Goal: Information Seeking & Learning: Learn about a topic

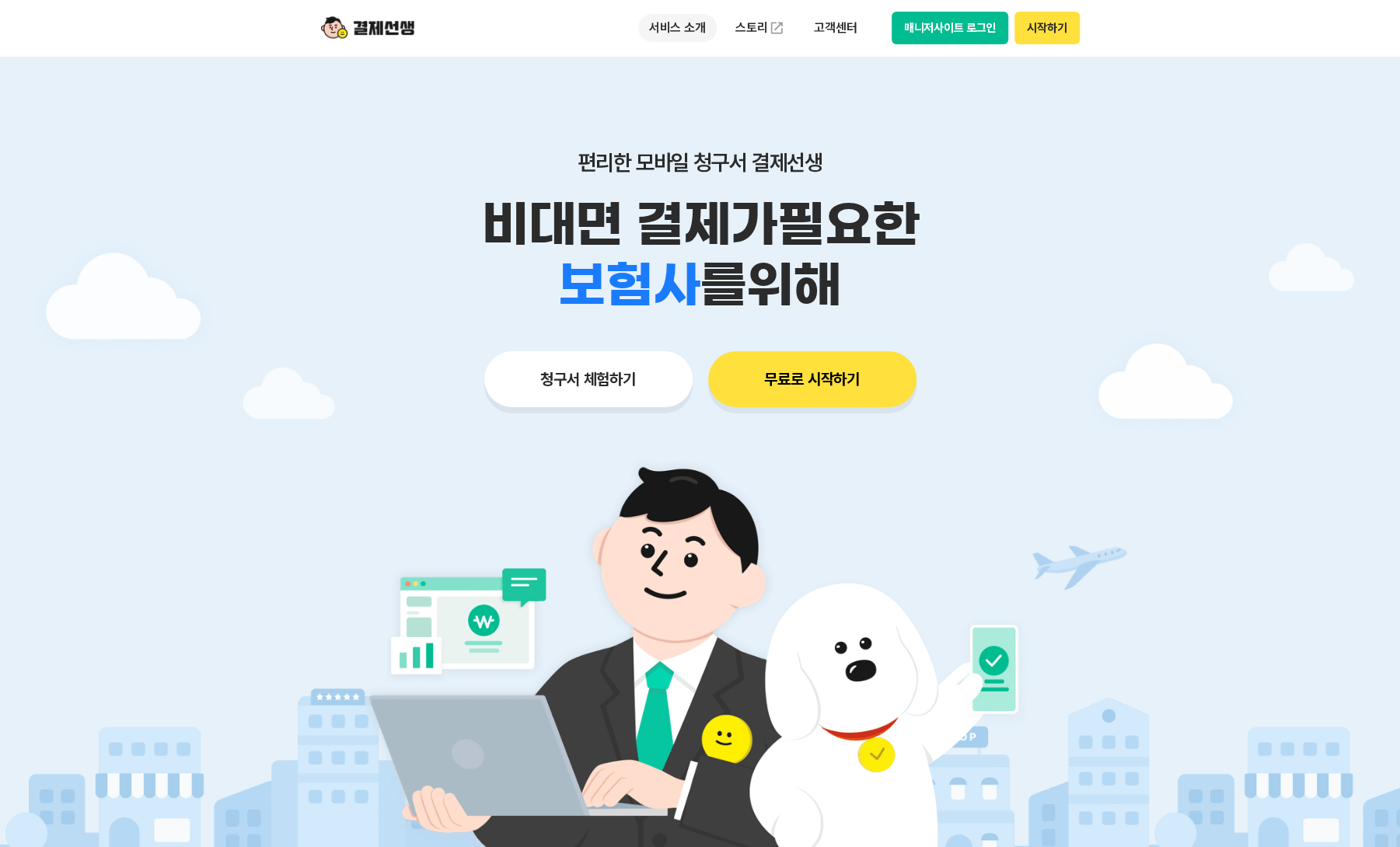
click at [700, 31] on p "서비스 소개" at bounding box center [678, 28] width 78 height 28
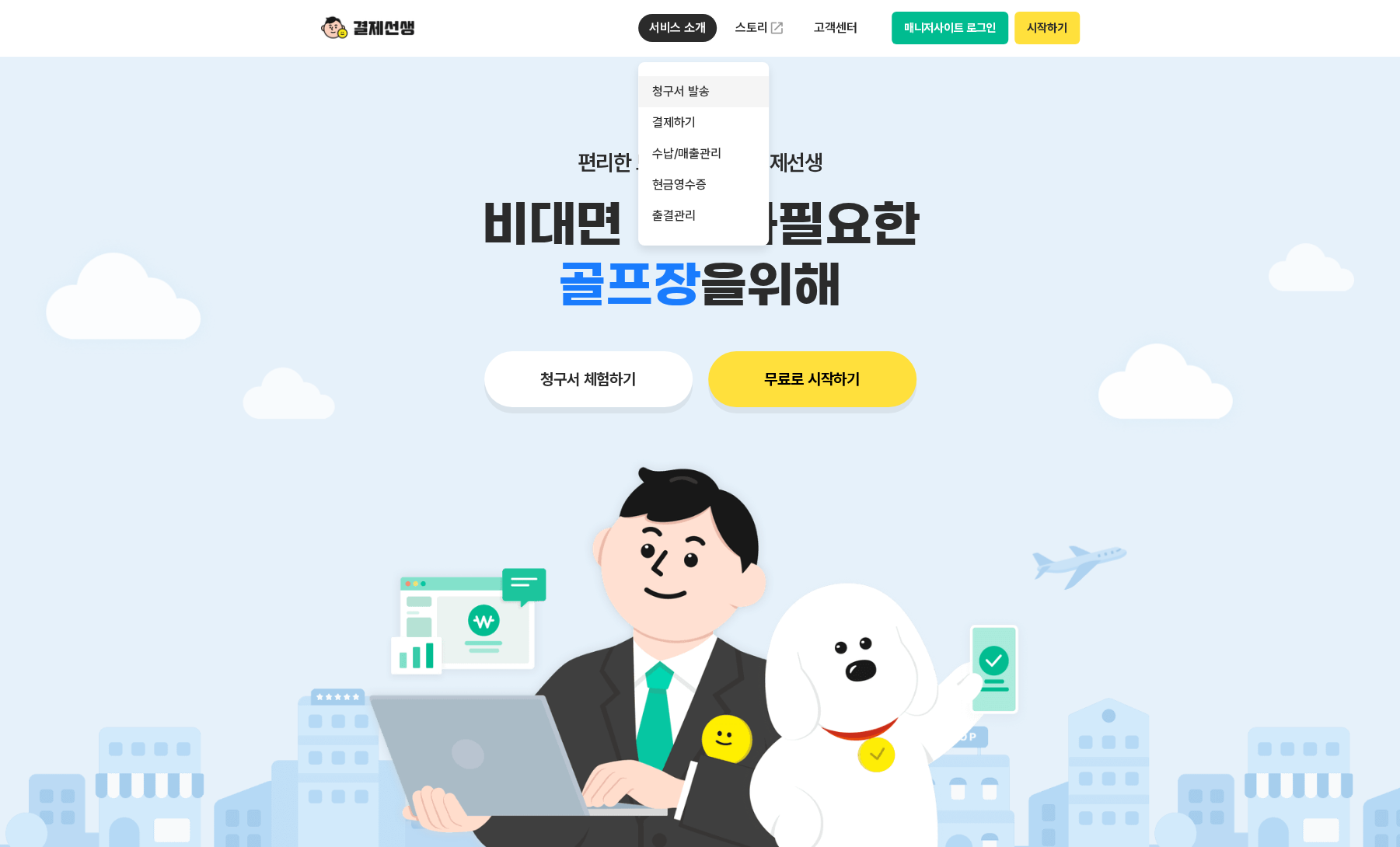
click at [701, 87] on link "청구서 발송" at bounding box center [703, 92] width 131 height 32
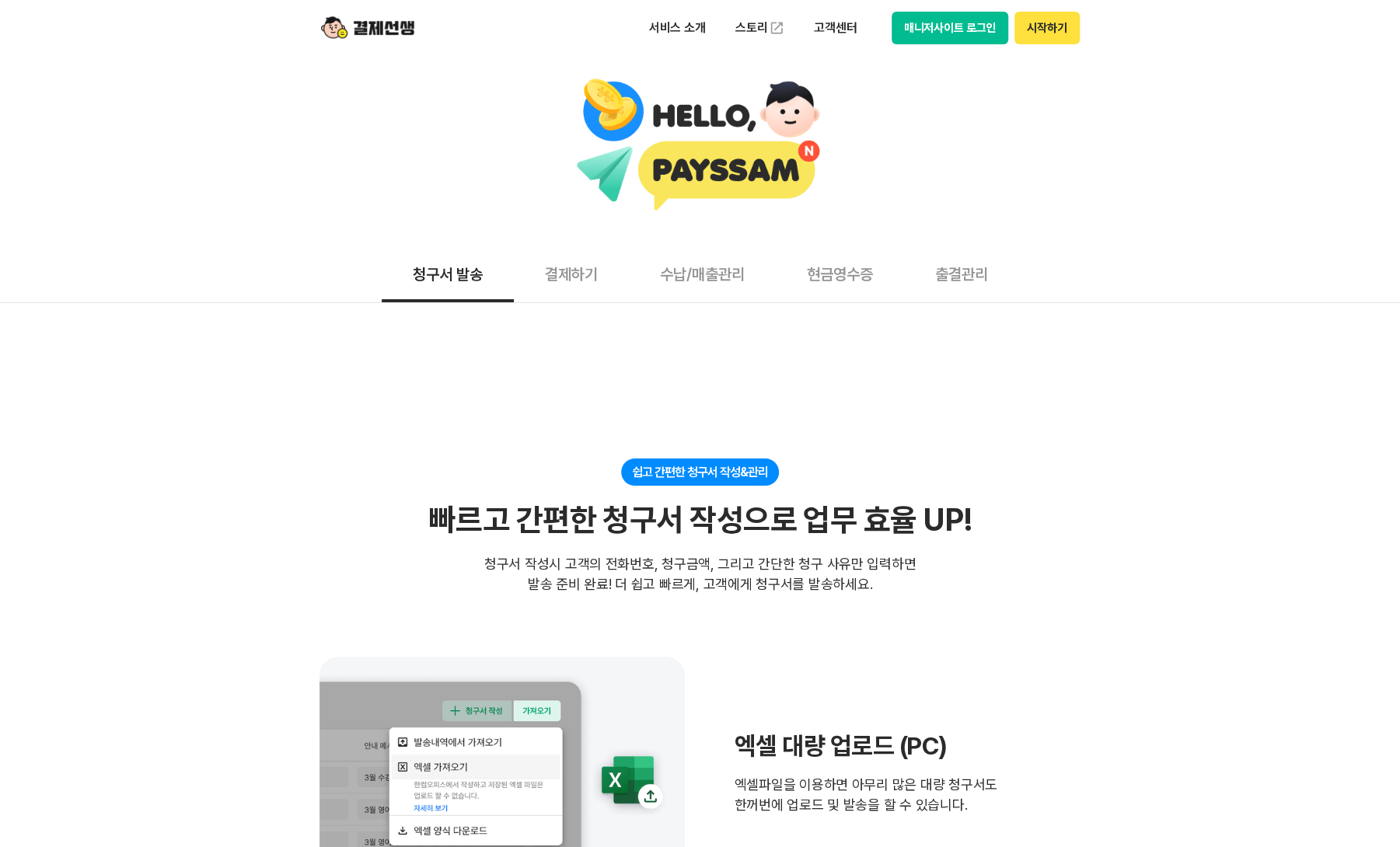
click at [604, 276] on button "결제하기" at bounding box center [571, 273] width 115 height 57
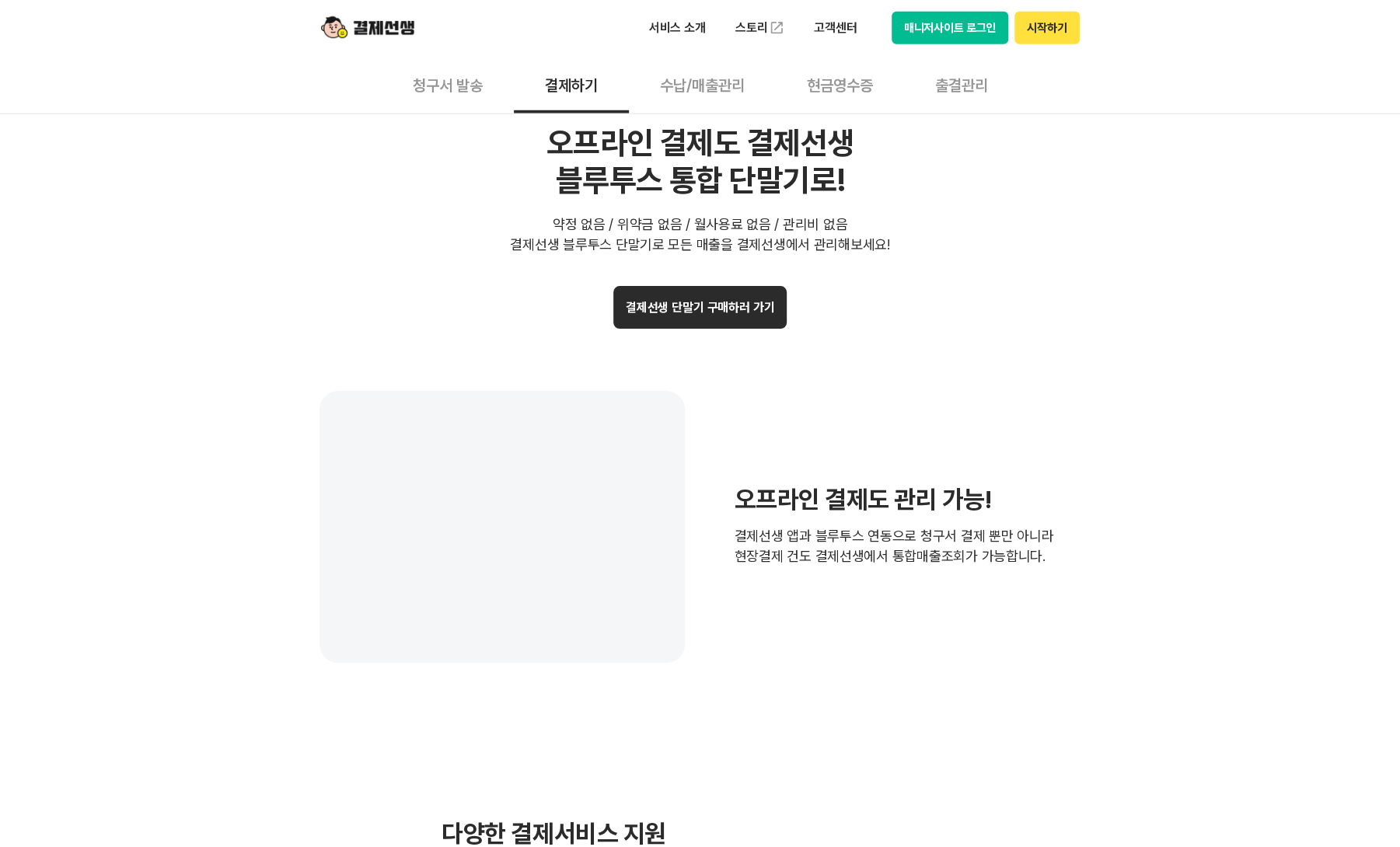
scroll to position [3421, 0]
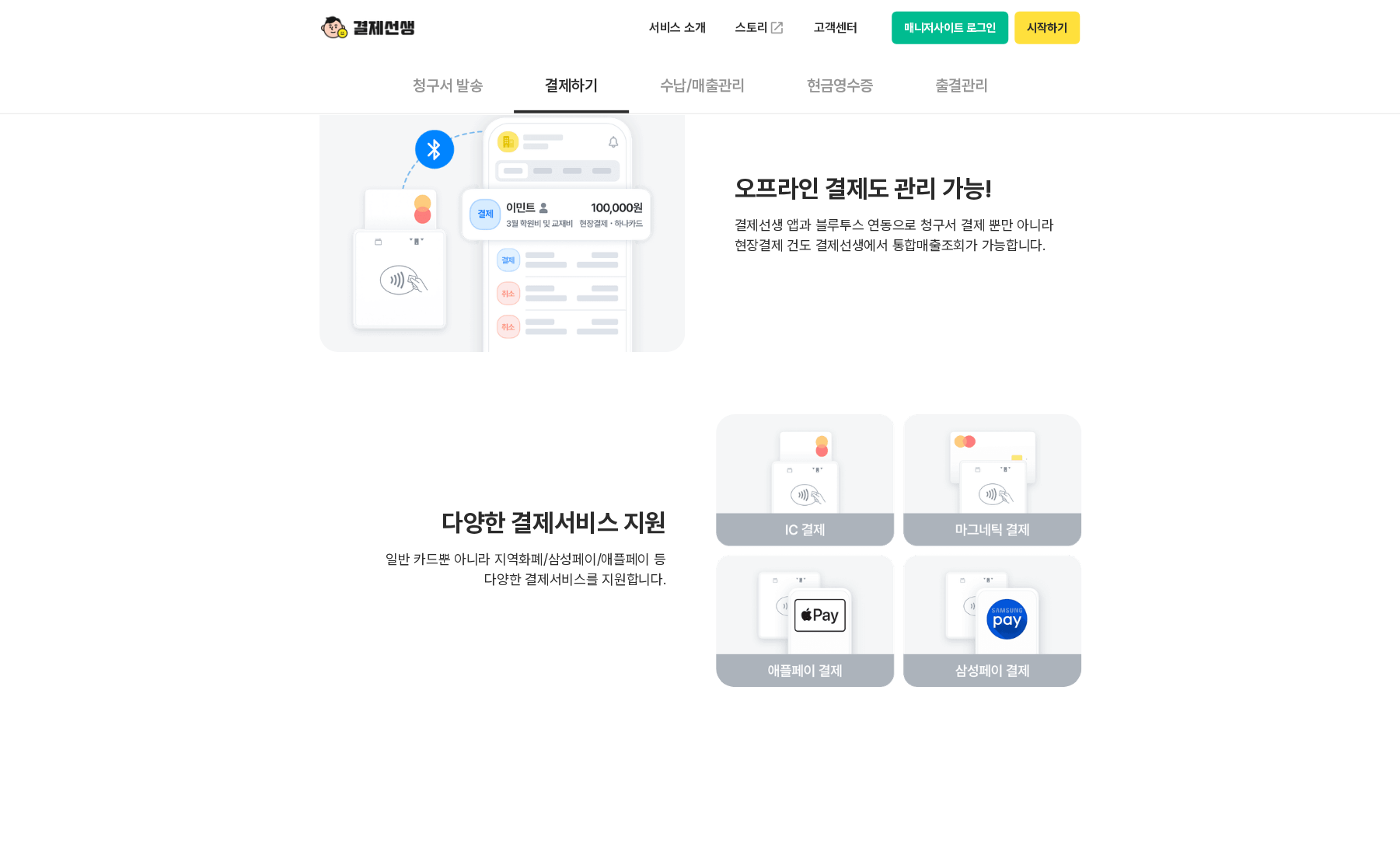
click at [851, 339] on div "오프라인 결제도 관리 가능! 결제선생 앱과 블루투스 연동으로 청구서 결제 뿐만 아니라 현장결제 건도 결제선생에서 통합매출조회가 가능합니다." at bounding box center [700, 216] width 762 height 272
click at [722, 90] on button "수납/매출관리" at bounding box center [702, 85] width 147 height 57
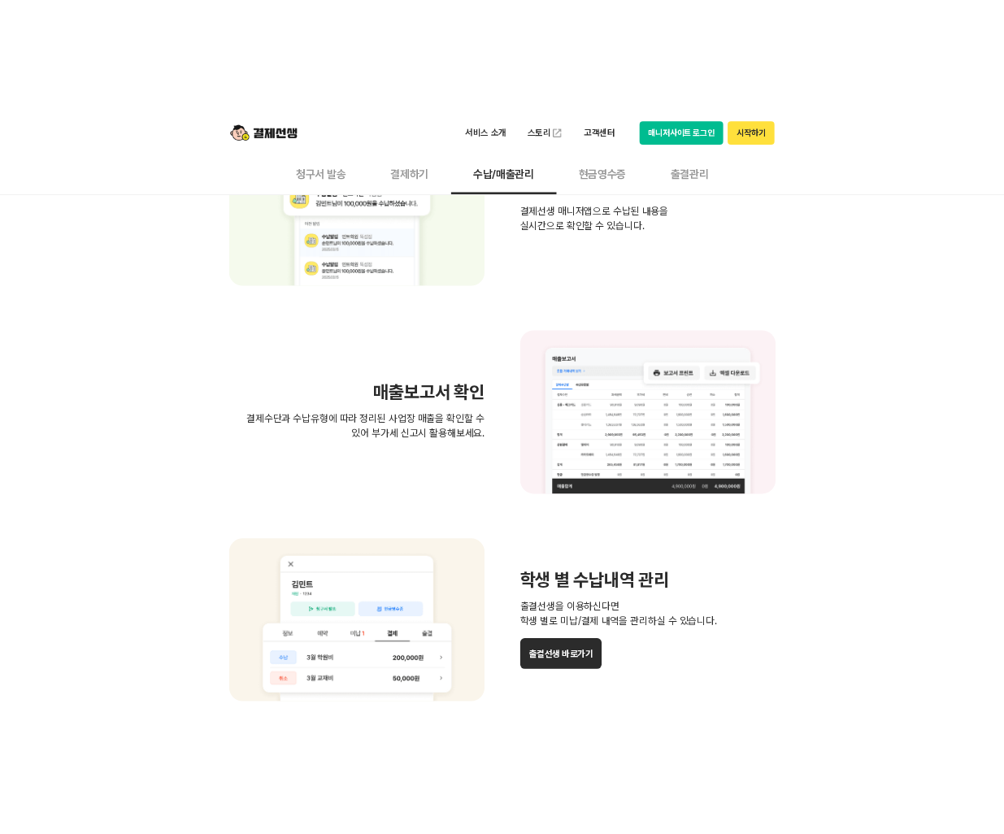
scroll to position [1220, 0]
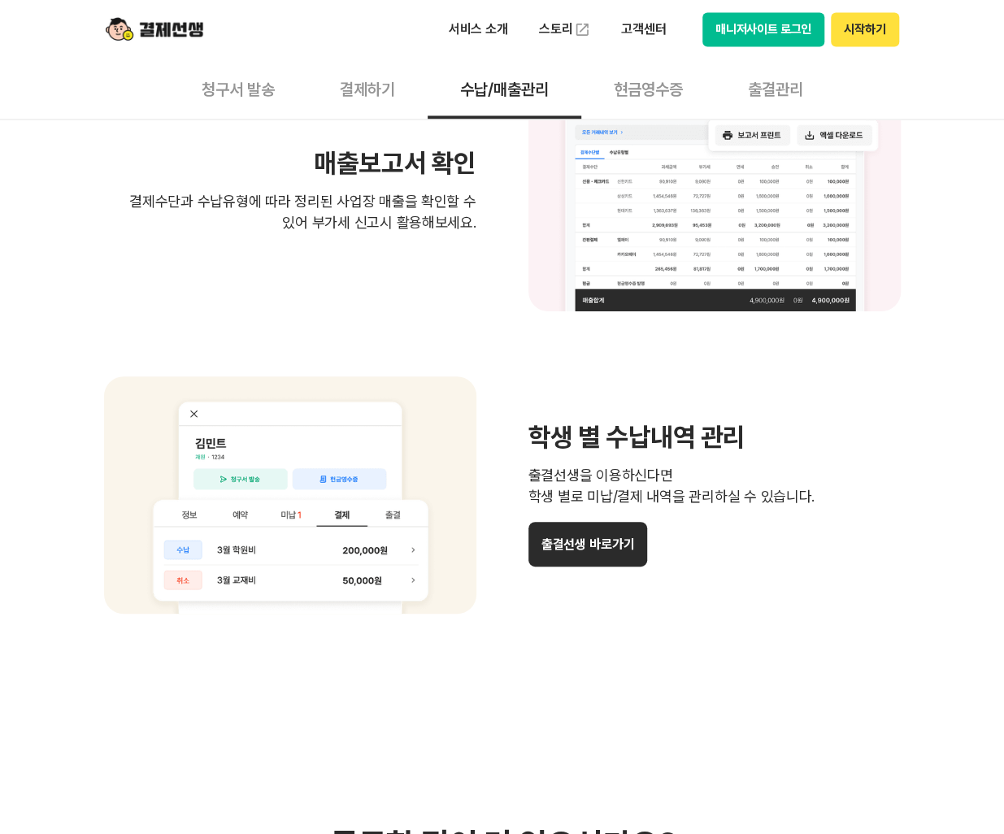
click at [239, 94] on button "청구서 발송" at bounding box center [238, 89] width 138 height 60
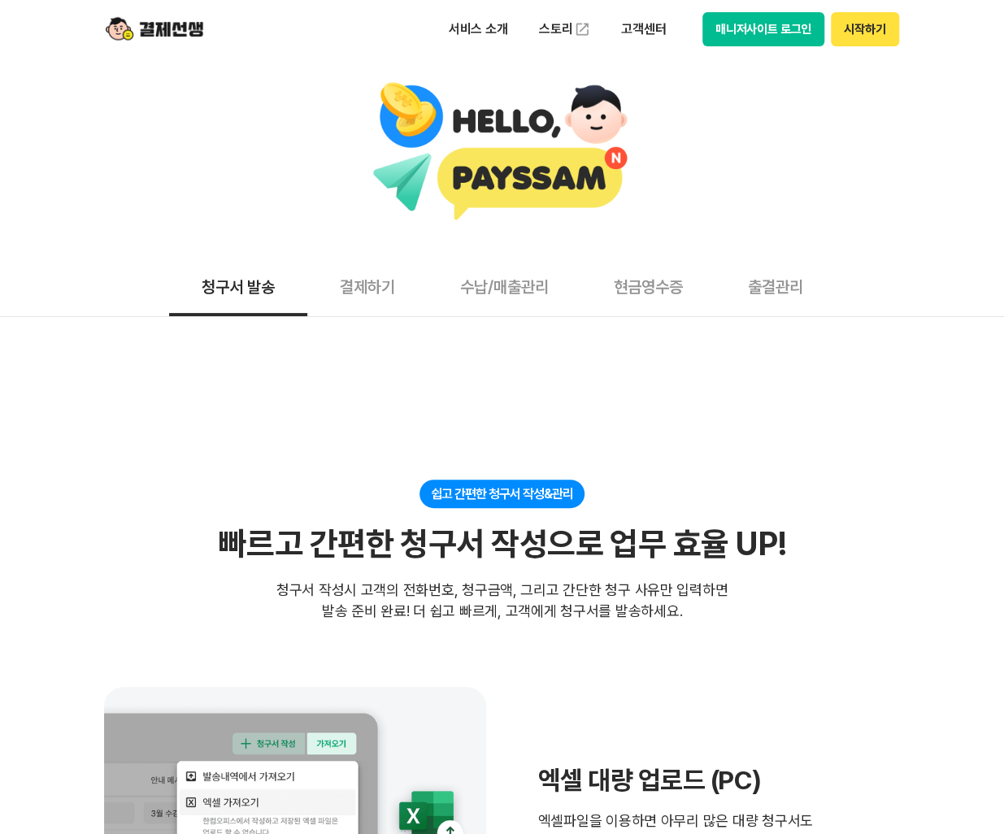
click at [494, 302] on button "수납/매출관리" at bounding box center [505, 286] width 154 height 60
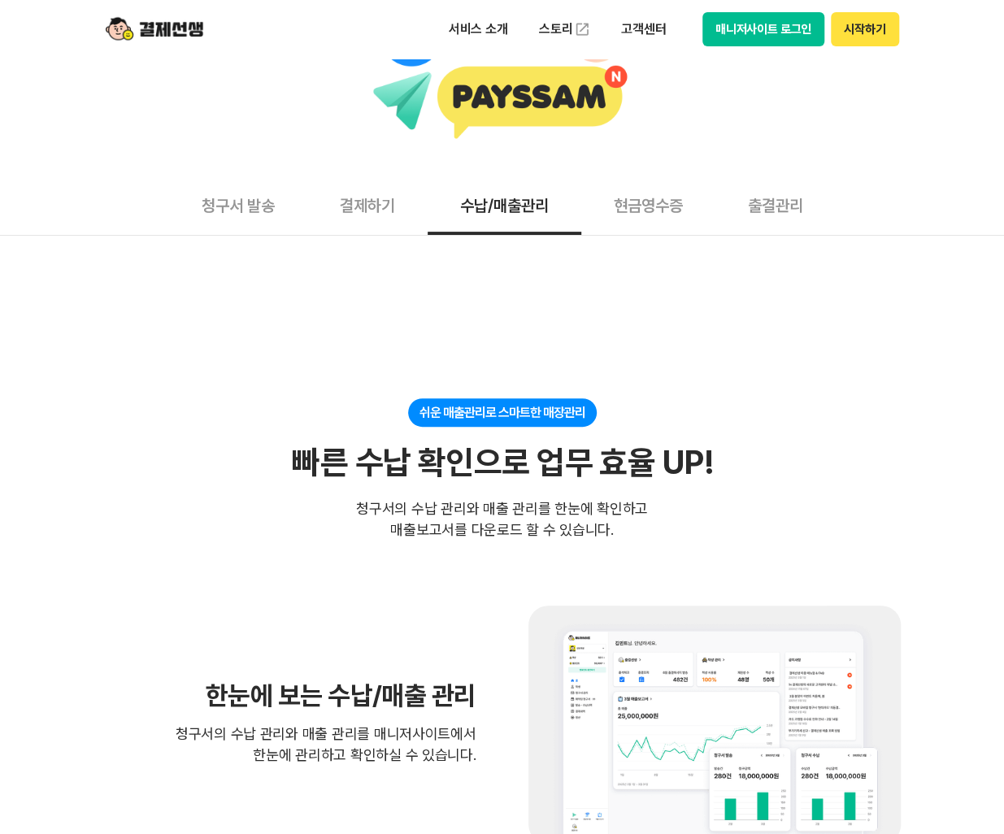
scroll to position [163, 0]
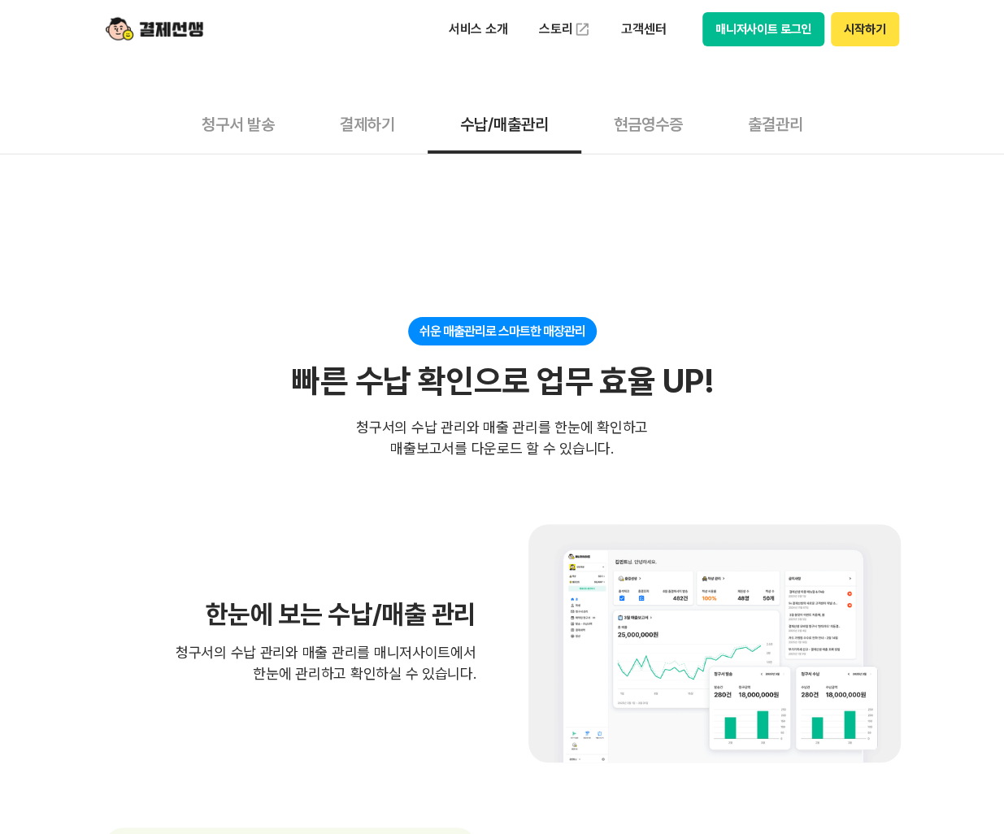
click at [387, 120] on button "결제하기" at bounding box center [367, 124] width 120 height 60
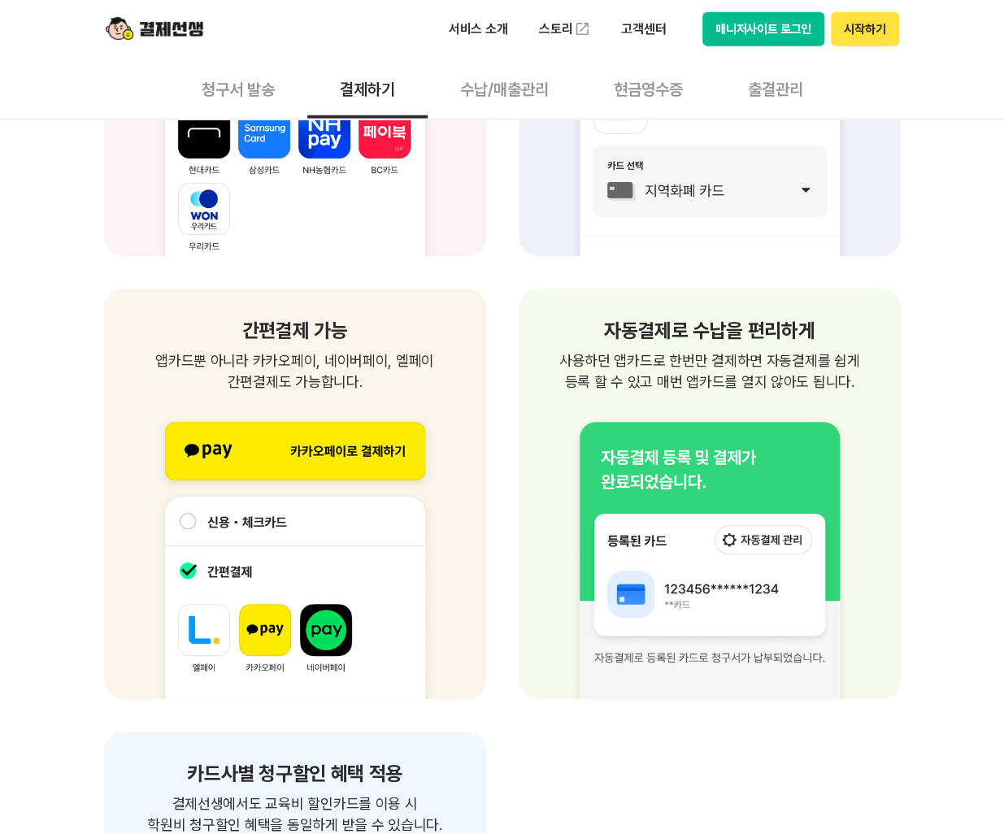
scroll to position [2114, 0]
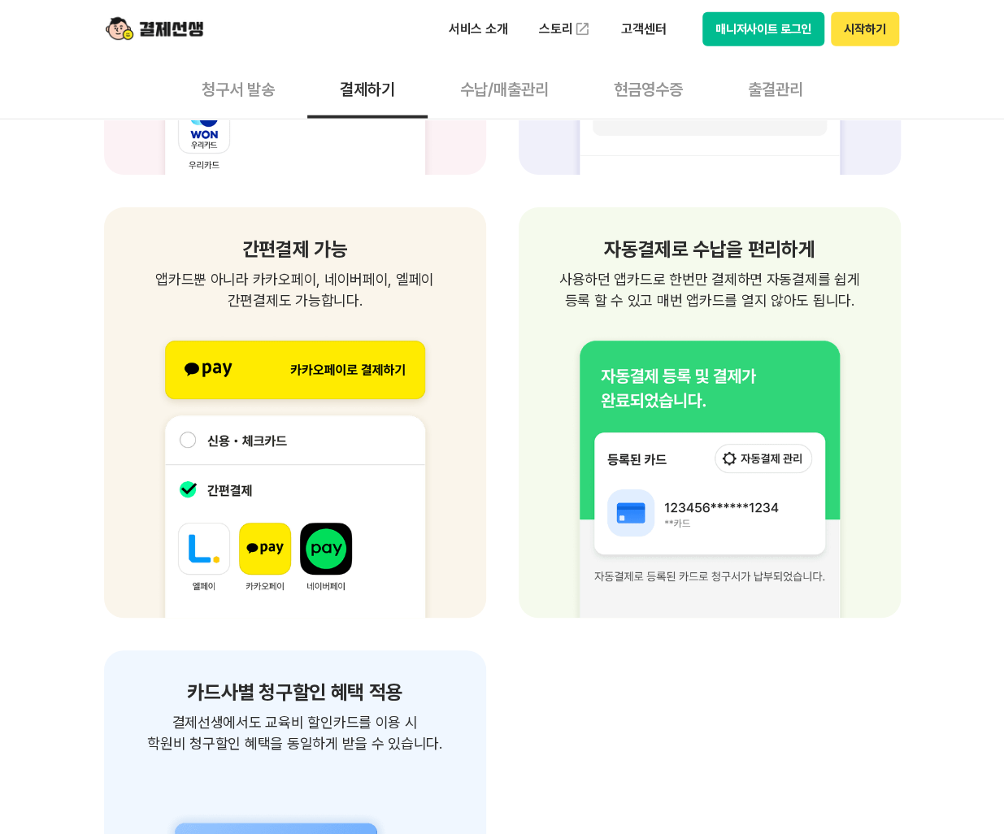
click at [516, 84] on button "수납/매출관리" at bounding box center [505, 89] width 154 height 60
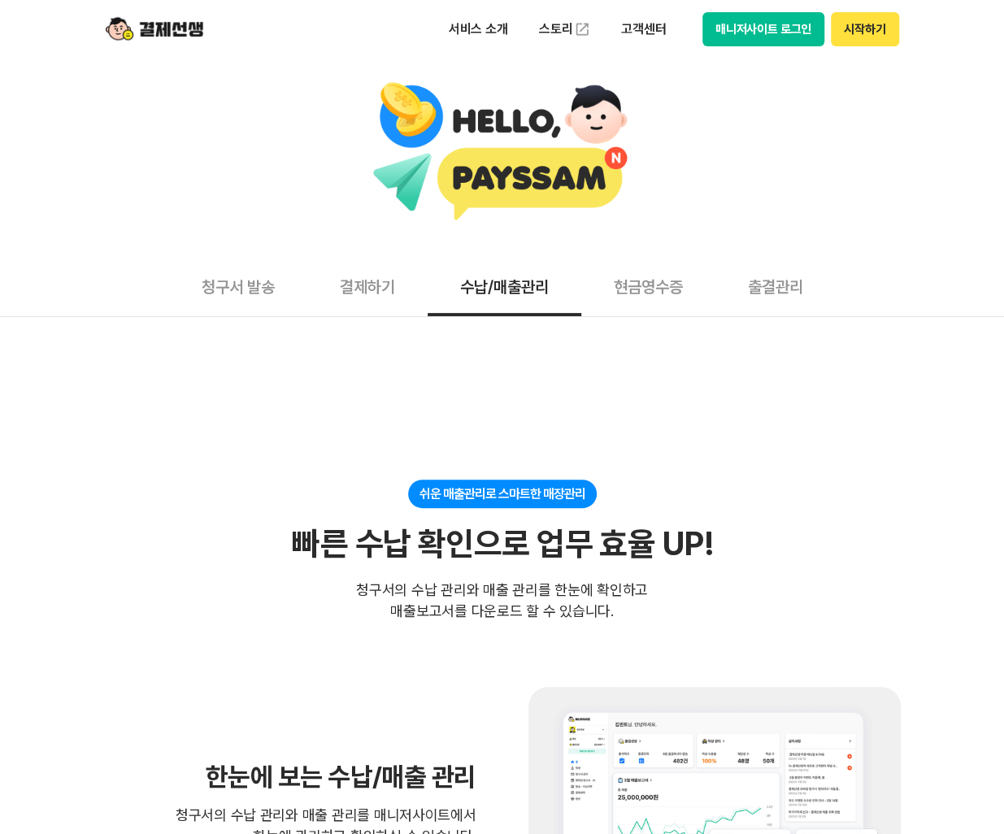
scroll to position [488, 0]
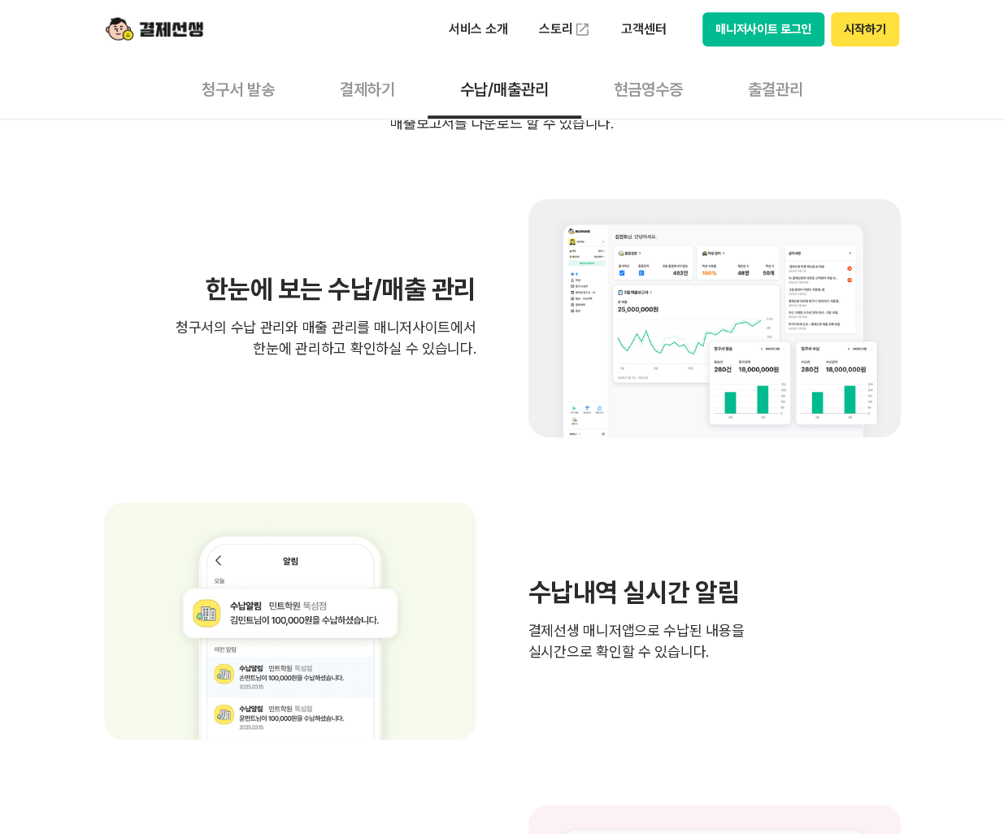
click at [664, 97] on button "현금영수증" at bounding box center [648, 89] width 134 height 60
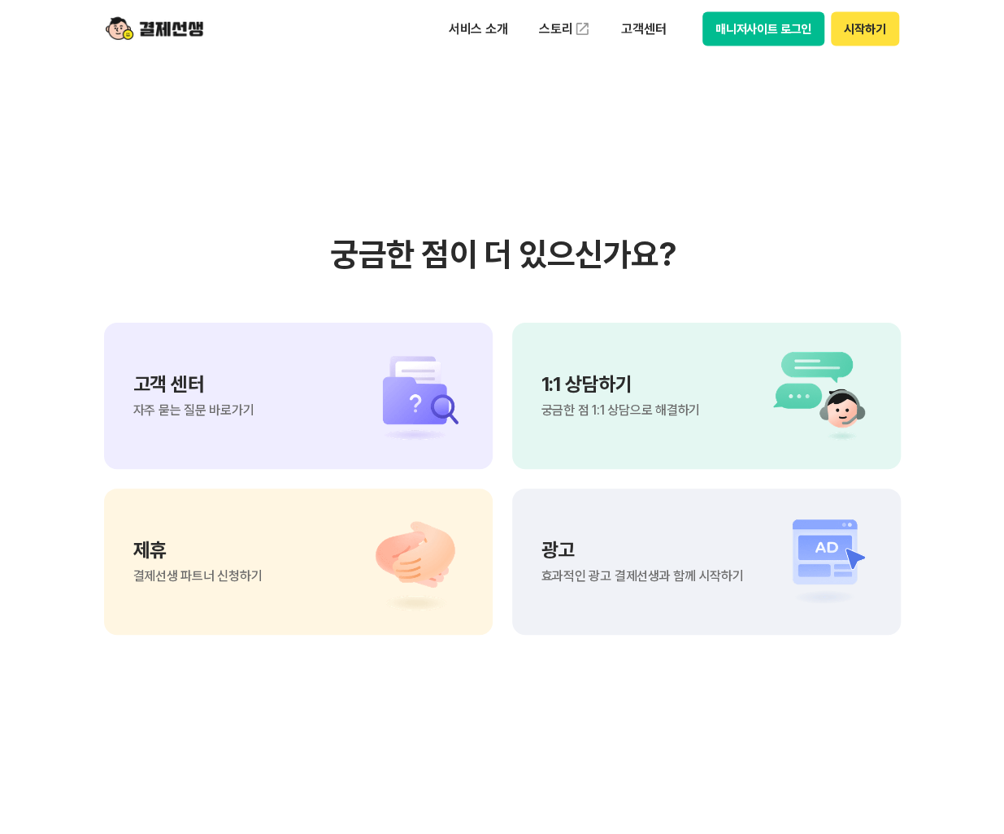
scroll to position [1708, 0]
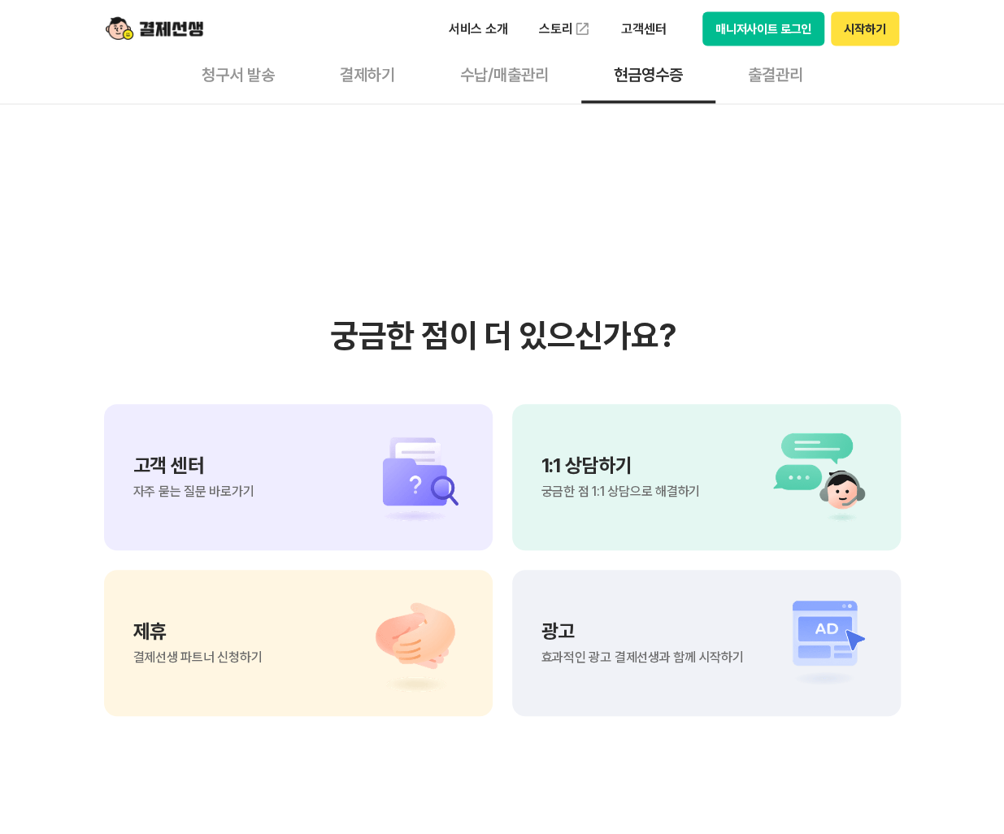
click at [187, 468] on p "고객 센터" at bounding box center [193, 466] width 121 height 20
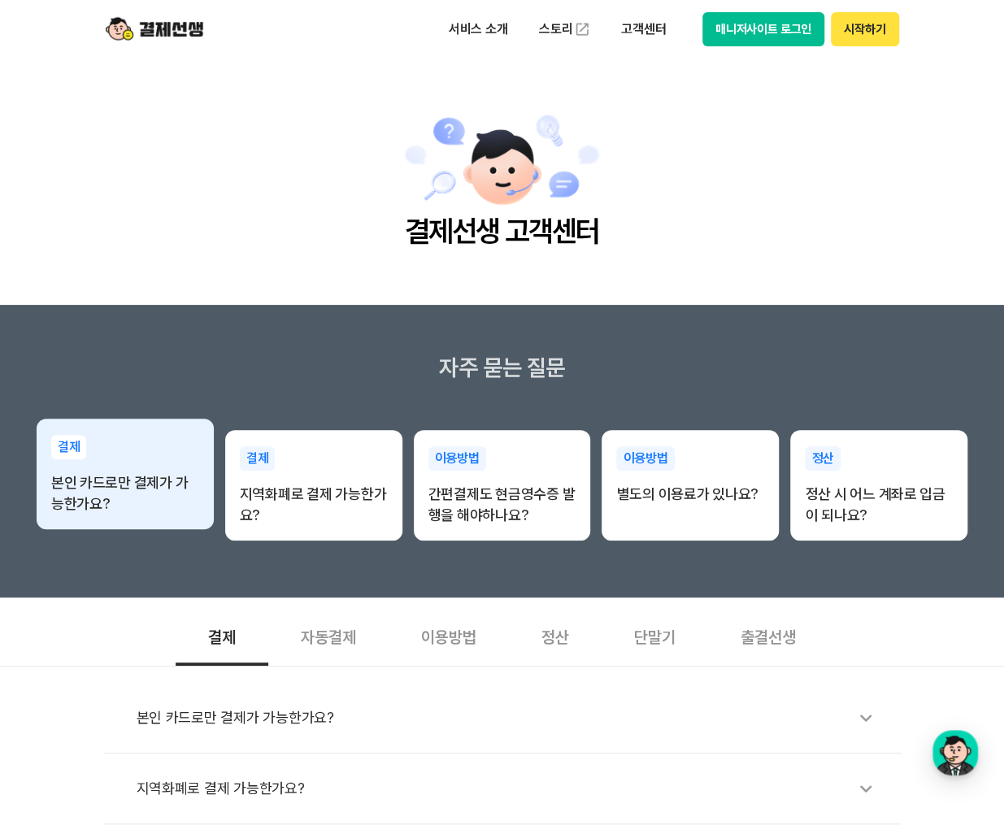
click at [133, 507] on p "본인 카드로만 결제가 가능한가요?" at bounding box center [125, 493] width 148 height 42
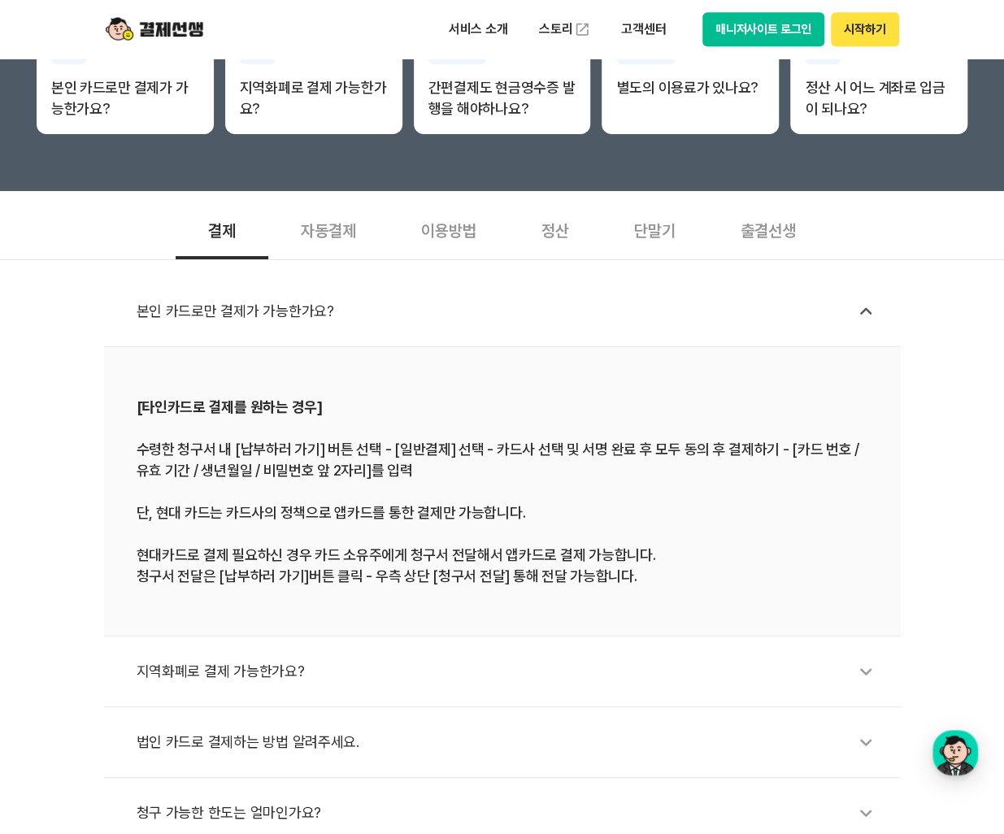
scroll to position [488, 0]
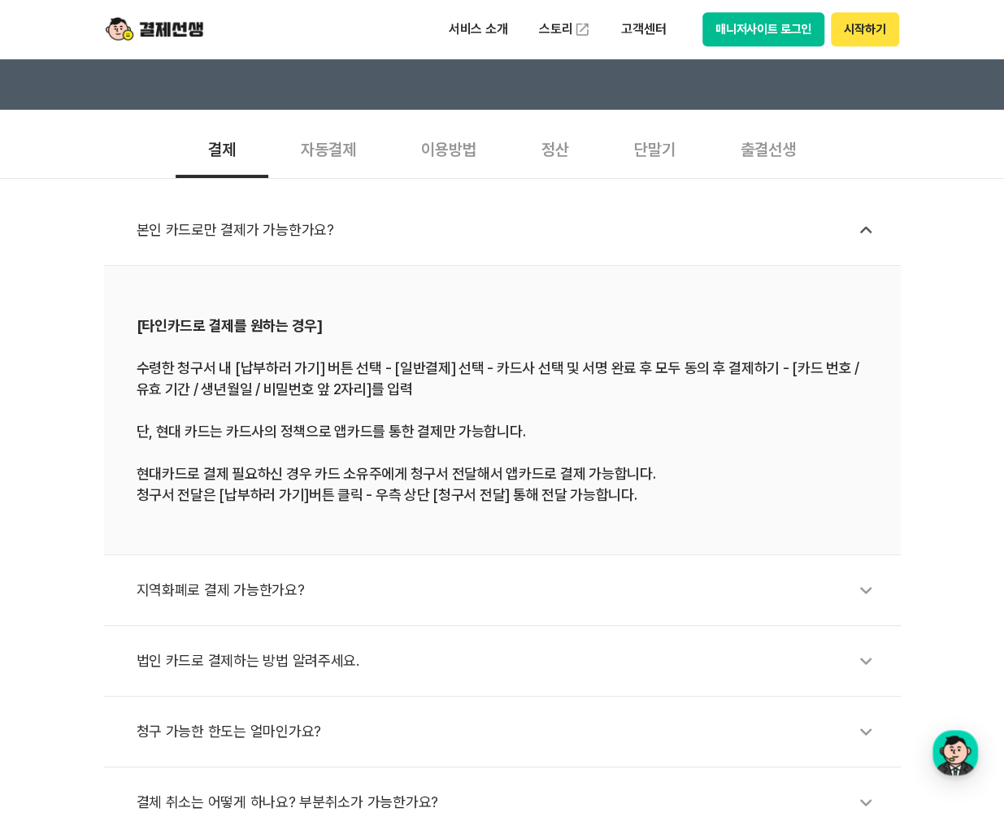
click at [304, 658] on div "법인 카드로 결제하는 방법 알려주세요." at bounding box center [511, 660] width 748 height 37
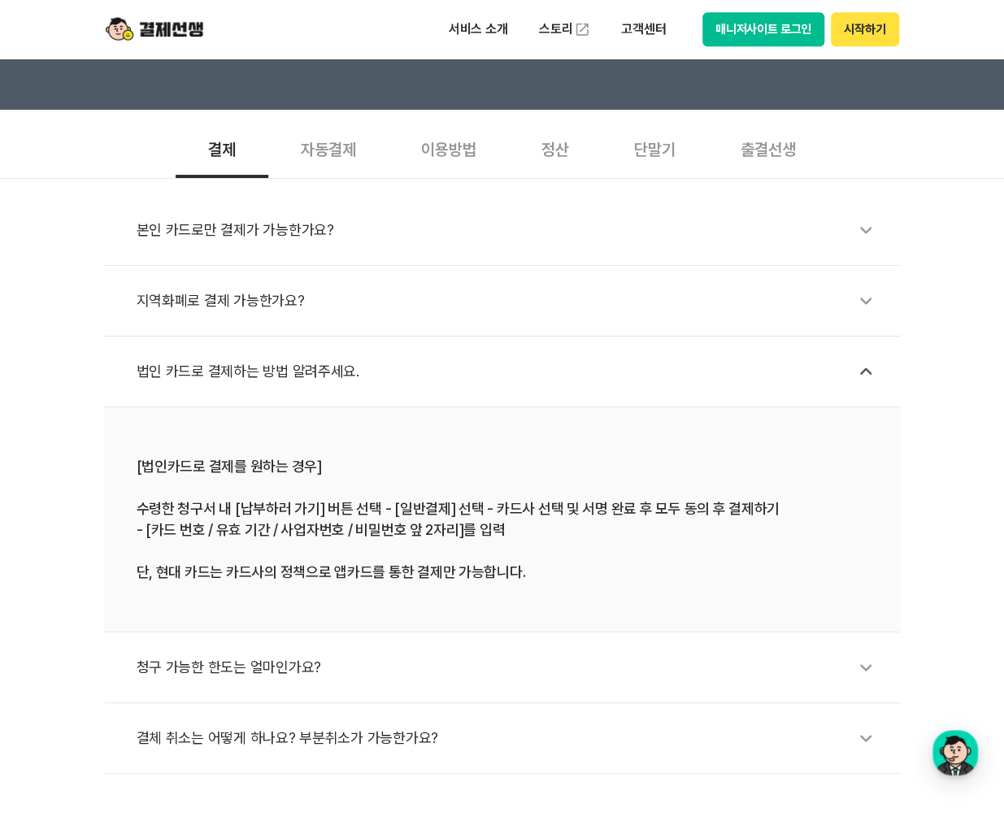
scroll to position [244, 0]
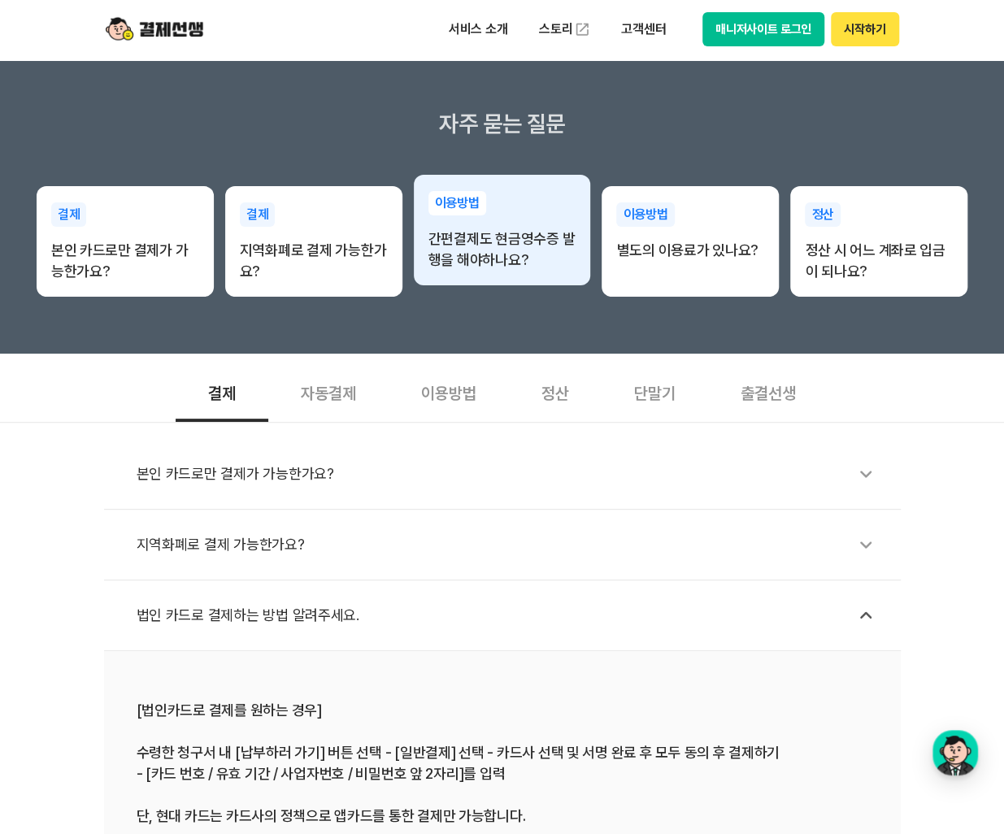
click at [499, 262] on p "간편결제도 현금영수증 발행을 해야하나요?" at bounding box center [503, 250] width 148 height 42
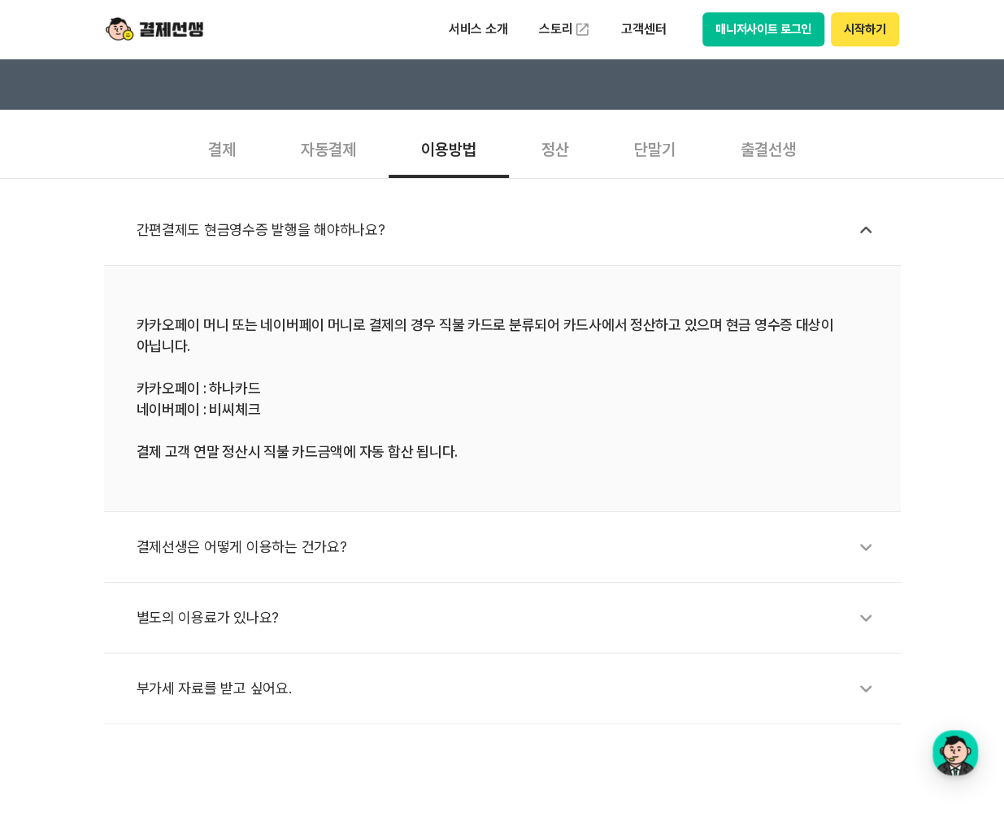
scroll to position [569, 0]
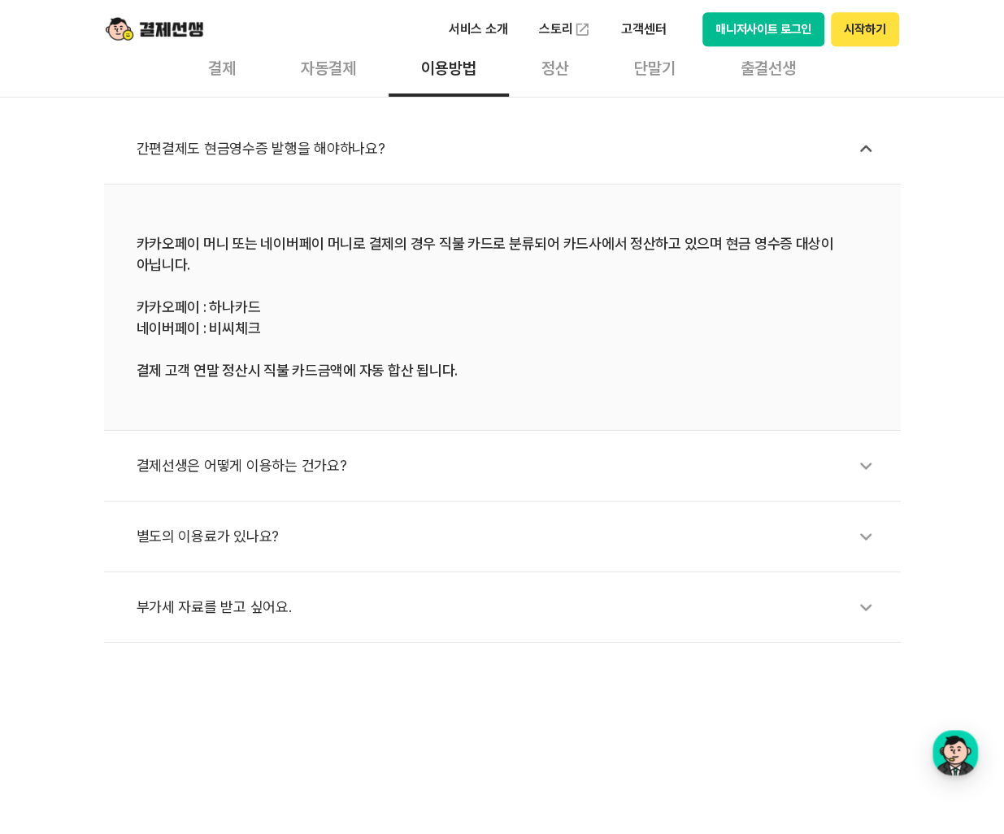
click at [263, 611] on div "부가세 자료를 받고 싶어요." at bounding box center [511, 607] width 748 height 37
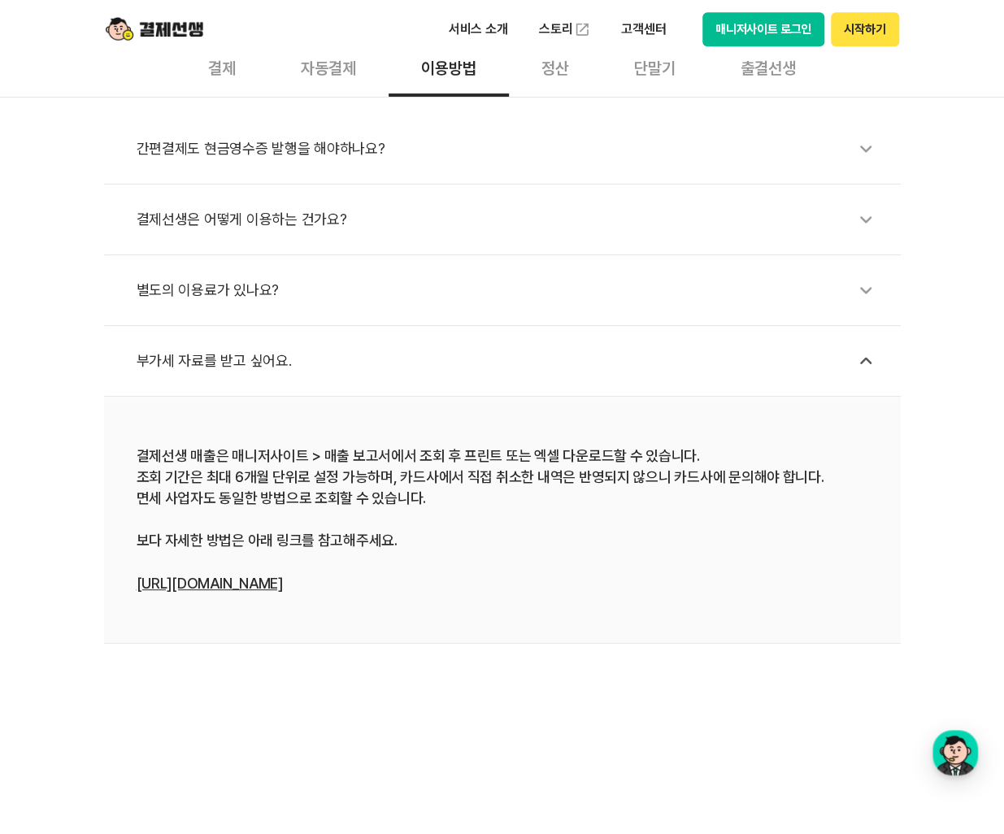
click at [869, 294] on icon at bounding box center [865, 290] width 37 height 37
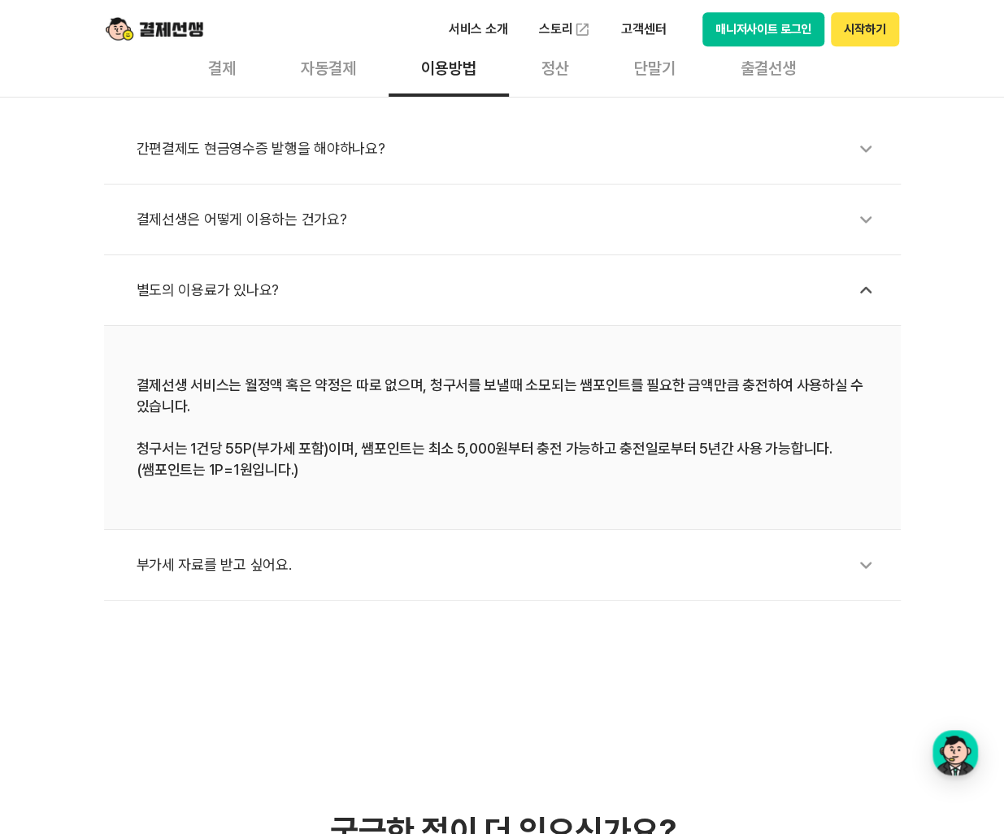
scroll to position [488, 0]
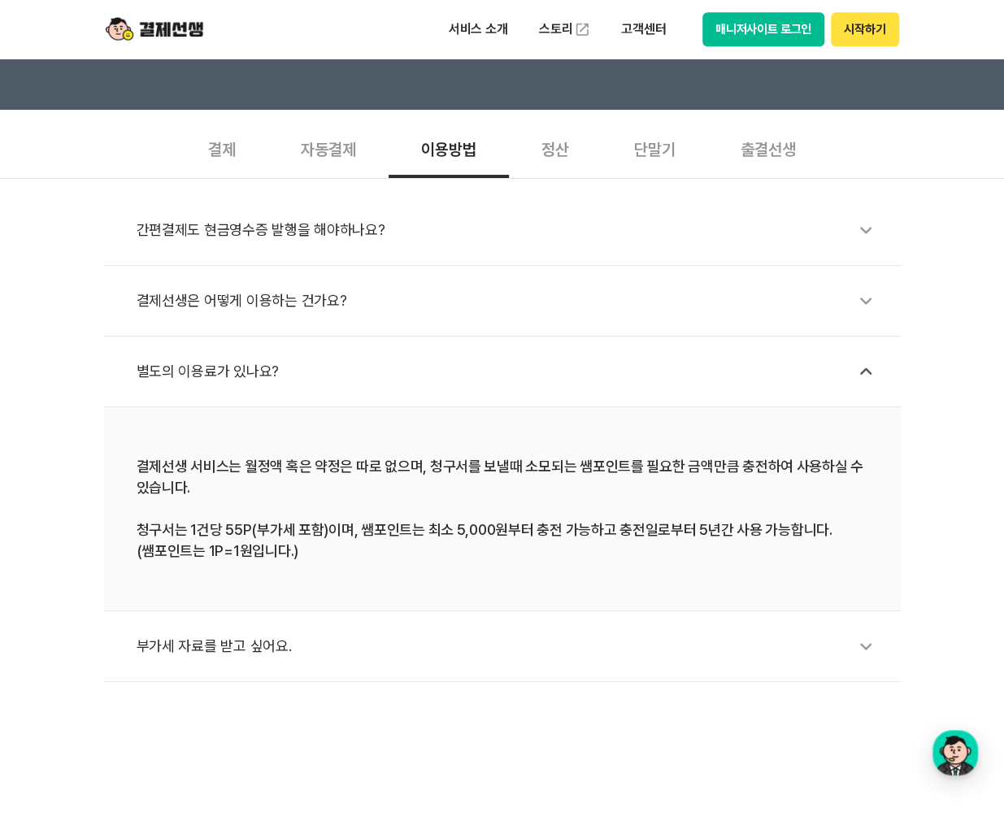
click at [860, 294] on icon at bounding box center [865, 300] width 37 height 37
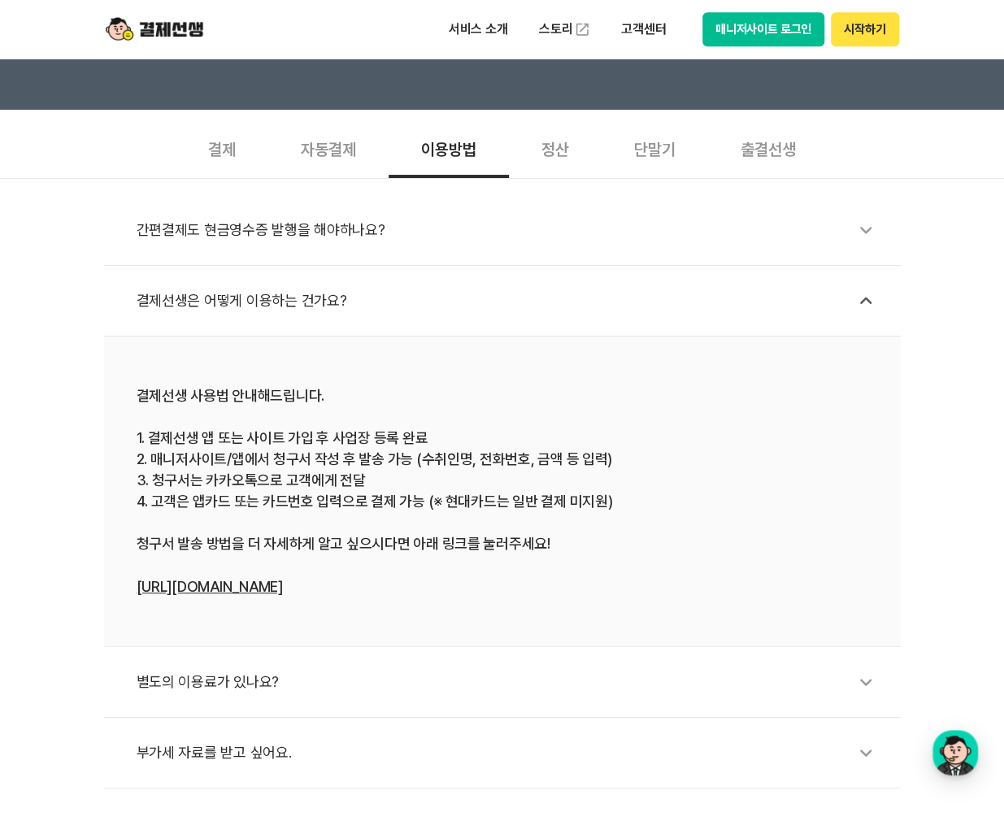
click at [418, 680] on div "별도의 이용료가 있나요?" at bounding box center [511, 682] width 748 height 37
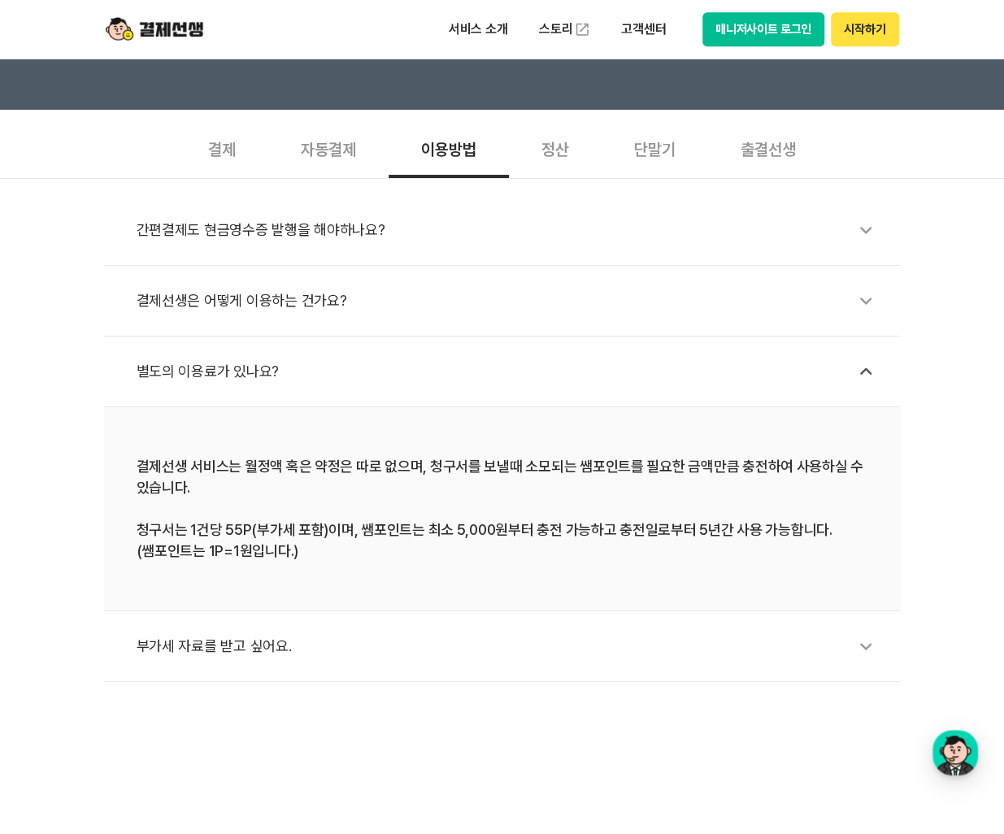
click at [535, 590] on li "결제선생 서비스는 월정액 혹은 약정은 따로 없으며, 청구서를 보낼때 소모되는 쌤포인트를 필요한 금액만큼 충전하여 사용하실 수 있습니다. 청구서…" at bounding box center [502, 509] width 797 height 204
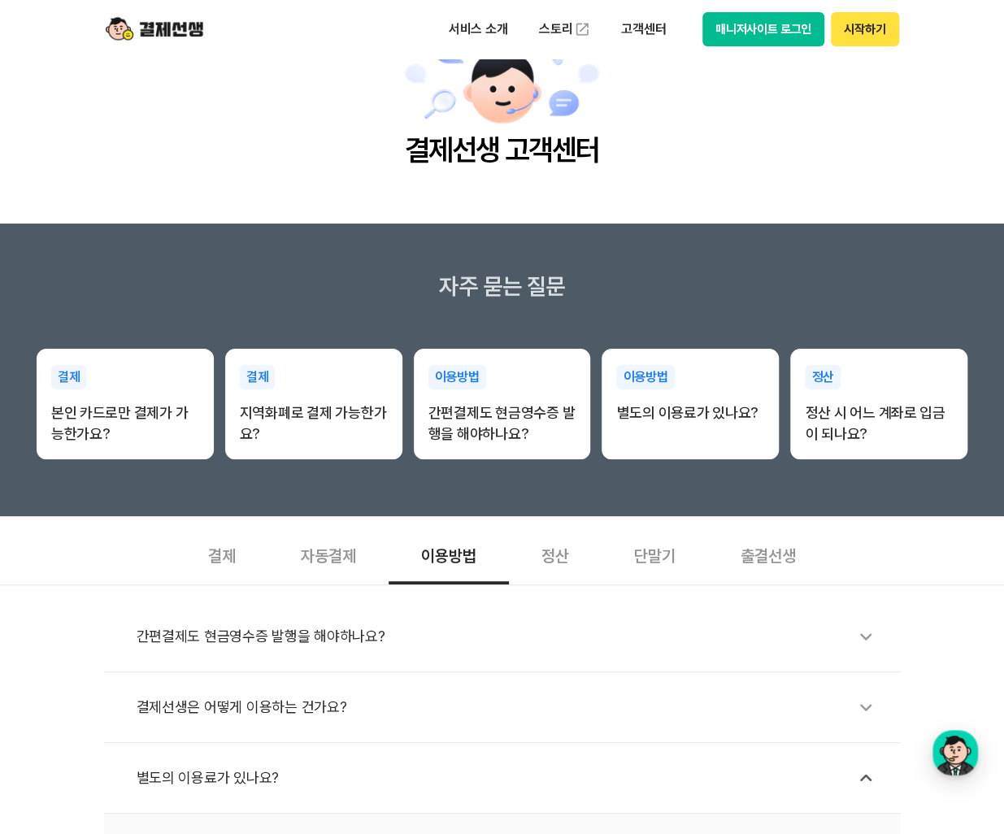
scroll to position [0, 0]
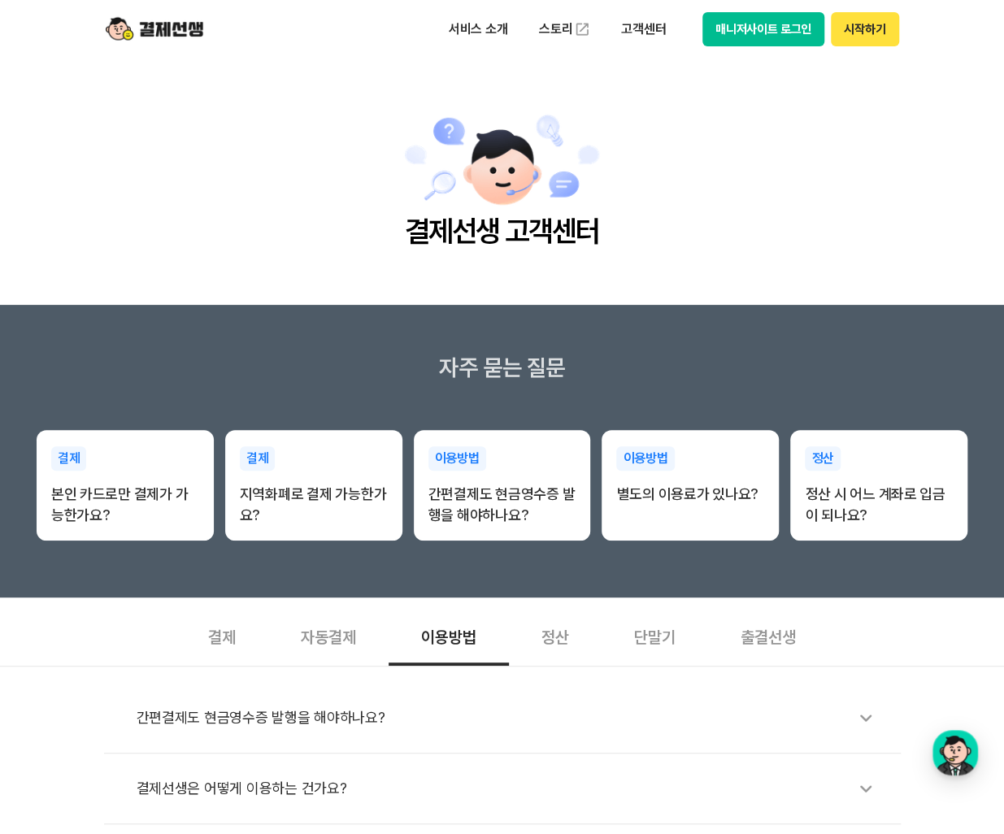
click at [168, 221] on main "결제선생 고객센터" at bounding box center [502, 182] width 1004 height 246
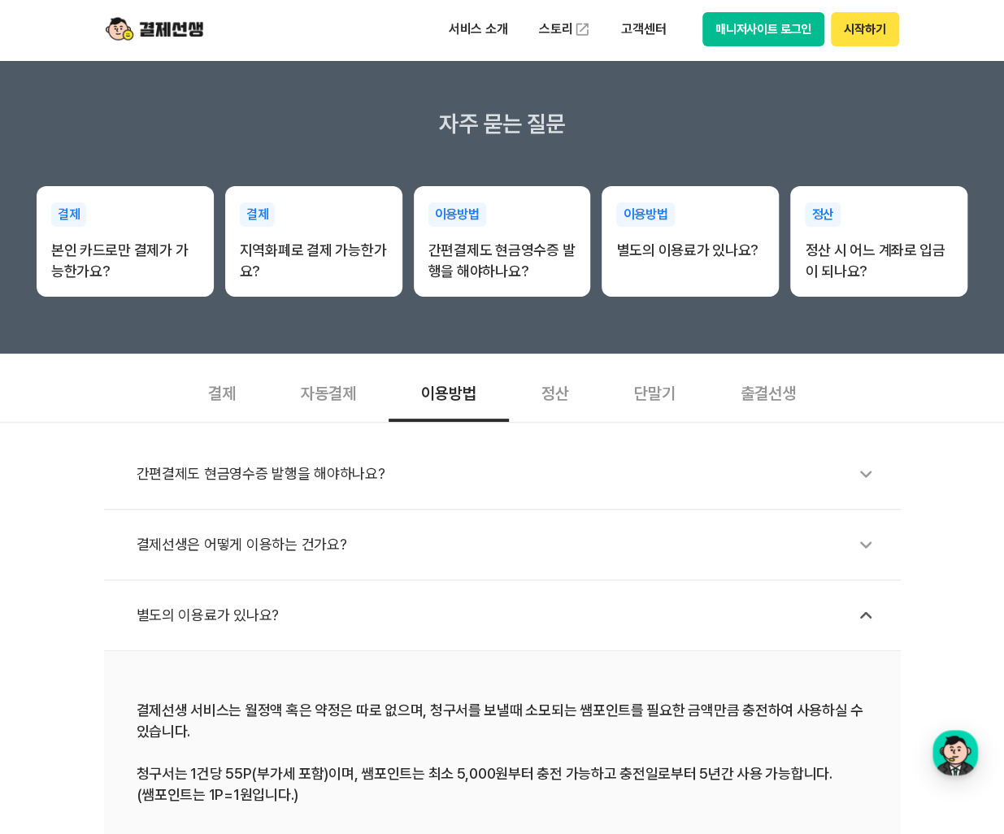
scroll to position [325, 0]
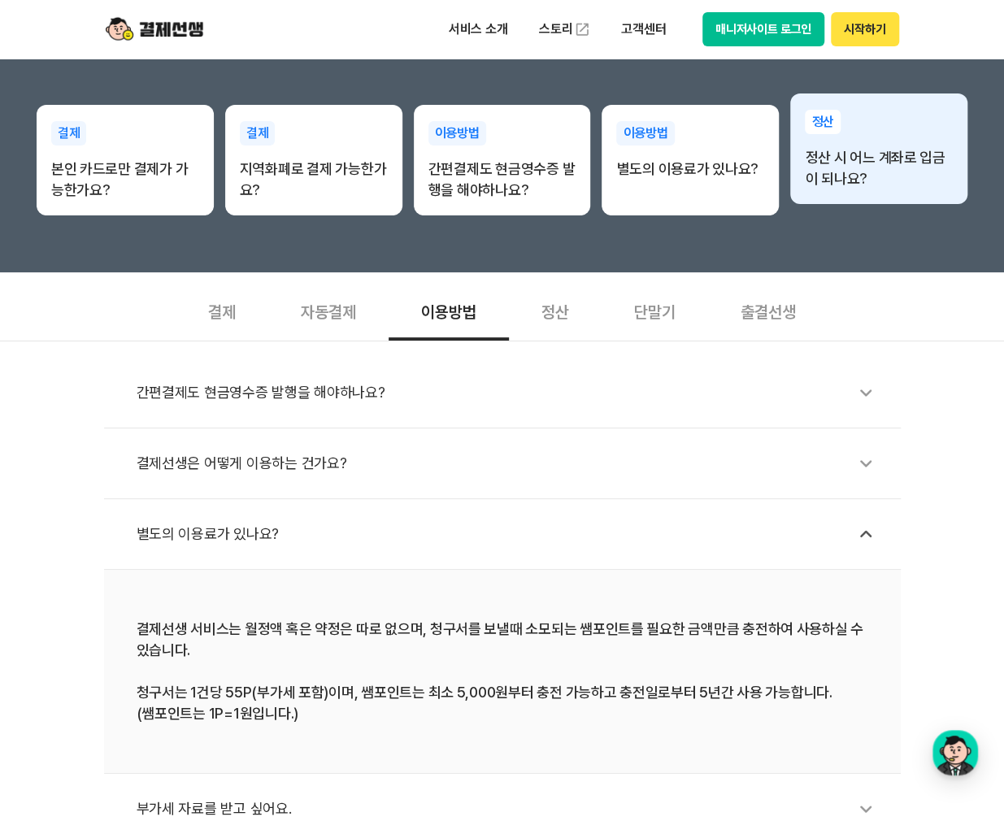
click at [862, 172] on p "정산 시 어느 계좌로 입금이 되나요?" at bounding box center [879, 168] width 148 height 42
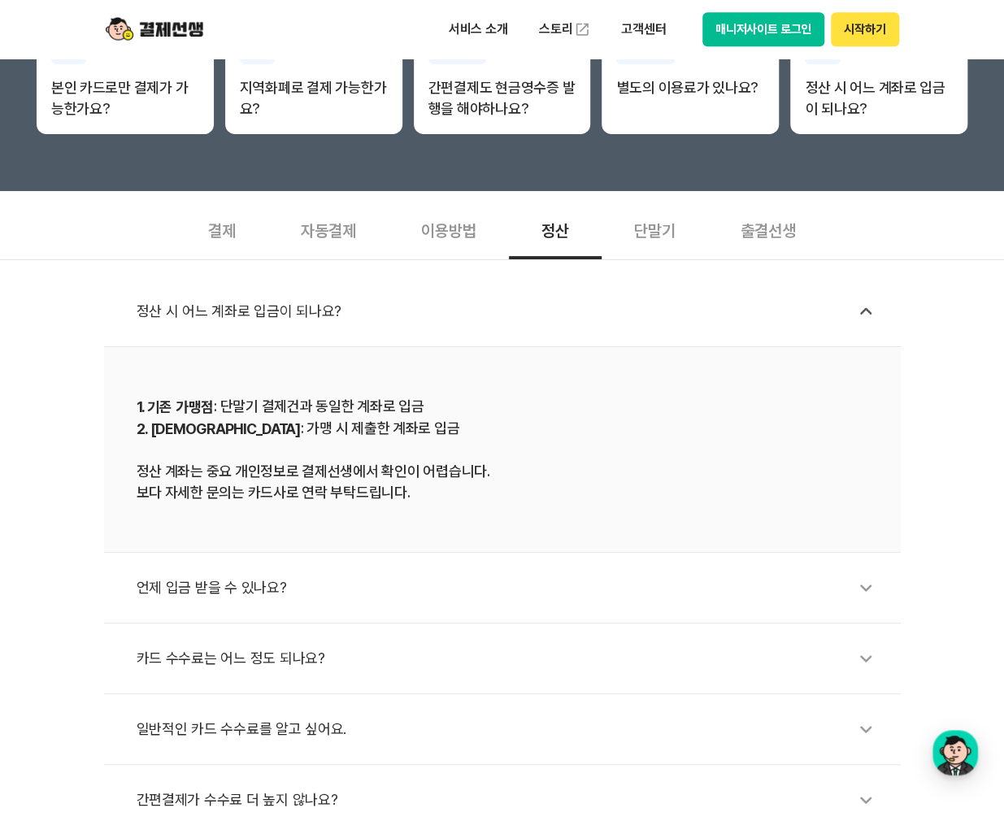
scroll to position [569, 0]
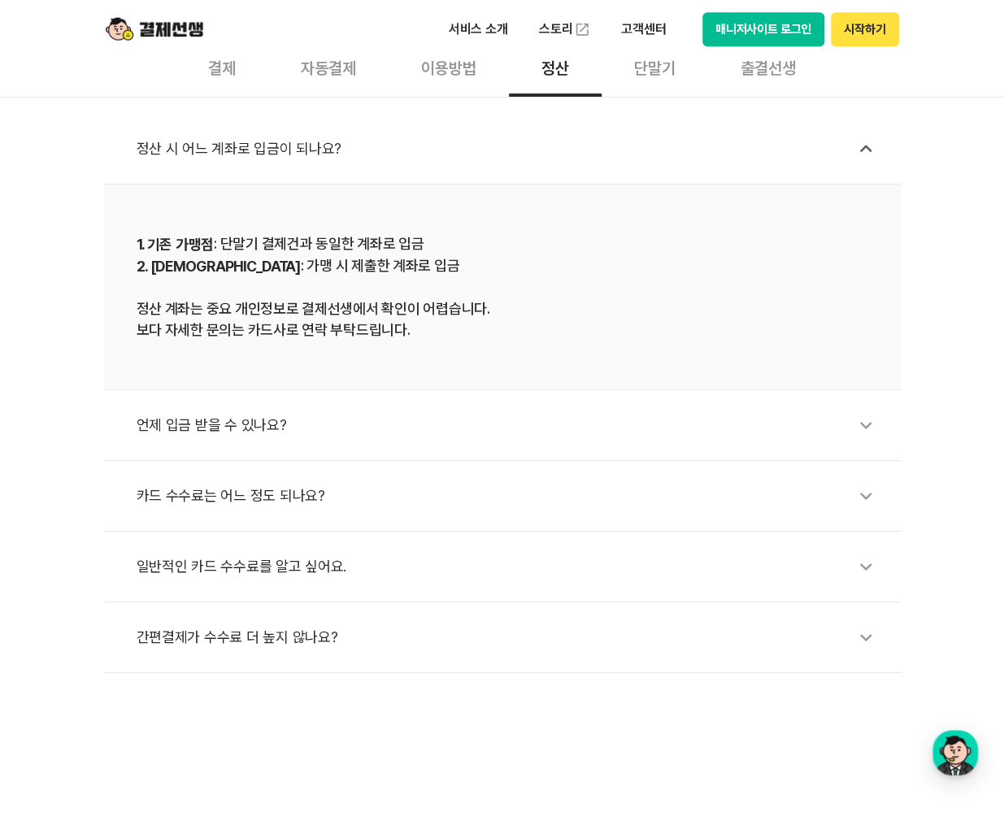
click at [521, 404] on li "언제 입금 받을 수 있나요?" at bounding box center [502, 425] width 797 height 71
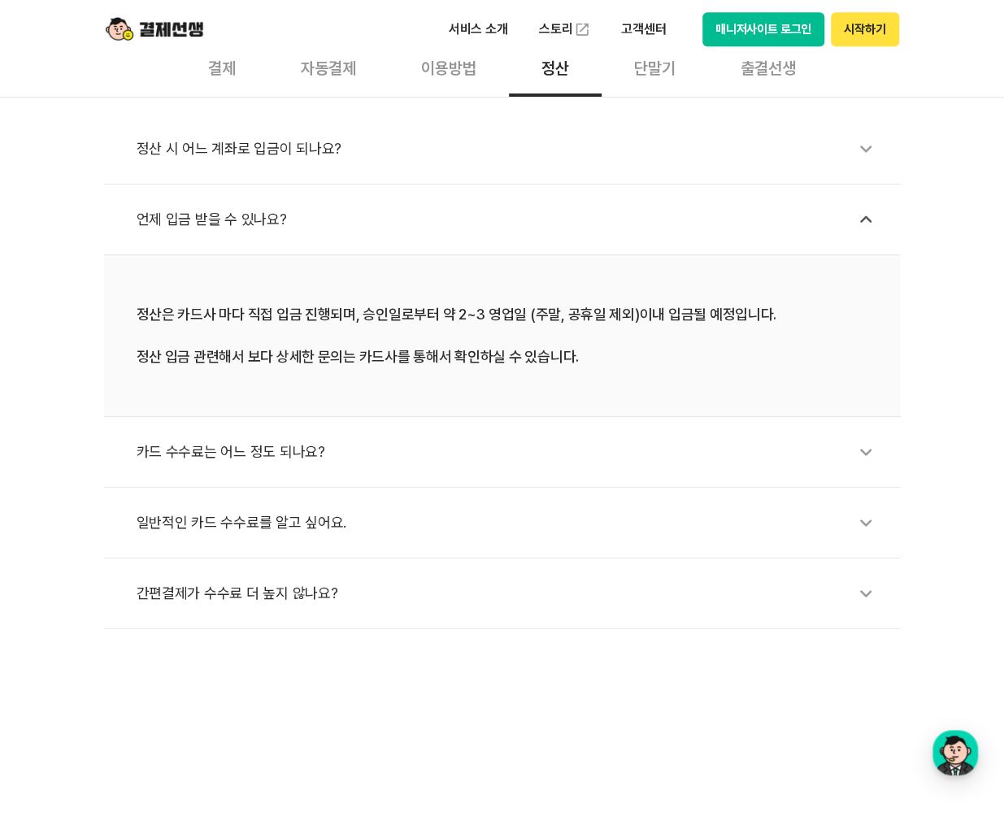
click at [540, 450] on div "카드 수수료는 어느 정도 되나요?" at bounding box center [511, 451] width 748 height 37
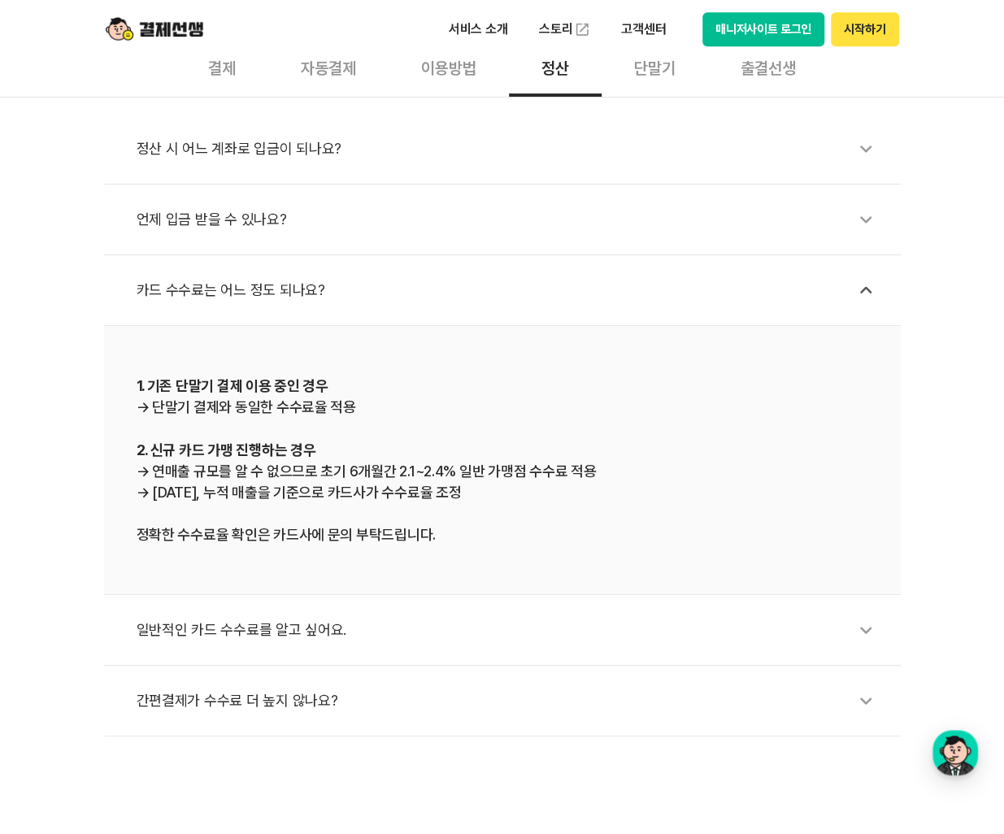
click at [365, 642] on div "일반적인 카드 수수료를 알고 싶어요." at bounding box center [511, 630] width 748 height 37
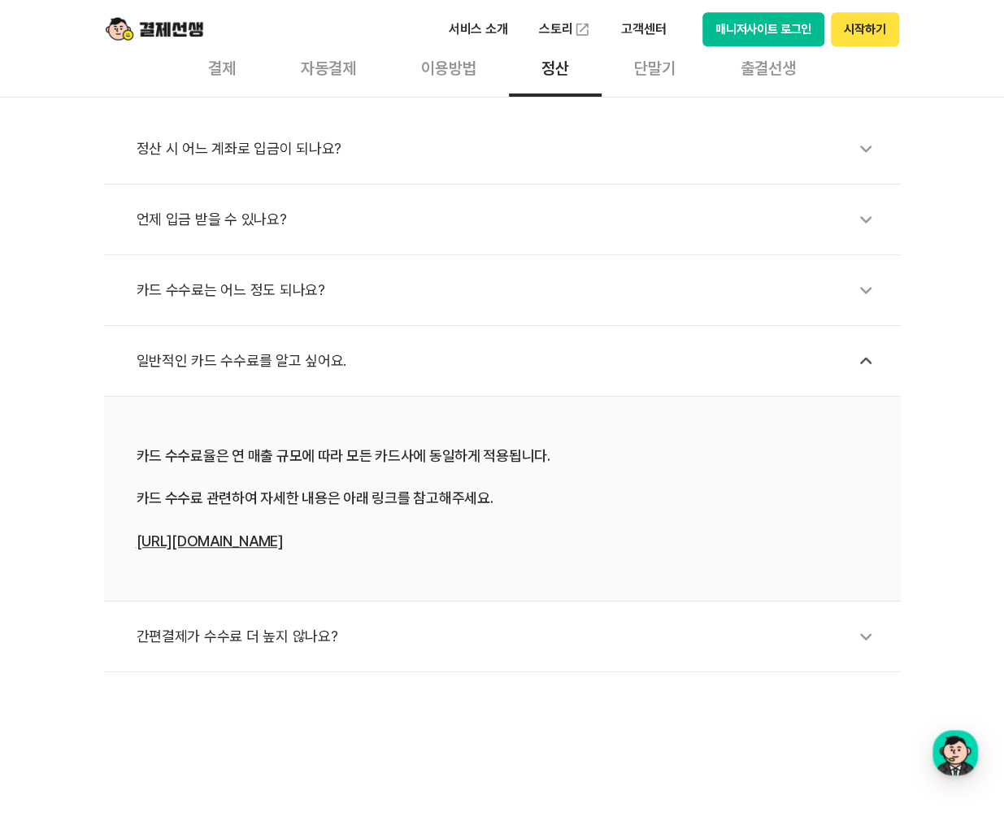
click at [364, 643] on div "간편결제가 수수료 더 높지 않나요?" at bounding box center [511, 636] width 748 height 37
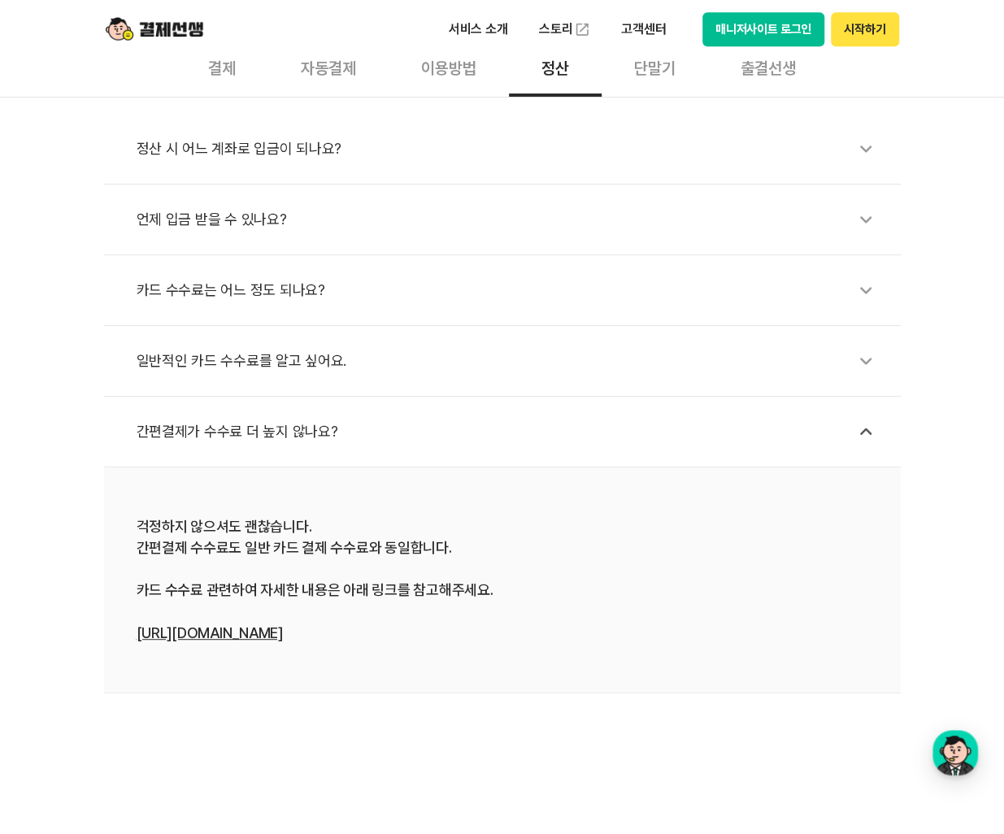
click at [416, 437] on div "간편결제가 수수료 더 높지 않나요?" at bounding box center [511, 431] width 748 height 37
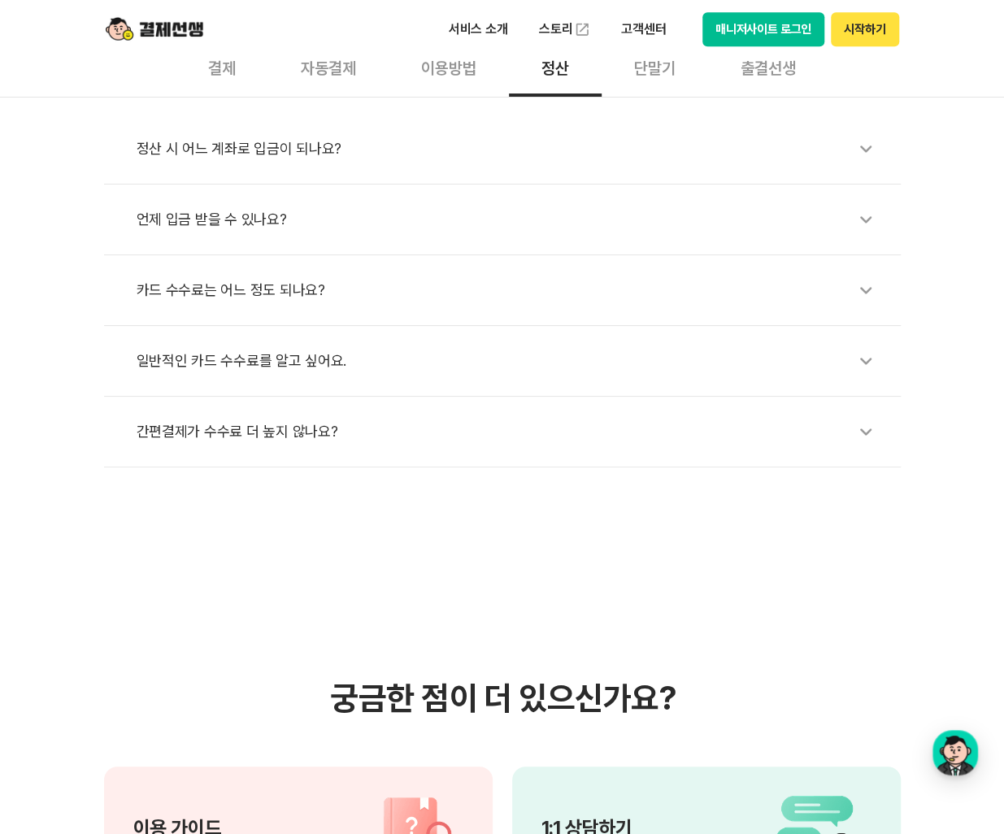
click at [620, 423] on div "간편결제가 수수료 더 높지 않나요?" at bounding box center [511, 431] width 748 height 37
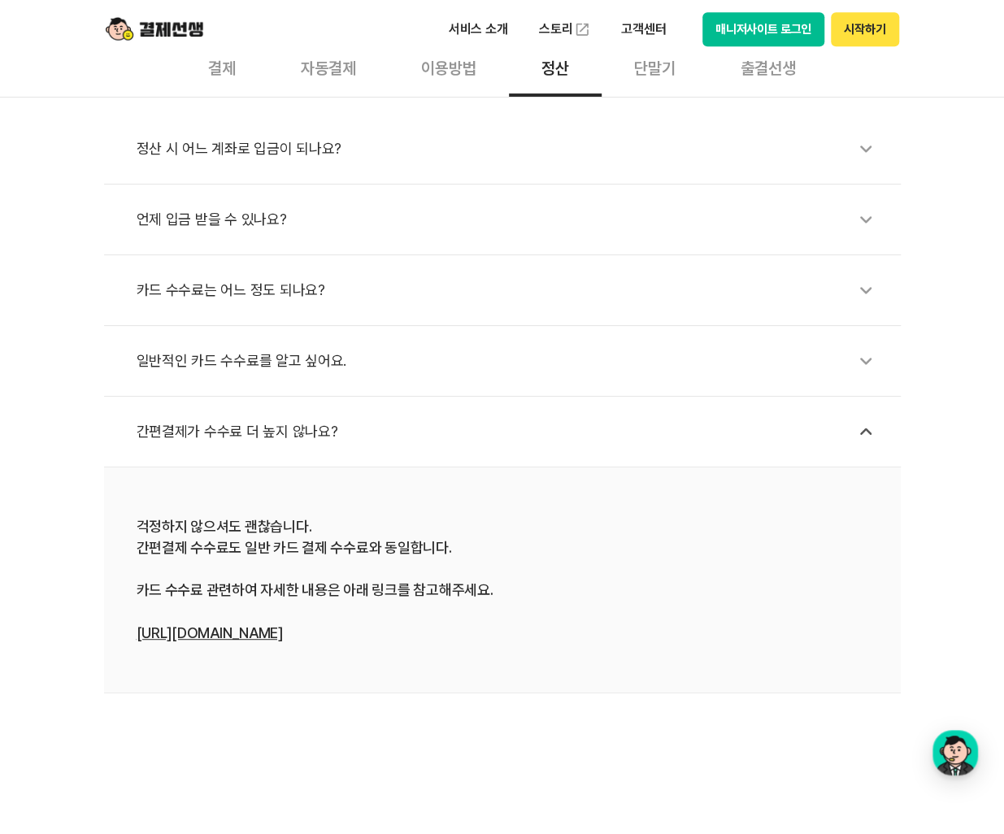
click at [231, 637] on link "[URL][DOMAIN_NAME]" at bounding box center [210, 633] width 146 height 17
click at [382, 365] on div "일반적인 카드 수수료를 알고 싶어요." at bounding box center [511, 360] width 748 height 37
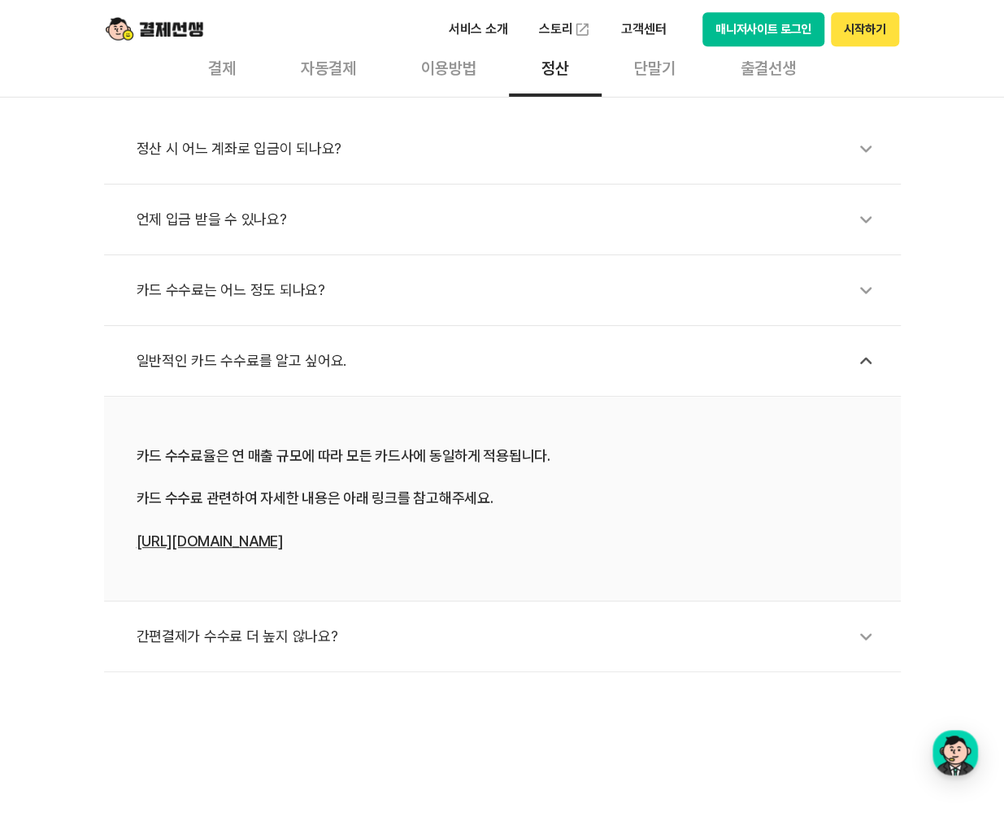
click at [268, 292] on div "카드 수수료는 어느 정도 되나요?" at bounding box center [511, 290] width 748 height 37
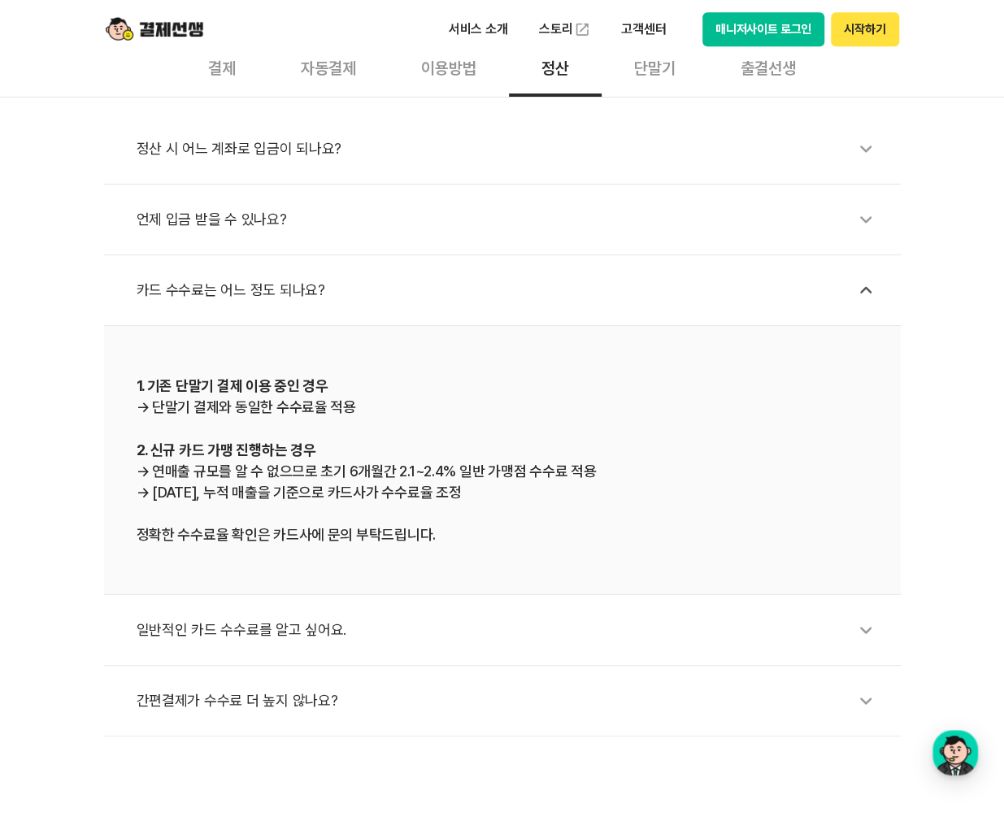
scroll to position [488, 0]
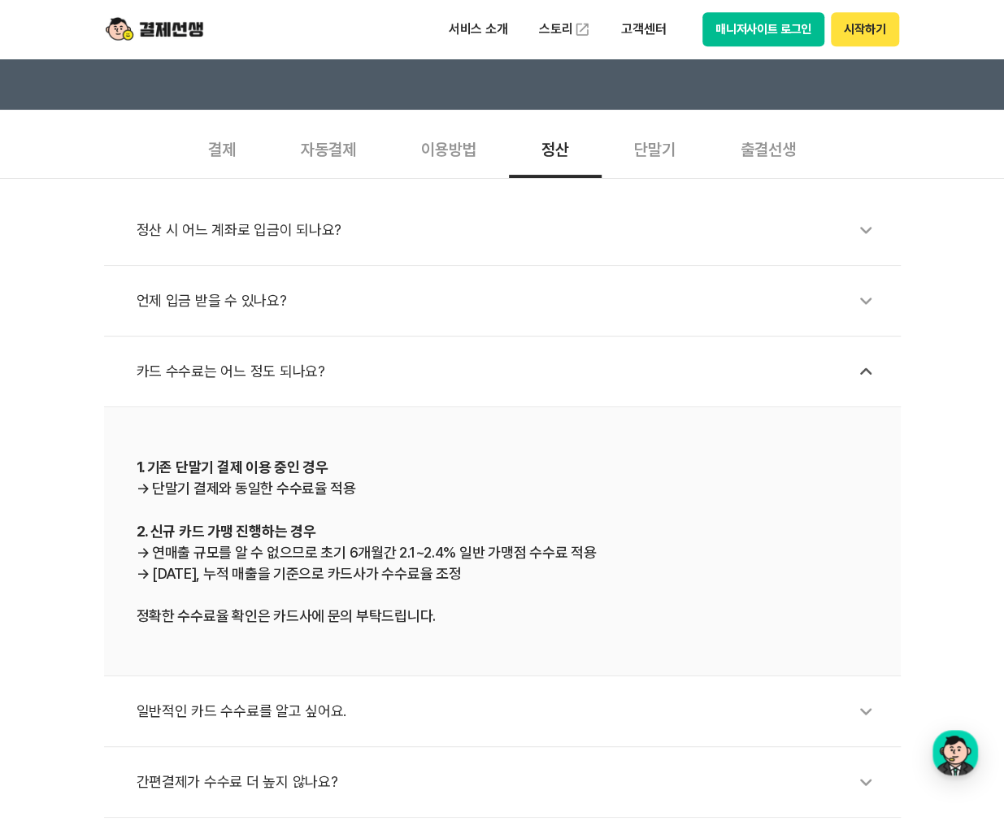
click at [227, 146] on div "결제" at bounding box center [222, 148] width 93 height 60
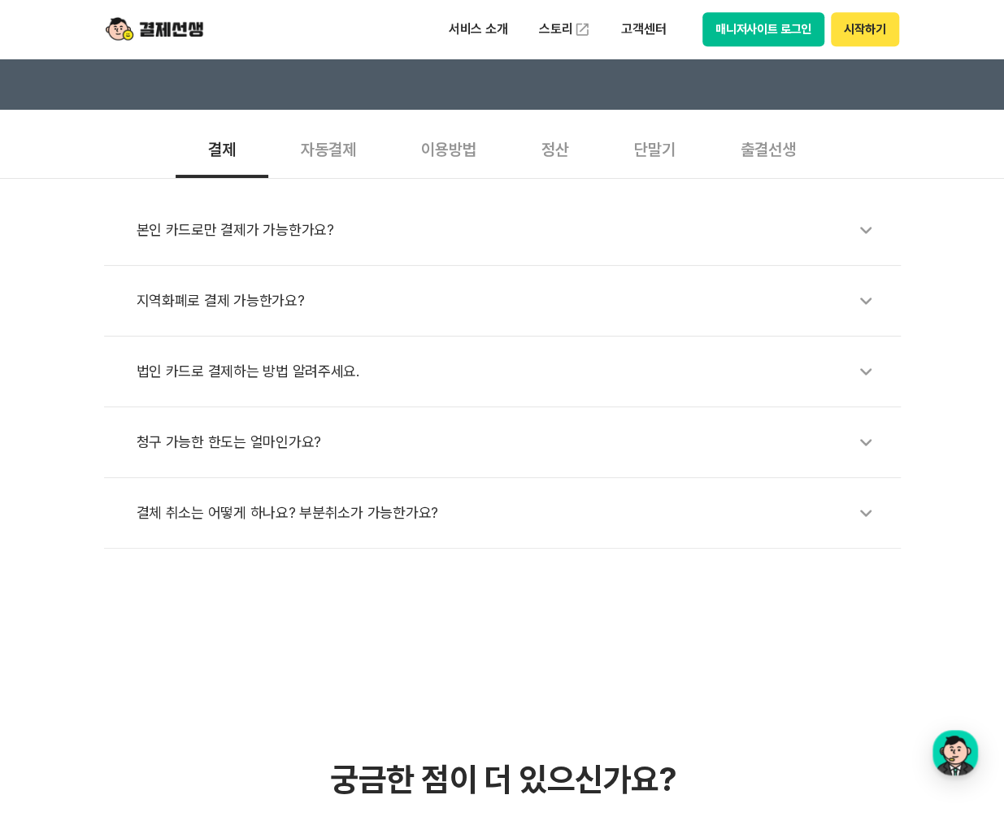
click at [268, 233] on div "본인 카드로만 결제가 가능한가요?" at bounding box center [511, 229] width 748 height 37
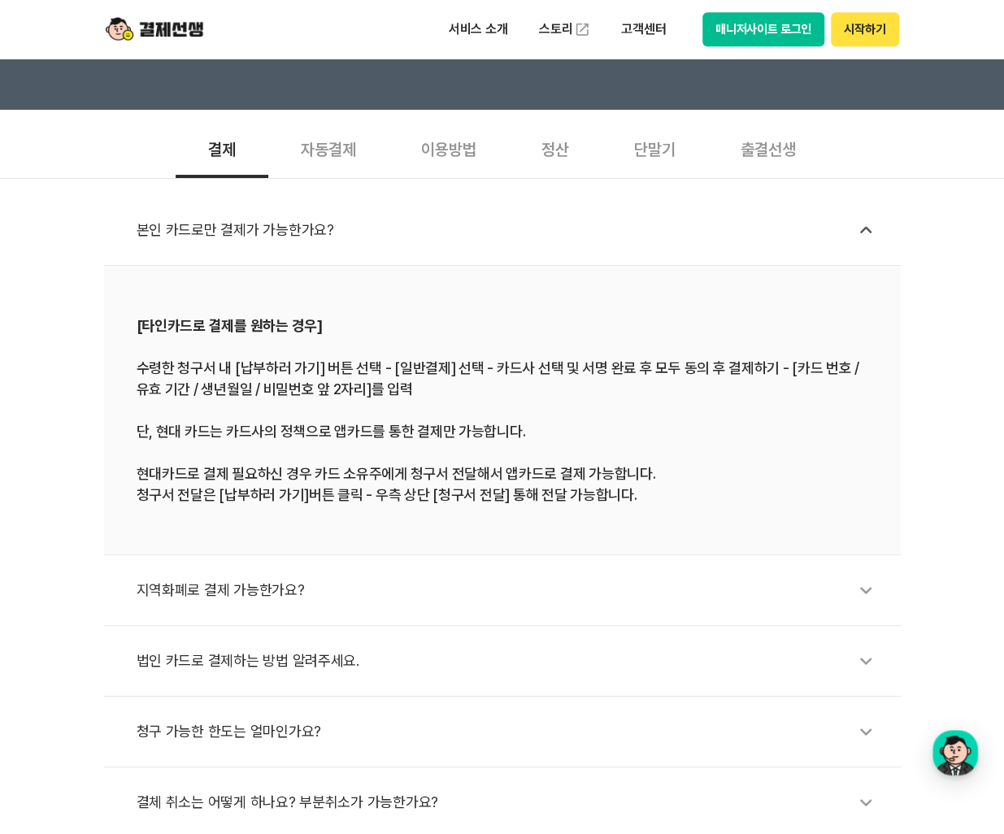
scroll to position [569, 0]
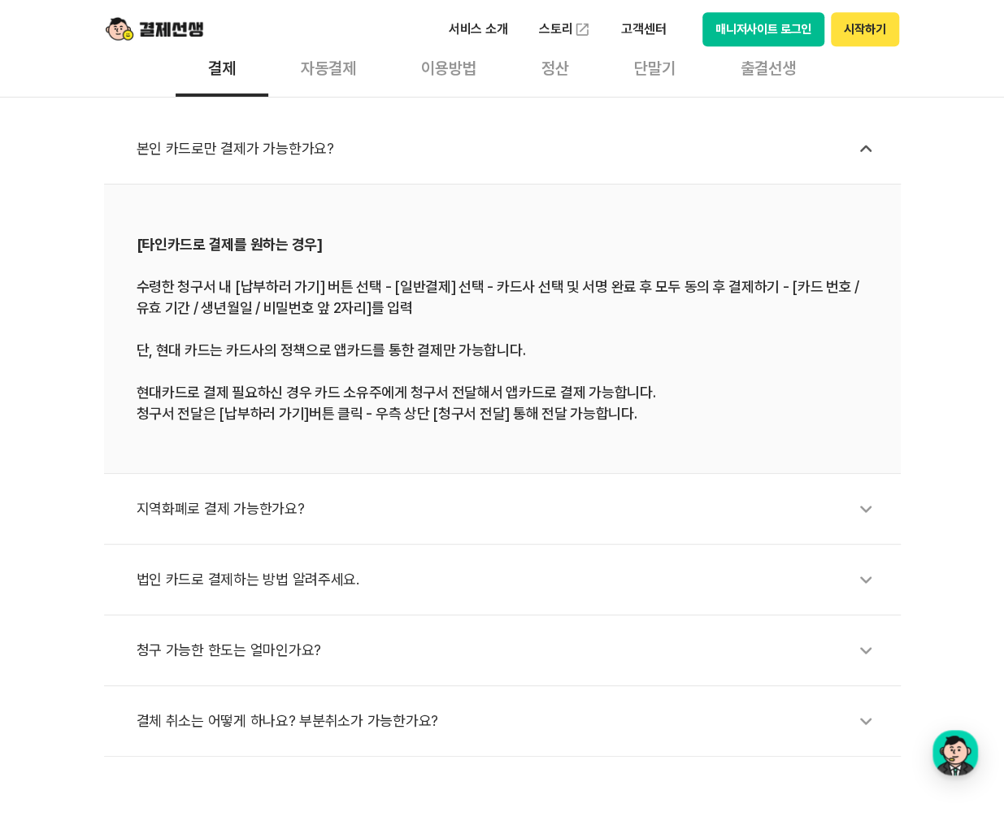
click at [273, 578] on div "법인 카드로 결제하는 방법 알려주세요." at bounding box center [511, 579] width 748 height 37
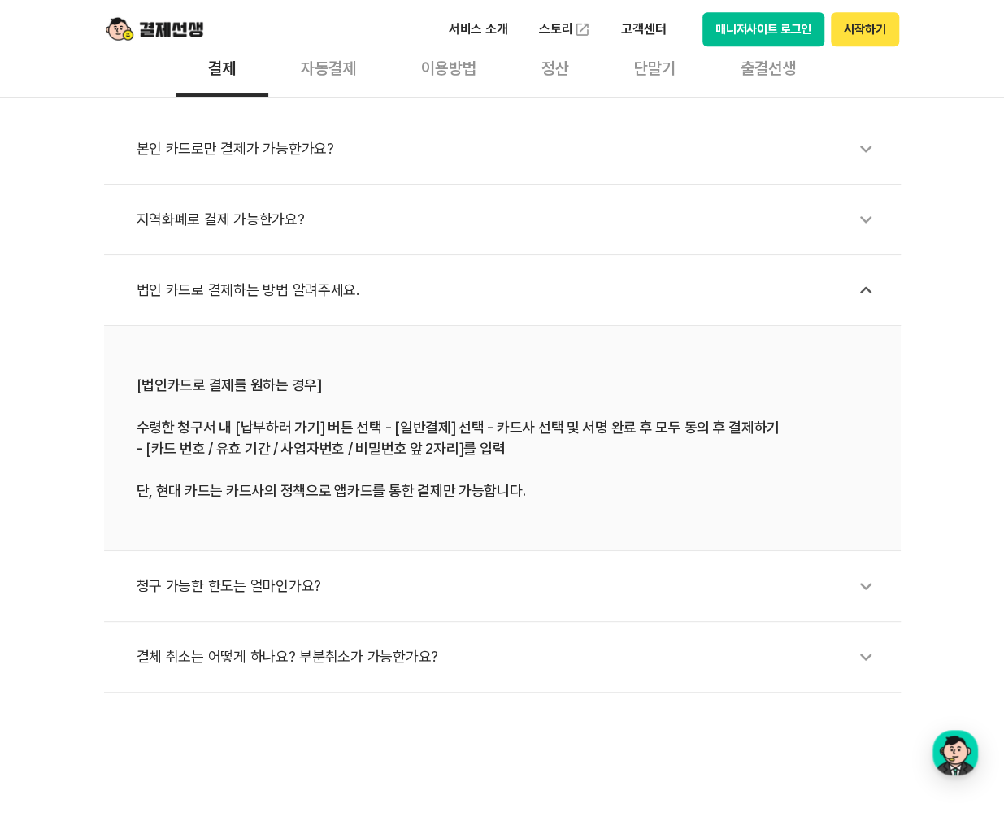
click at [242, 588] on div "청구 가능한 한도는 얼마인가요?" at bounding box center [511, 586] width 748 height 37
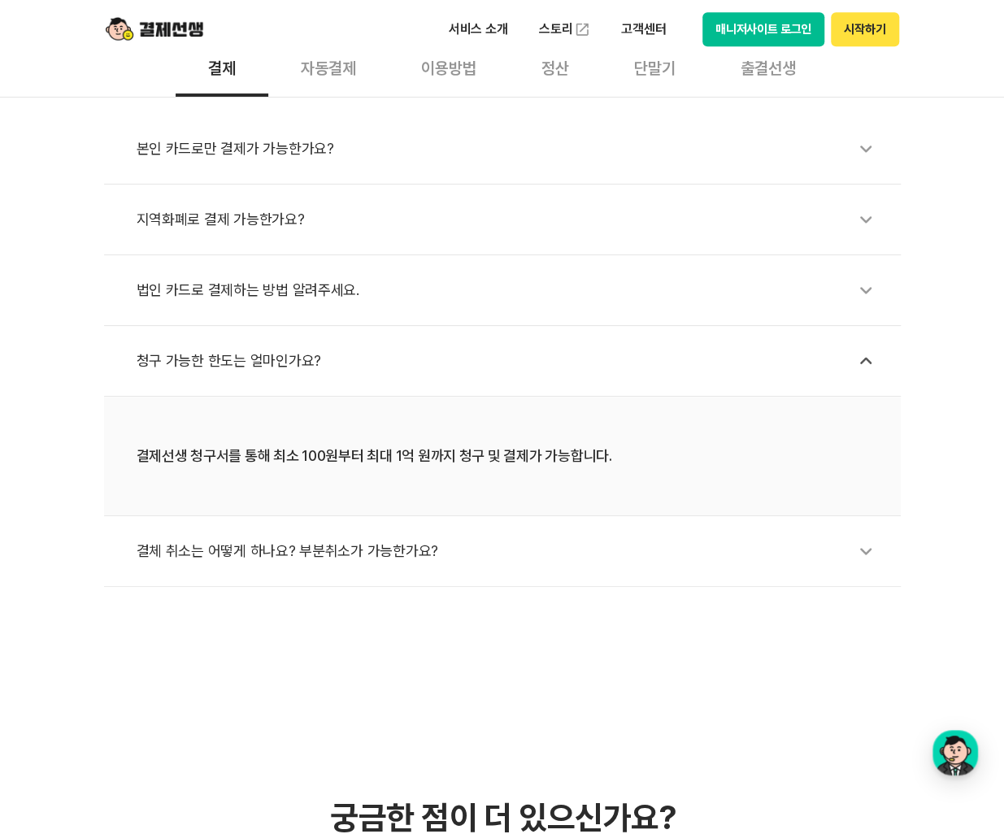
click at [323, 551] on div "결체 취소는 어떻게 하나요? 부분취소가 가능한가요?" at bounding box center [511, 551] width 748 height 37
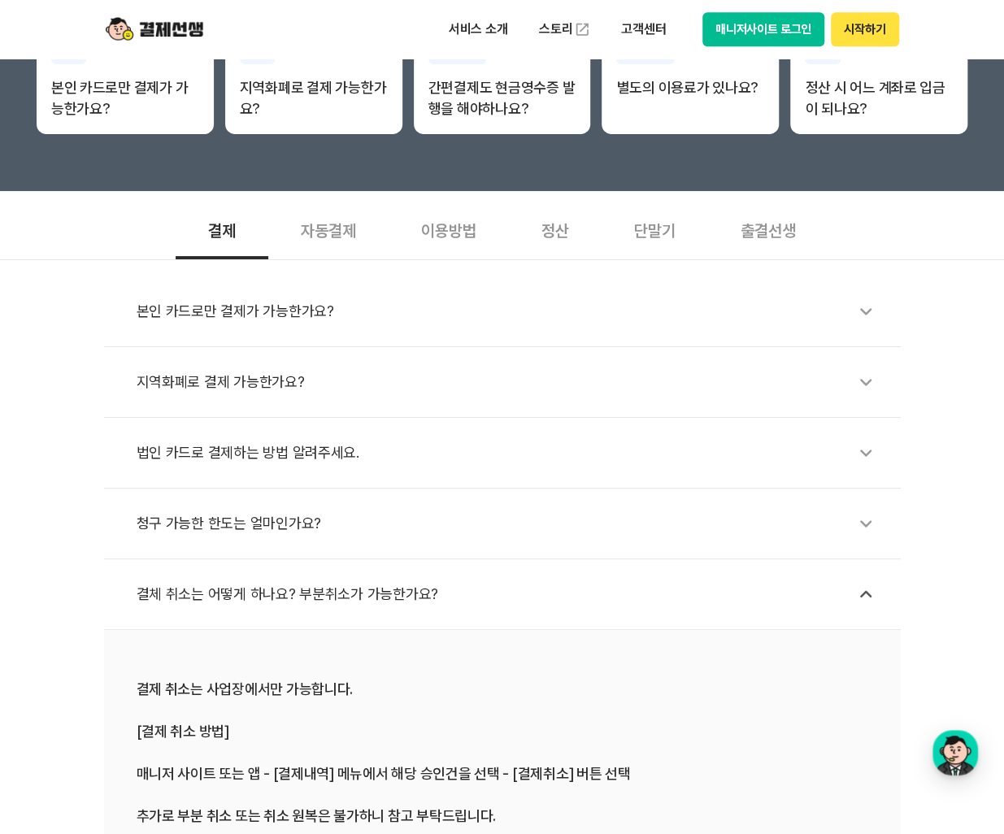
scroll to position [244, 0]
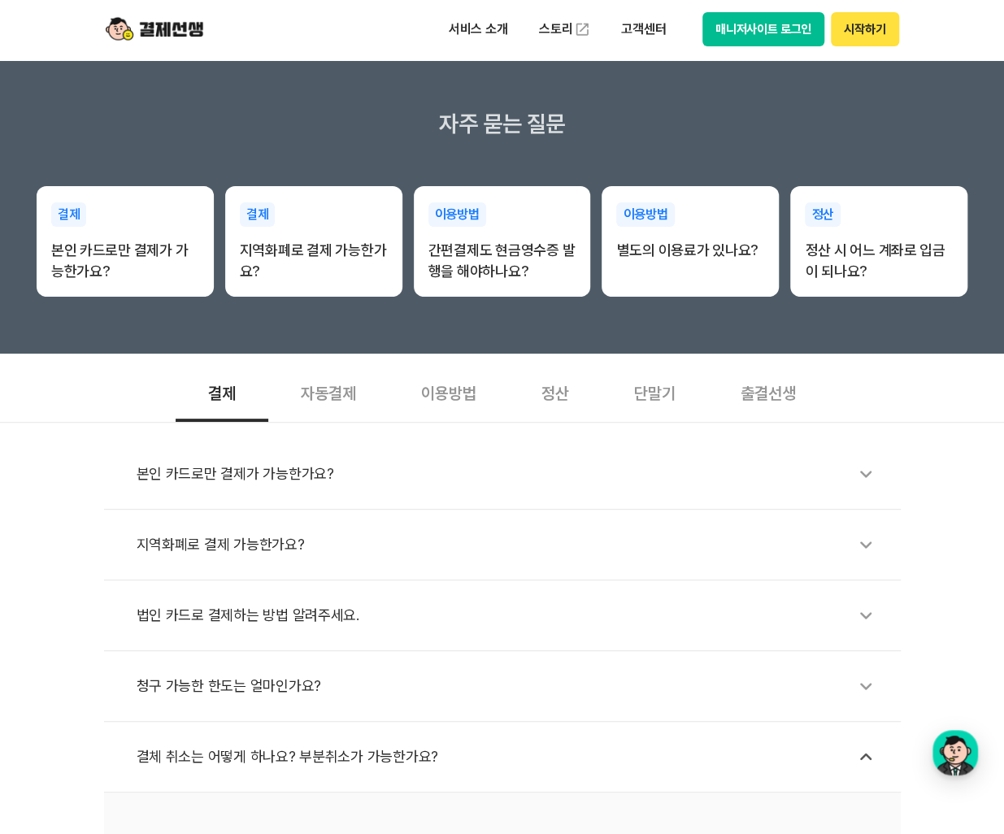
click at [354, 401] on div "자동결제" at bounding box center [328, 392] width 120 height 60
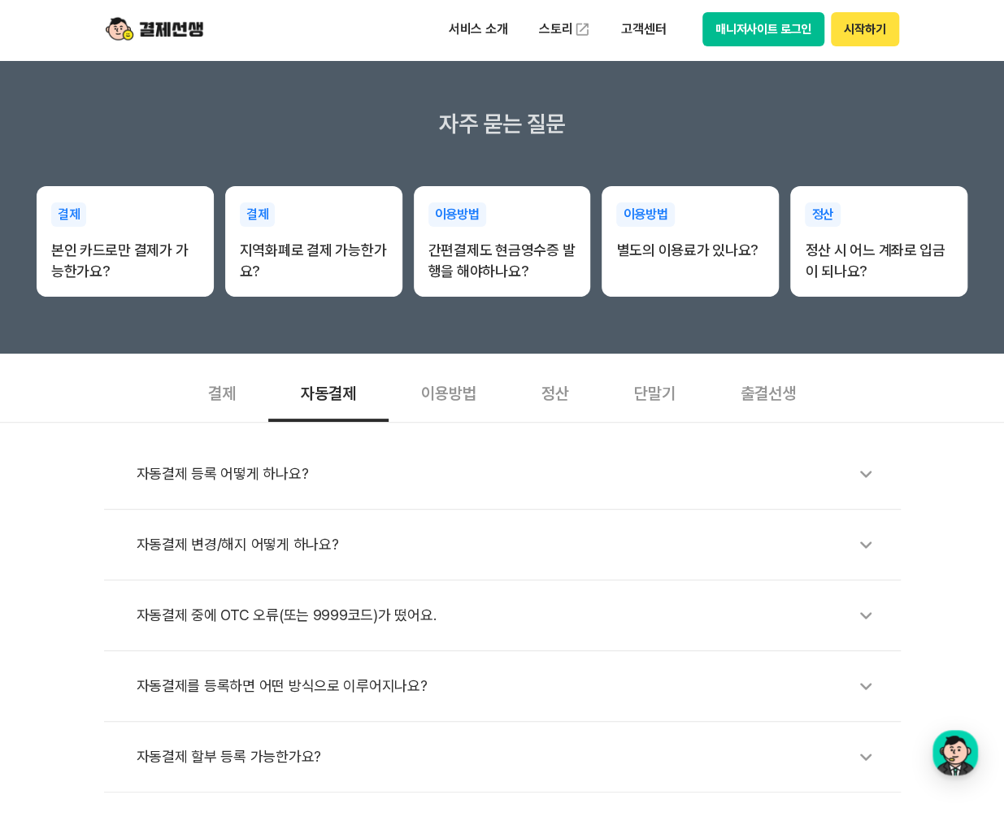
click at [224, 468] on div "자동결제 등록 어떻게 하나요?" at bounding box center [511, 473] width 748 height 37
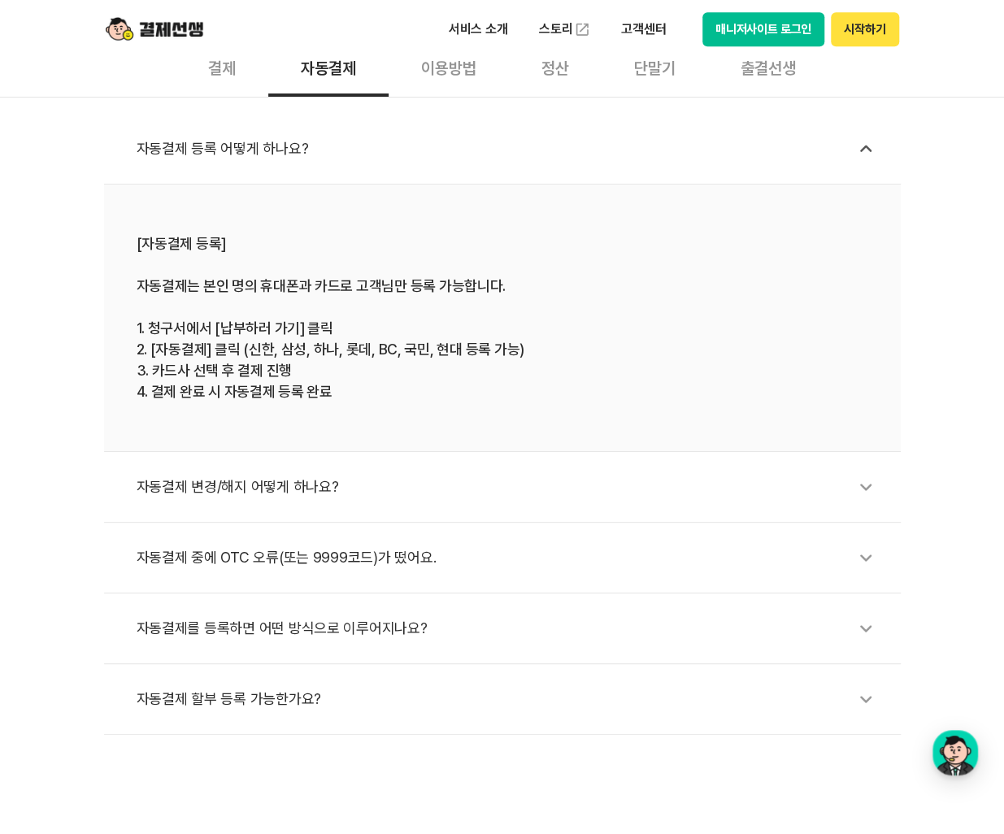
scroll to position [651, 0]
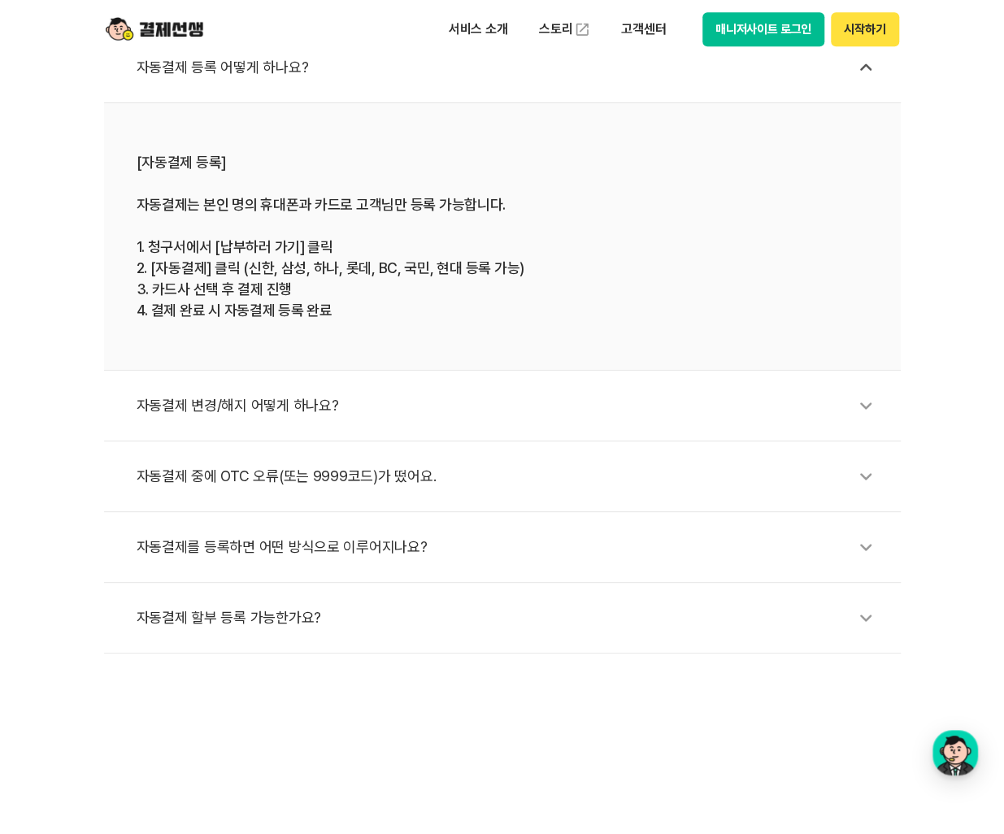
click at [282, 629] on div "자동결제 할부 등록 가능한가요?" at bounding box center [511, 617] width 748 height 37
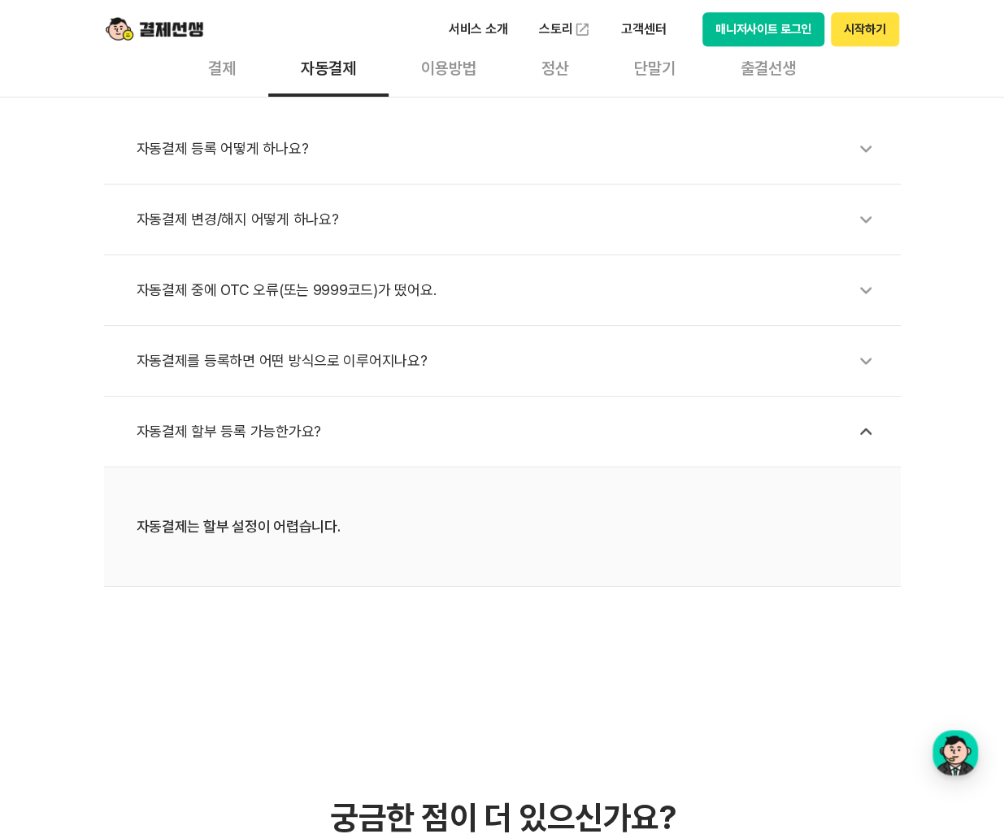
scroll to position [81, 0]
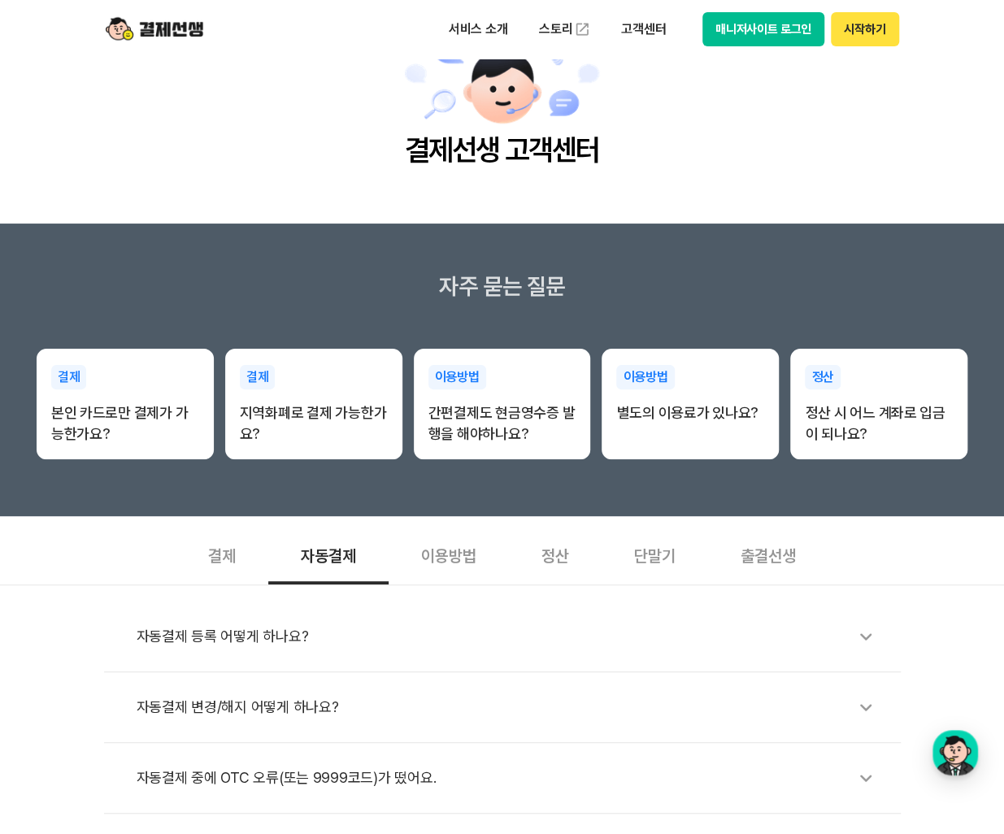
drag, startPoint x: 494, startPoint y: 413, endPoint x: 488, endPoint y: 474, distance: 61.3
click at [488, 473] on section "자주 묻는 질문 결제 본인 카드로만 결제가 가능한가요? 결제 지역화폐로 결제 가능한가요? 이용방법 간편결제도 현금영수증 발행을 해야하나요? 이…" at bounding box center [502, 370] width 1004 height 293
click at [452, 556] on div "이용방법" at bounding box center [449, 555] width 120 height 60
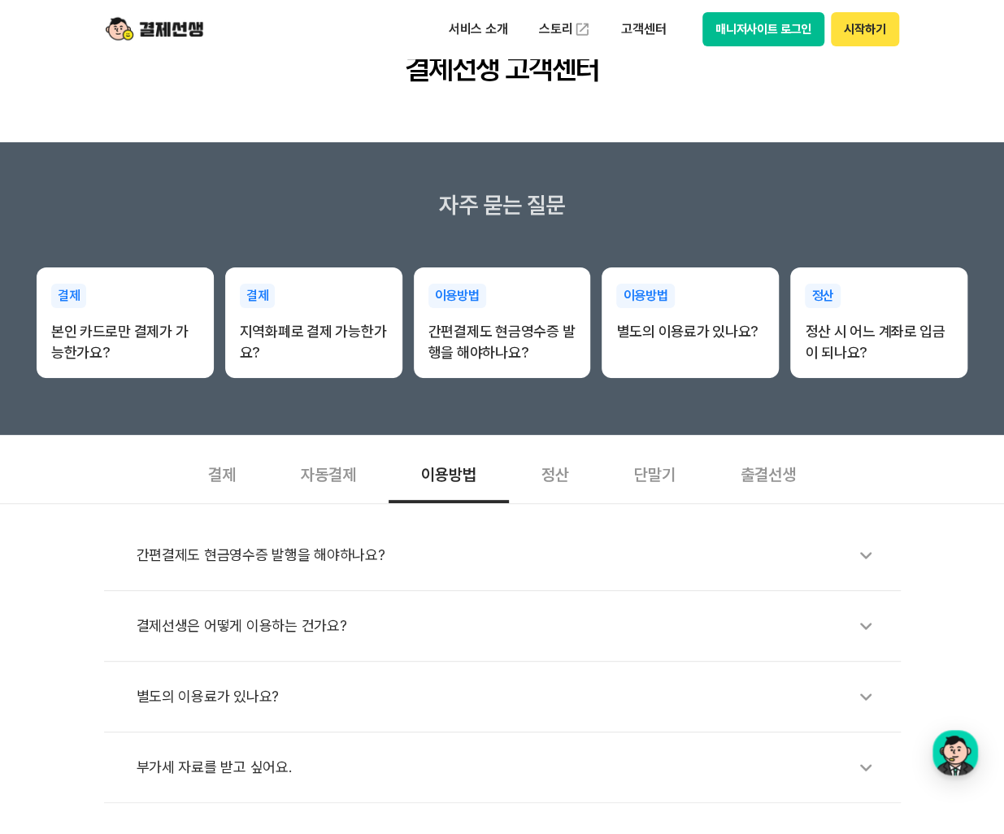
scroll to position [244, 0]
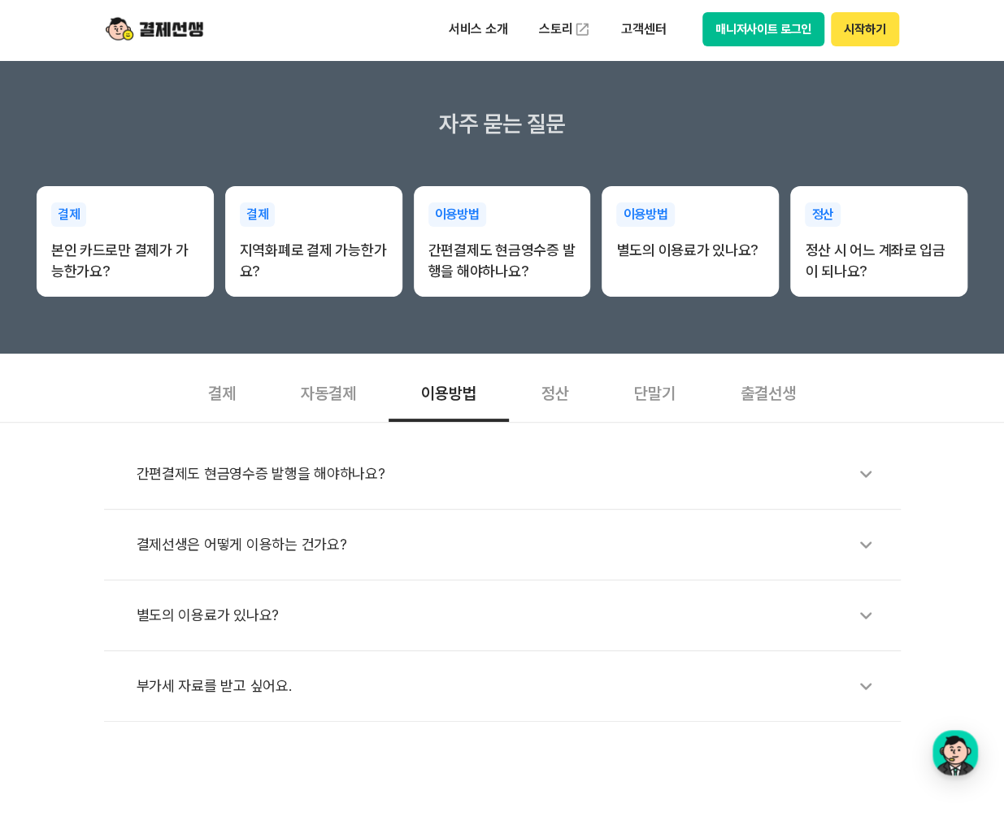
click at [377, 492] on li "간편결제도 현금영수증 발행을 해야하나요?" at bounding box center [502, 474] width 797 height 71
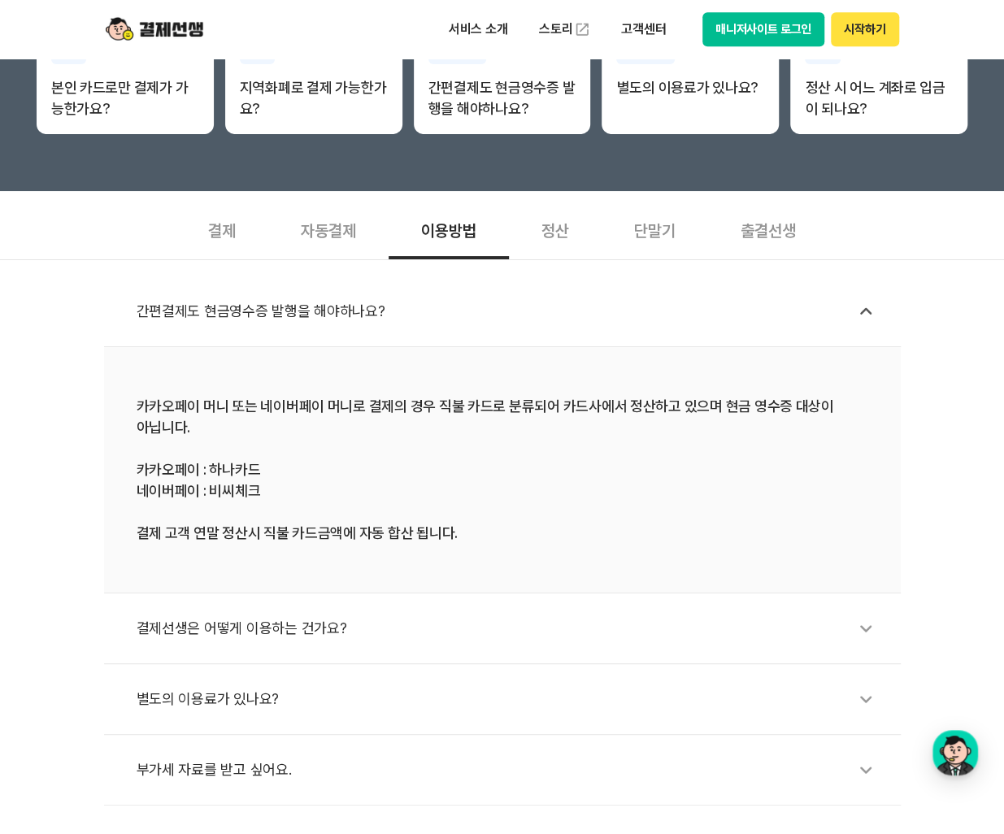
scroll to position [488, 0]
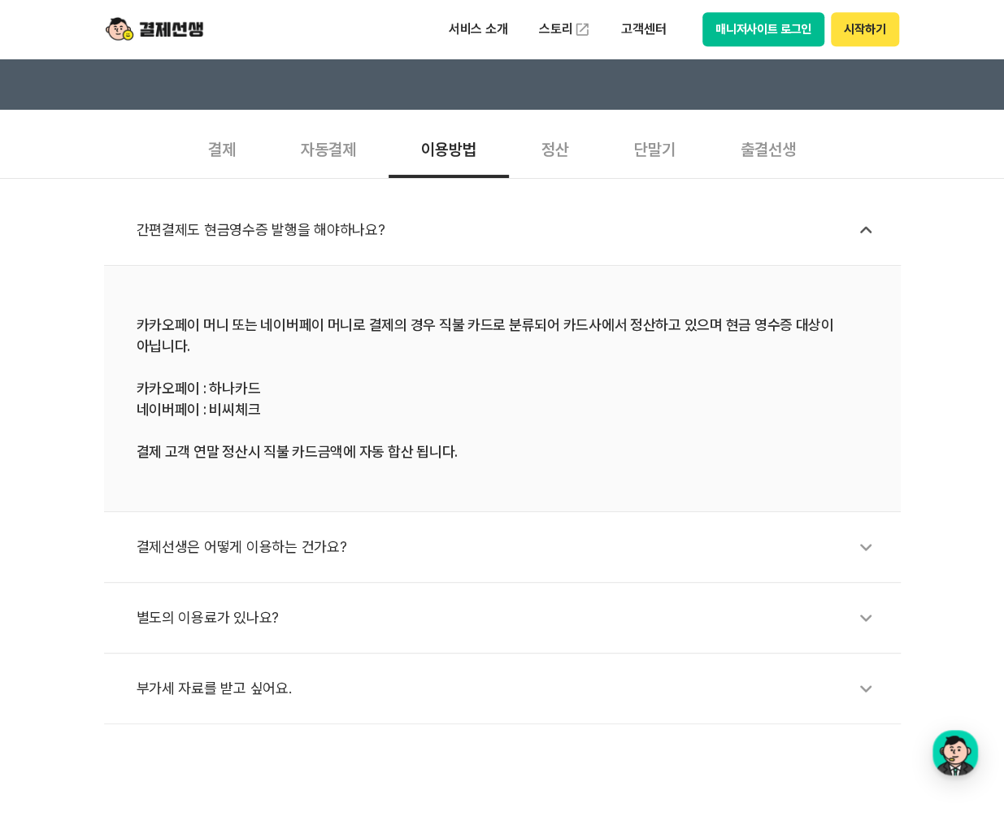
click at [317, 555] on div "결제선생은 어떻게 이용하는 건가요?" at bounding box center [511, 547] width 748 height 37
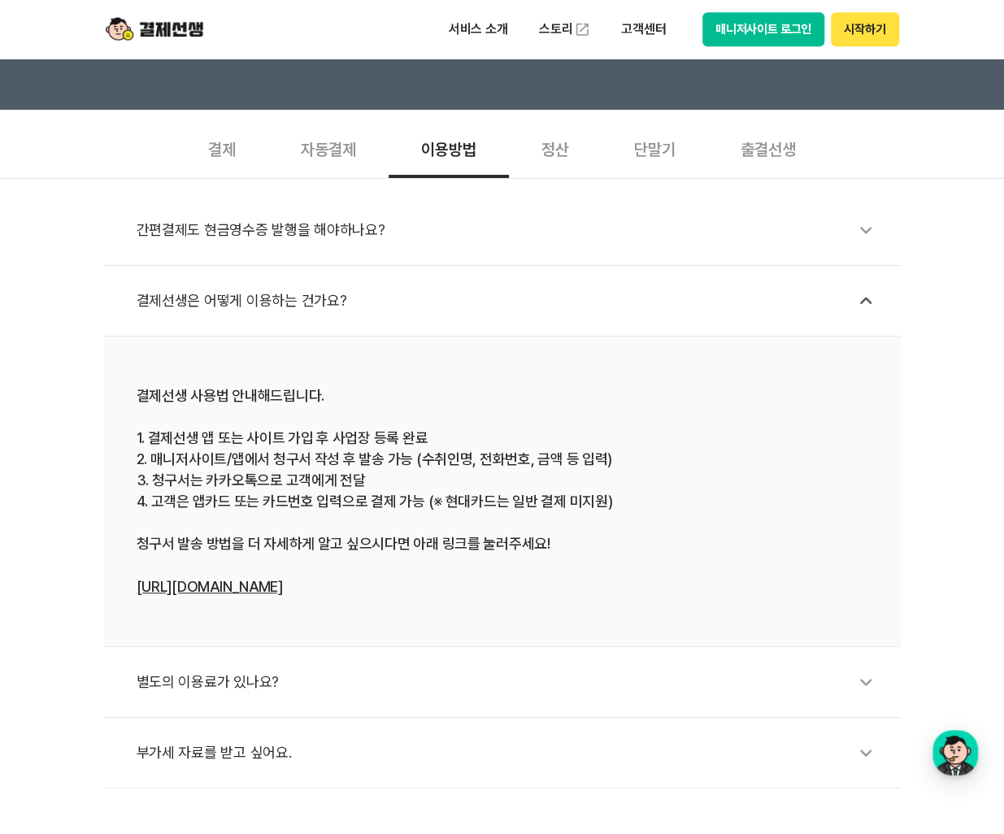
scroll to position [569, 0]
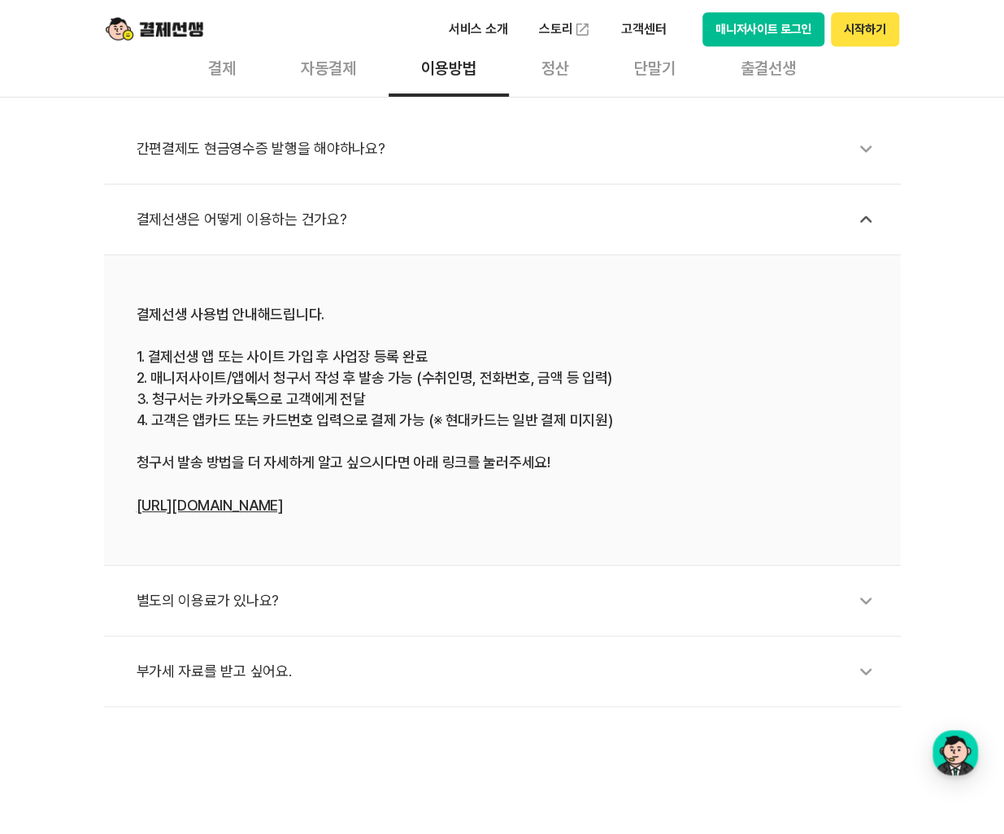
click at [239, 603] on div "별도의 이용료가 있나요?" at bounding box center [511, 600] width 748 height 37
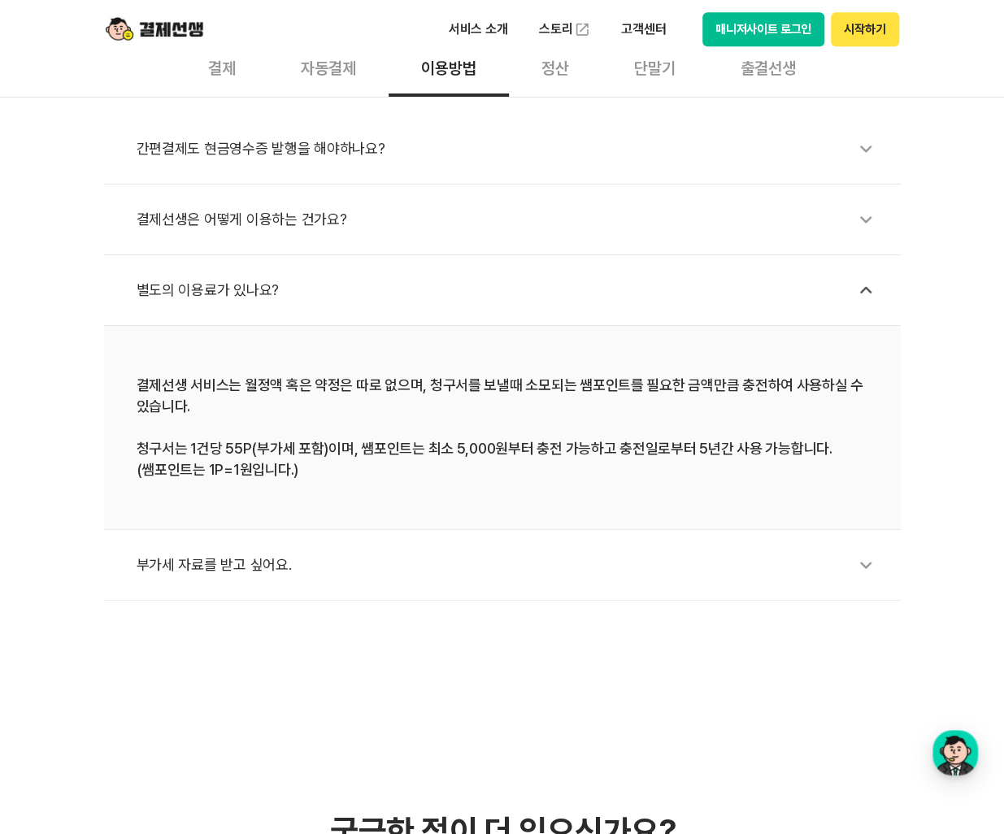
click at [260, 567] on div "부가세 자료를 받고 싶어요." at bounding box center [511, 564] width 748 height 37
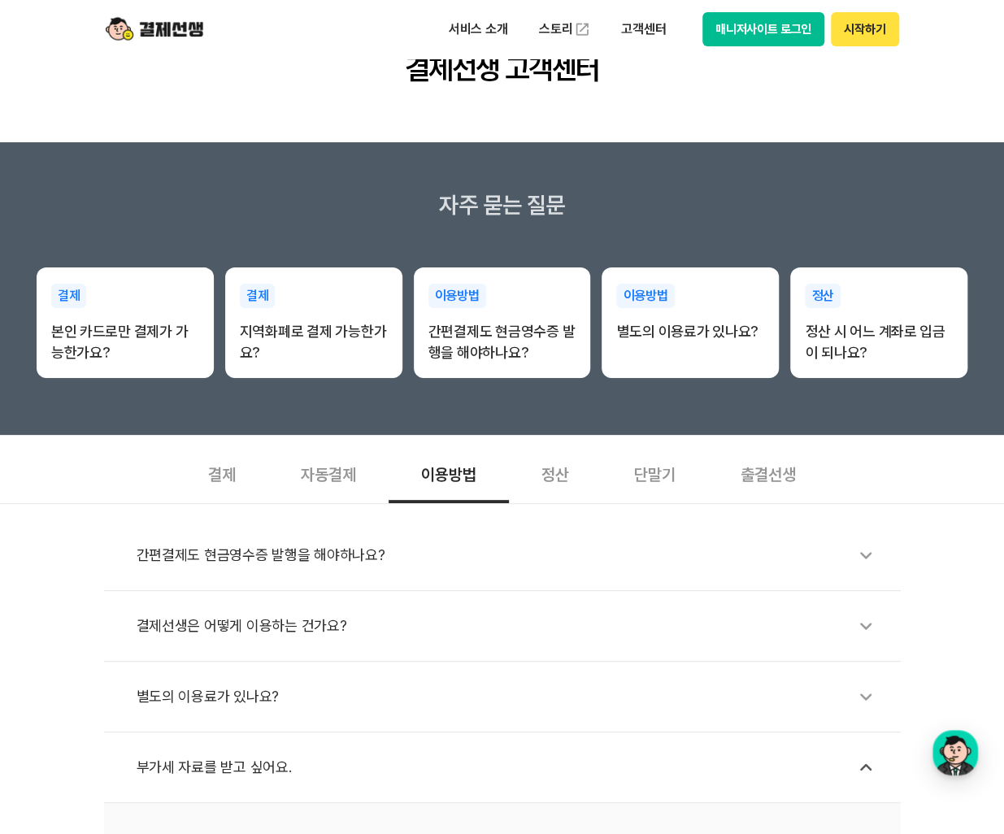
scroll to position [81, 0]
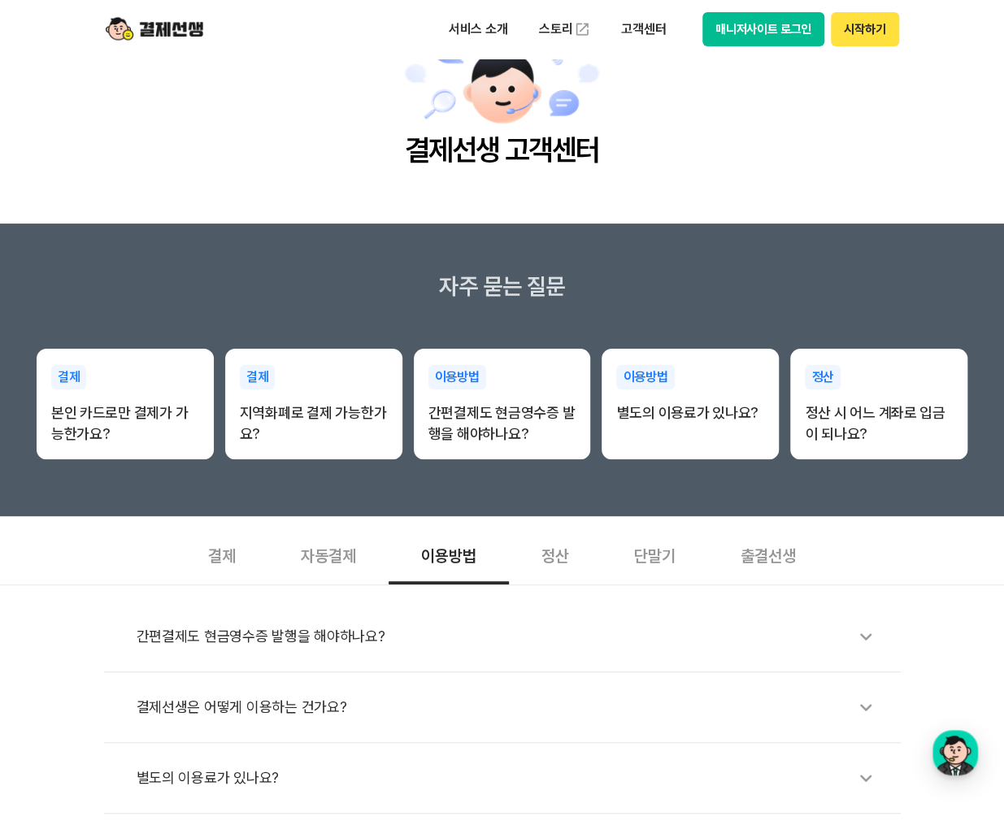
click at [564, 557] on div "정산" at bounding box center [555, 555] width 93 height 60
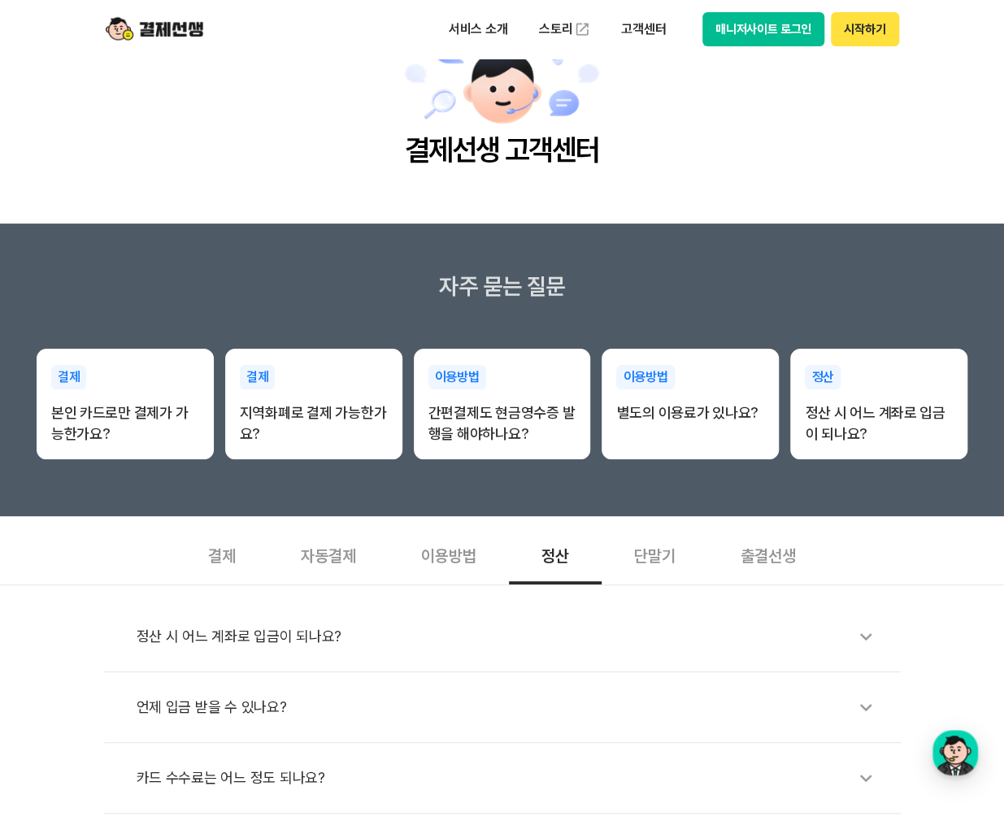
scroll to position [244, 0]
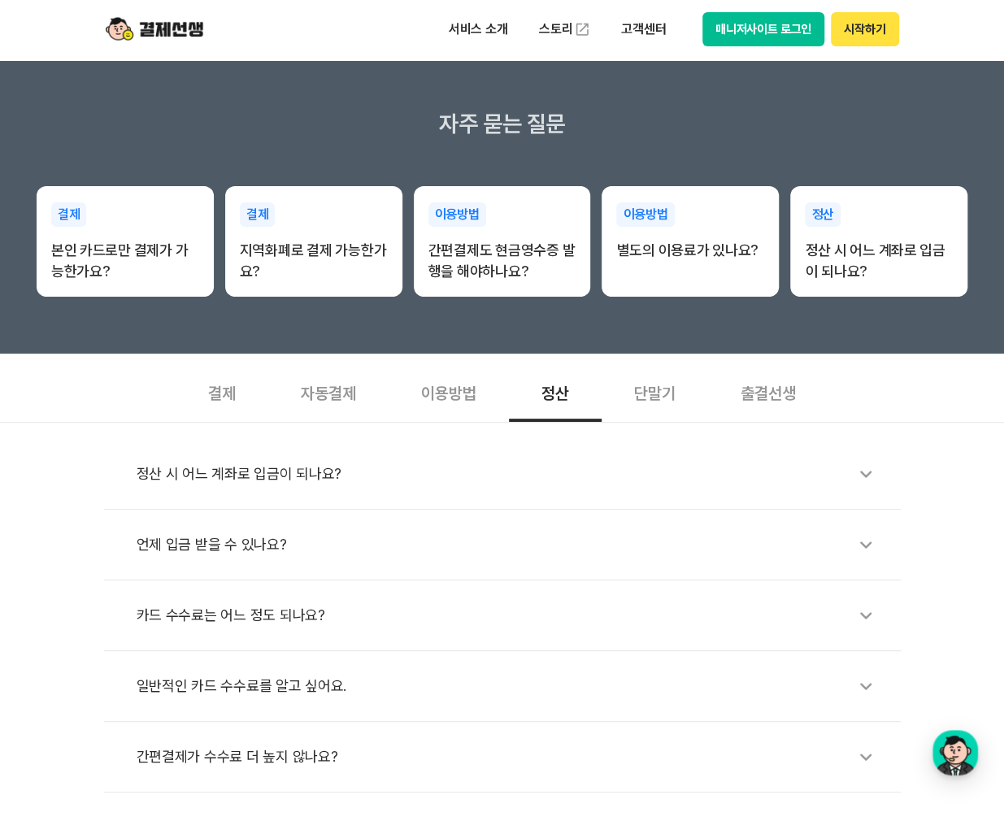
click at [320, 467] on div "정산 시 어느 계좌로 입금이 되나요?" at bounding box center [511, 473] width 748 height 37
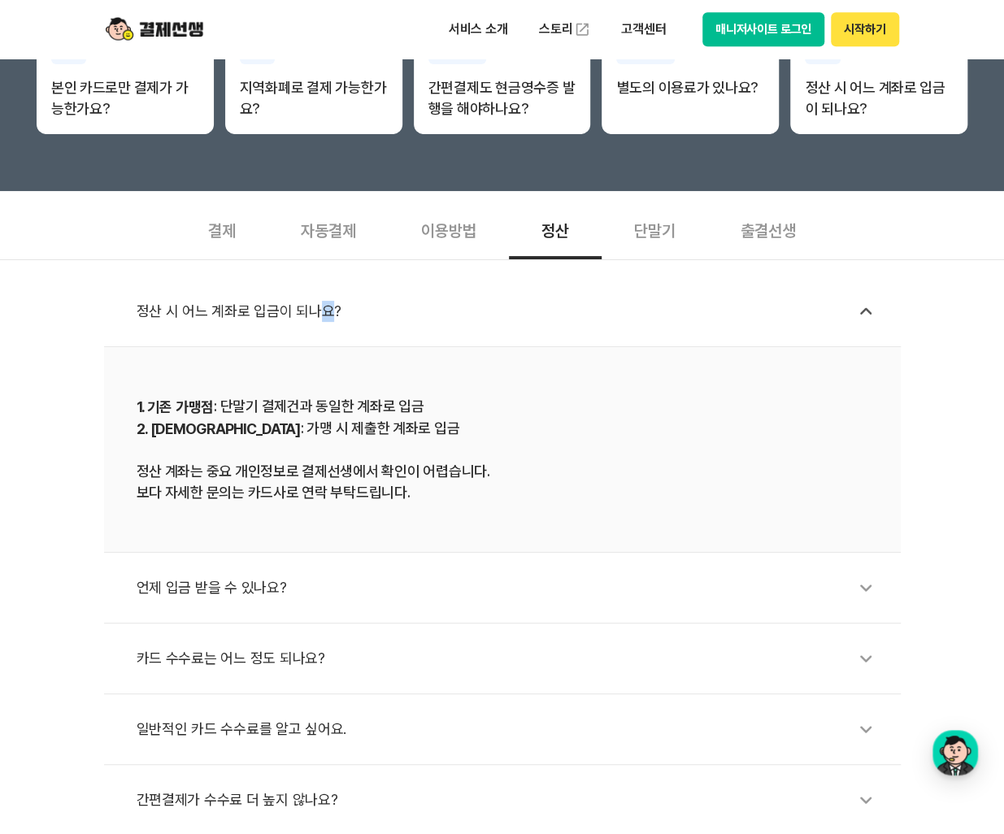
scroll to position [488, 0]
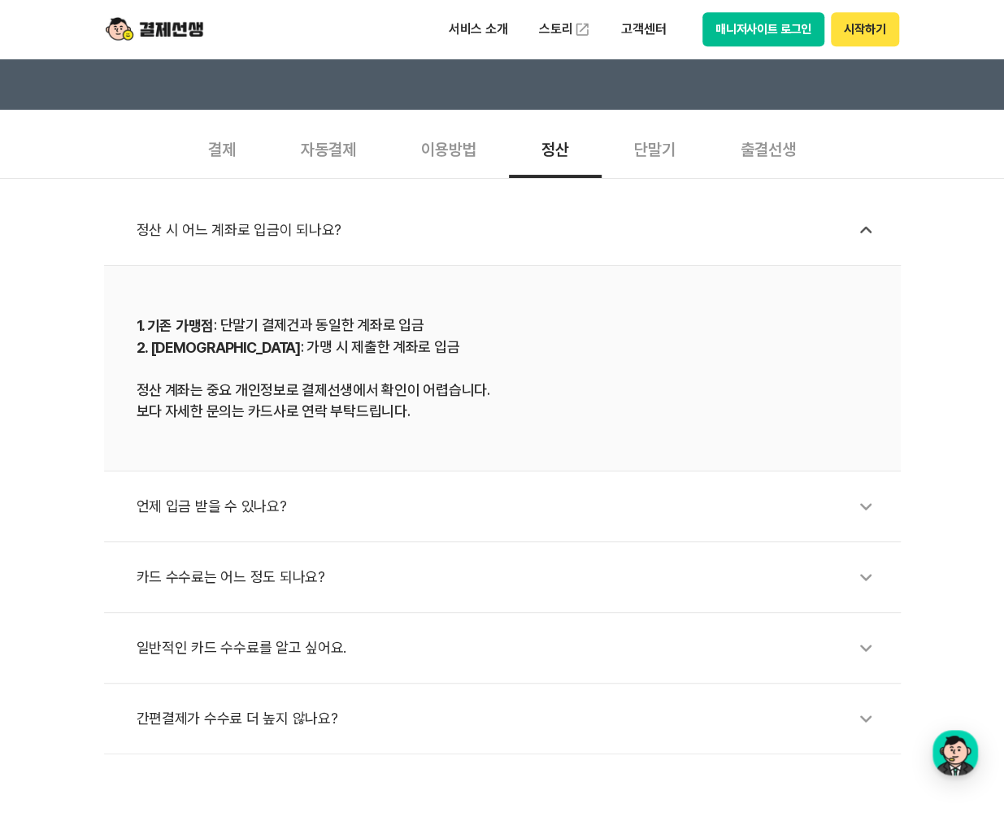
click at [274, 507] on div "언제 입금 받을 수 있나요?" at bounding box center [511, 506] width 748 height 37
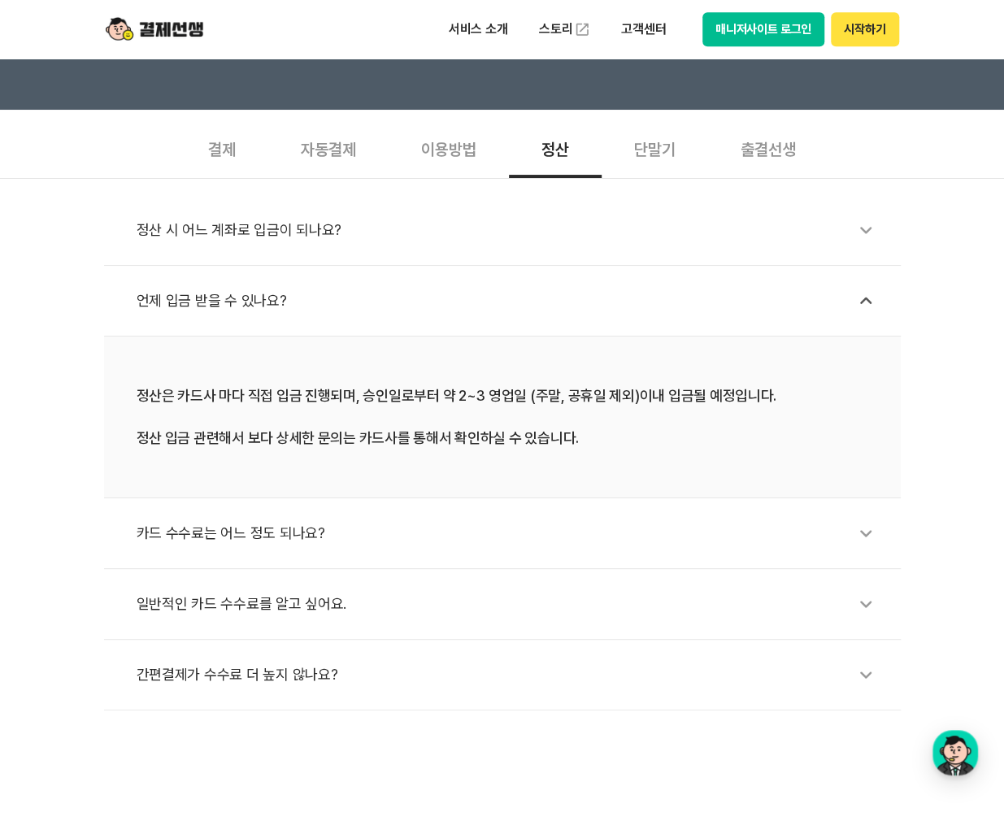
click at [290, 240] on div "정산 시 어느 계좌로 입금이 되나요?" at bounding box center [511, 229] width 748 height 37
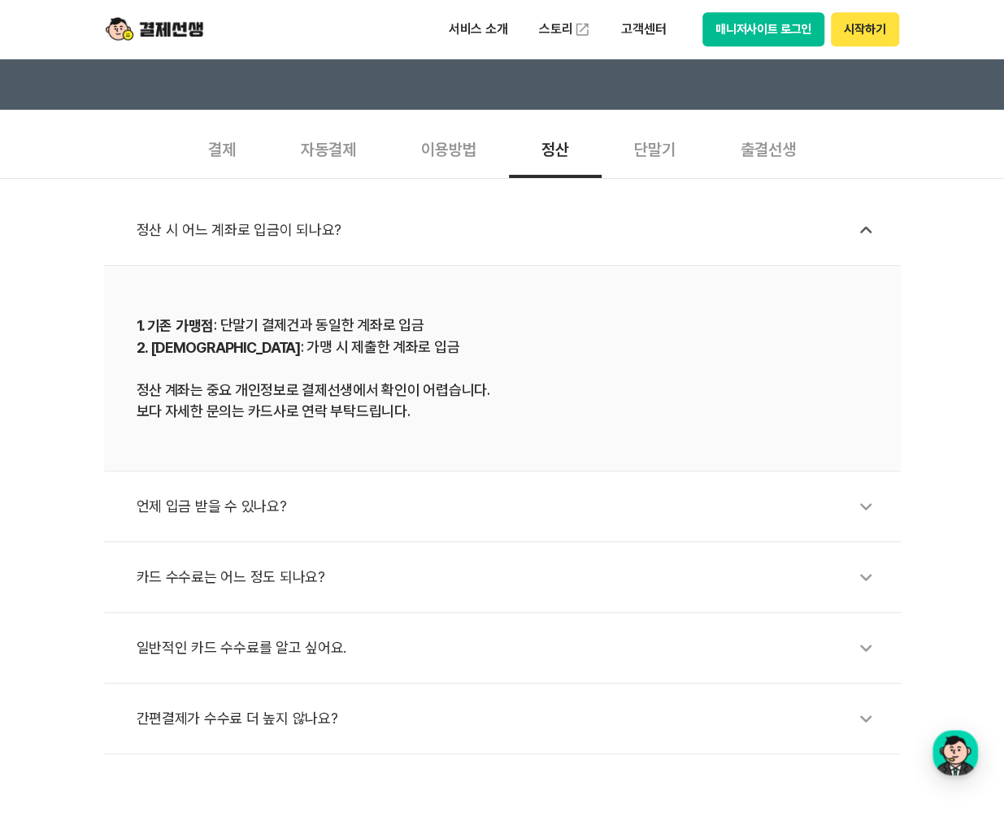
click at [242, 522] on div "언제 입금 받을 수 있나요?" at bounding box center [511, 506] width 748 height 37
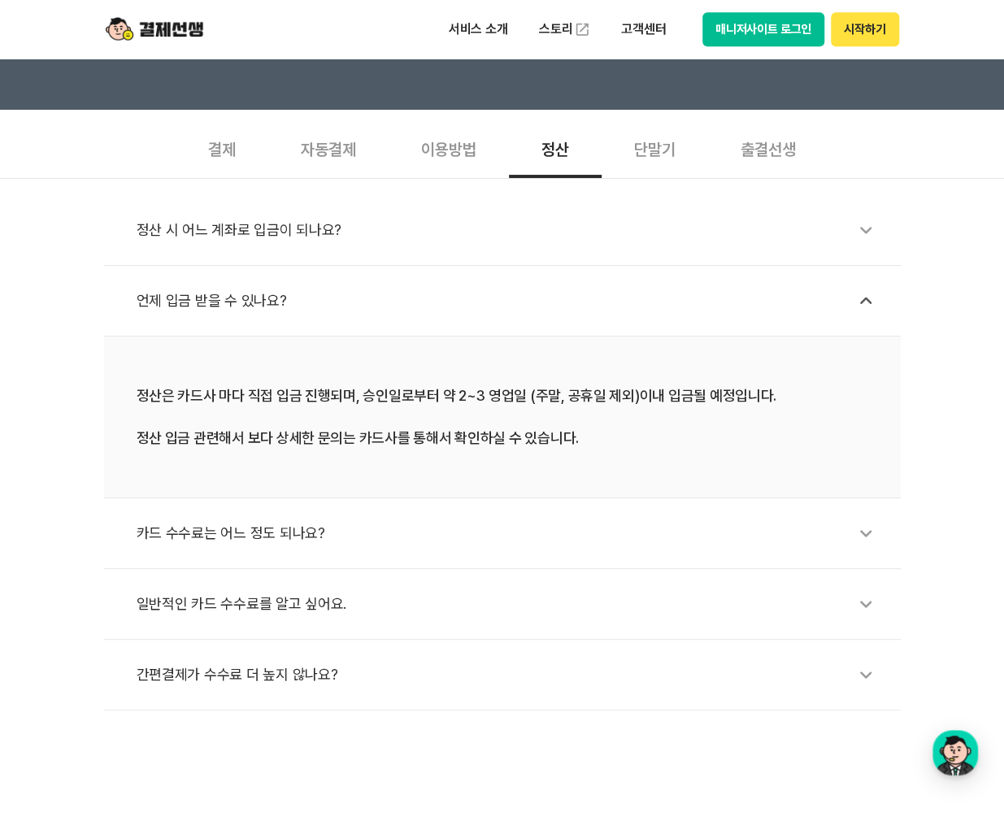
click at [233, 541] on div "카드 수수료는 어느 정도 되나요?" at bounding box center [511, 533] width 748 height 37
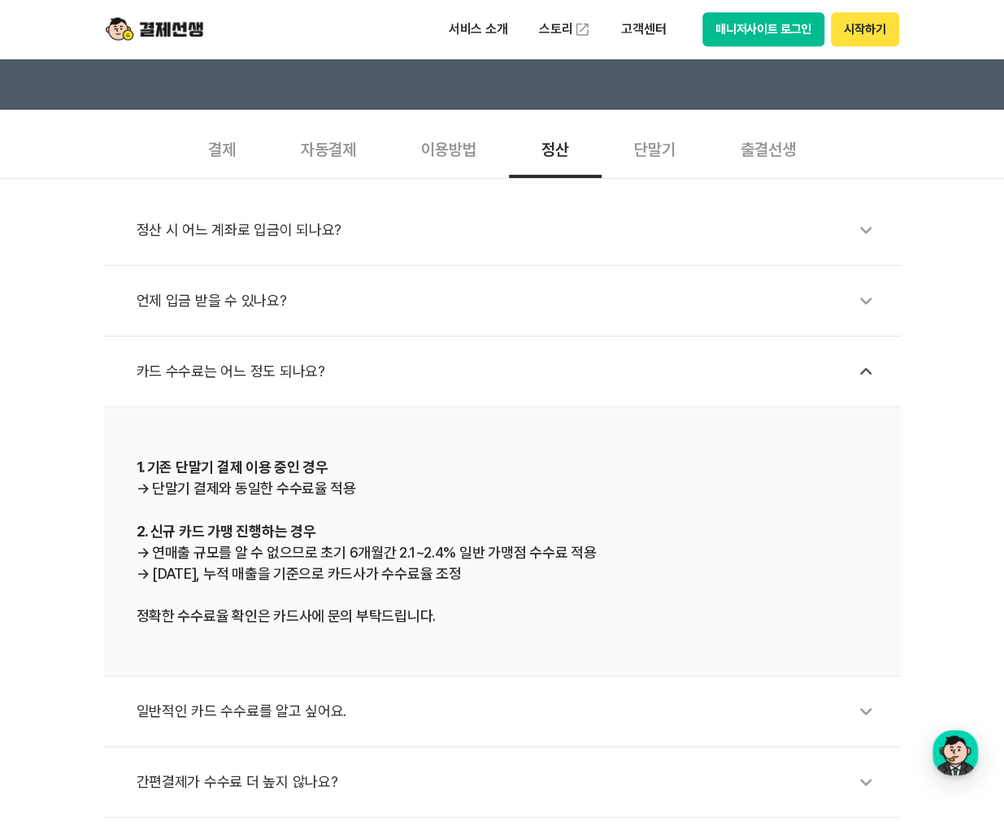
click at [306, 322] on li "언제 입금 받을 수 있나요?" at bounding box center [502, 301] width 797 height 71
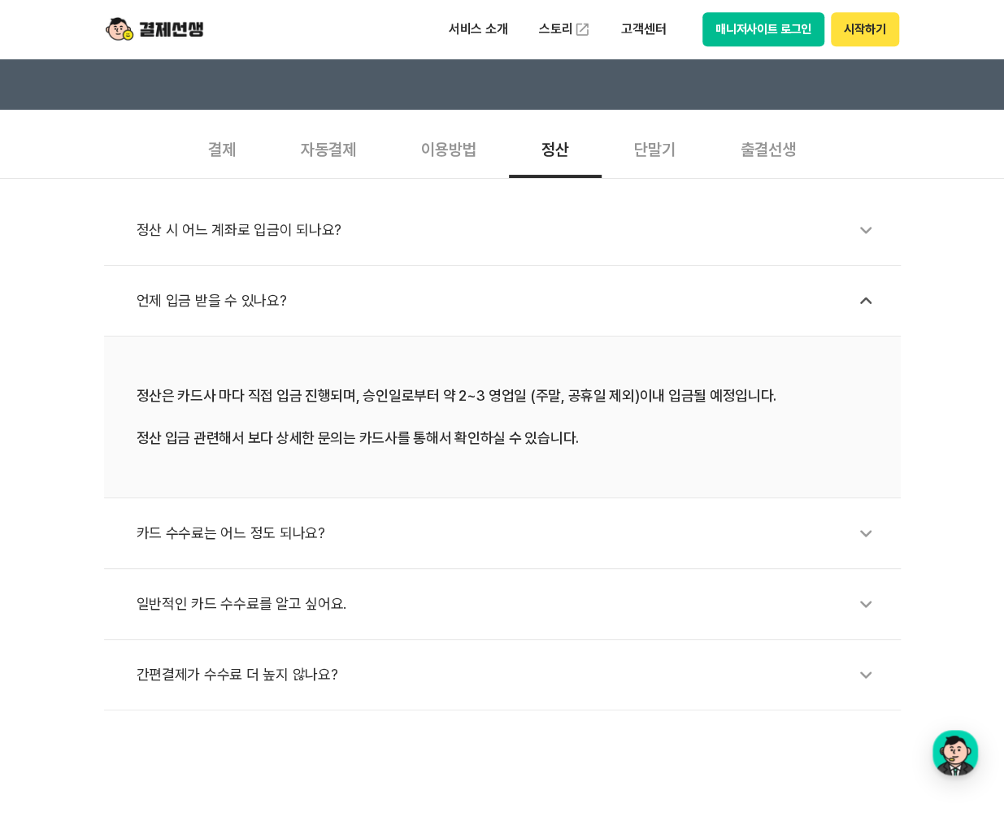
click at [334, 611] on div "일반적인 카드 수수료를 알고 싶어요." at bounding box center [511, 604] width 748 height 37
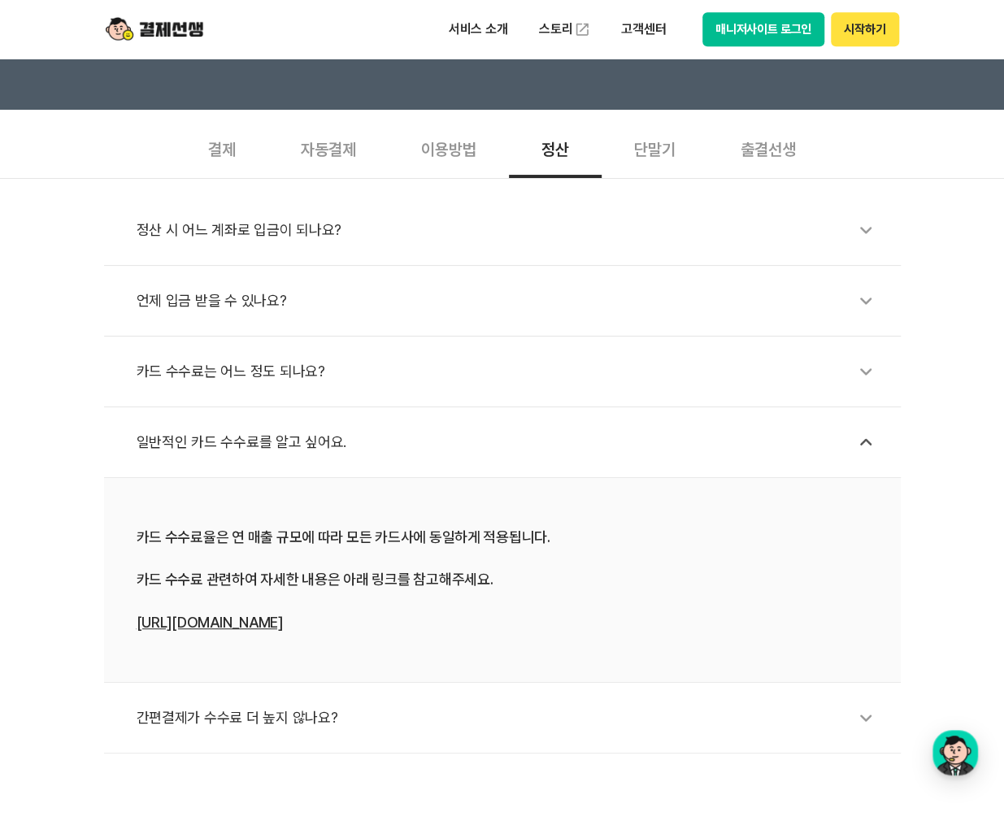
click at [662, 153] on div "단말기" at bounding box center [655, 148] width 107 height 60
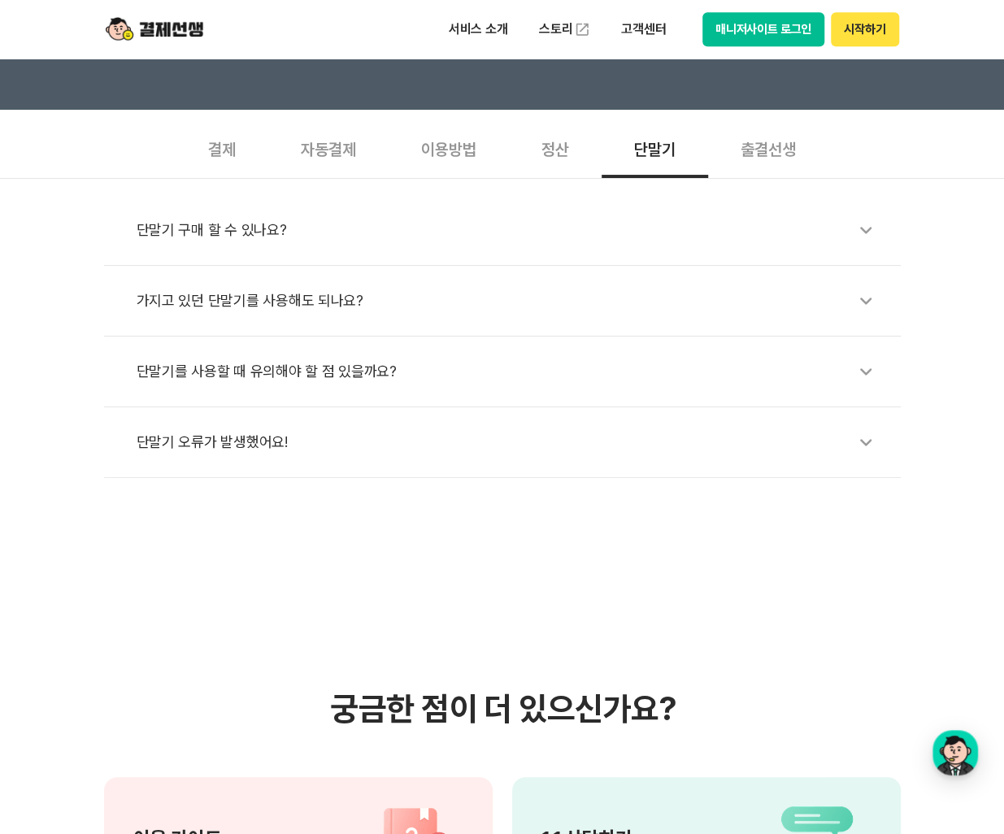
click at [485, 237] on div "단말기 구매 할 수 있나요?" at bounding box center [511, 229] width 748 height 37
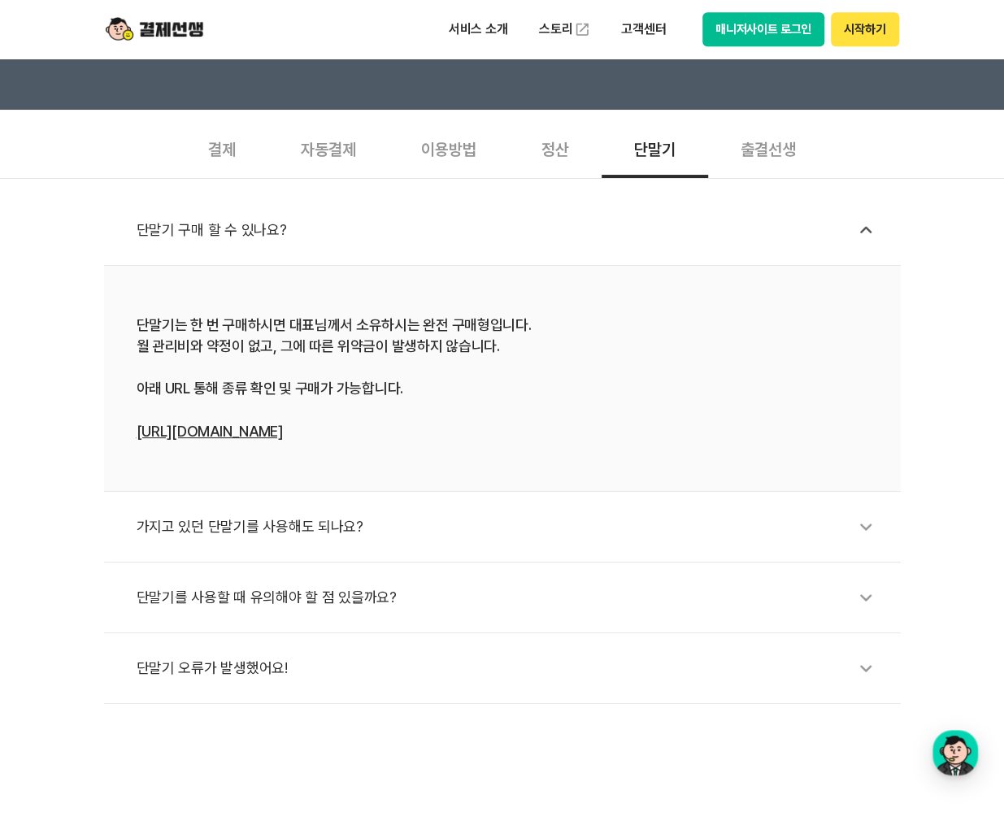
click at [320, 532] on div "가지고 있던 단말기를 사용해도 되나요?" at bounding box center [511, 526] width 748 height 37
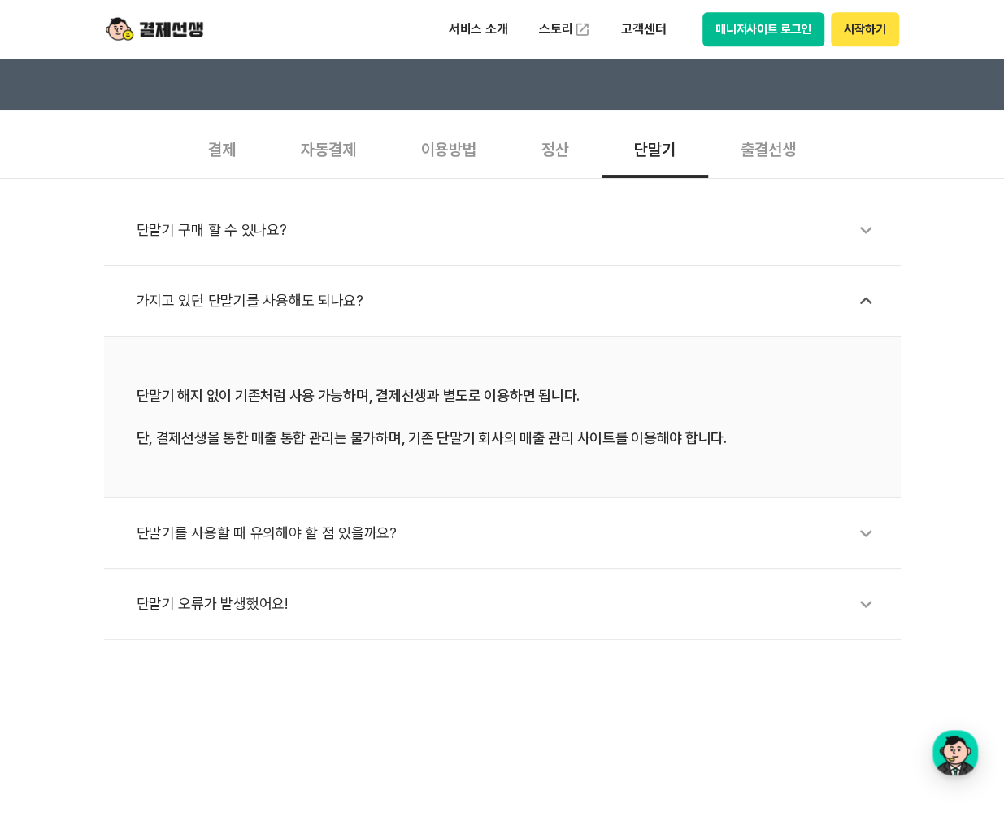
click at [240, 237] on div "단말기 구매 할 수 있나요?" at bounding box center [511, 229] width 748 height 37
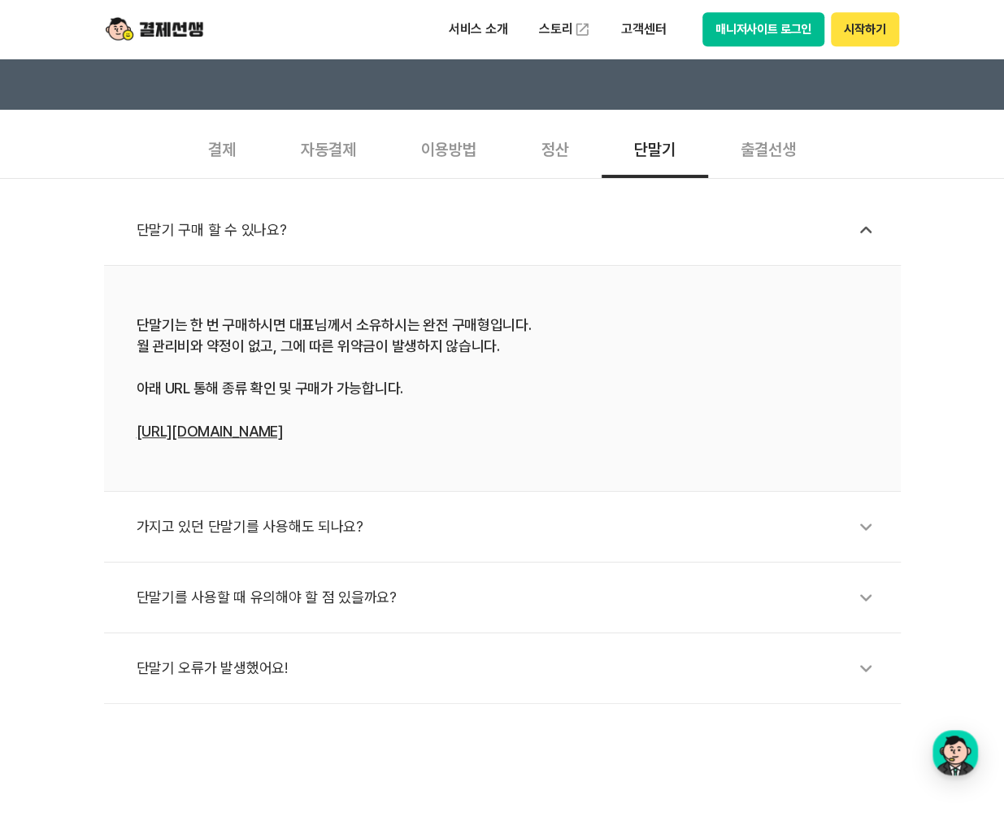
click at [385, 602] on div "단말기를 사용할 때 유의해야 할 점 있을까요?" at bounding box center [511, 597] width 748 height 37
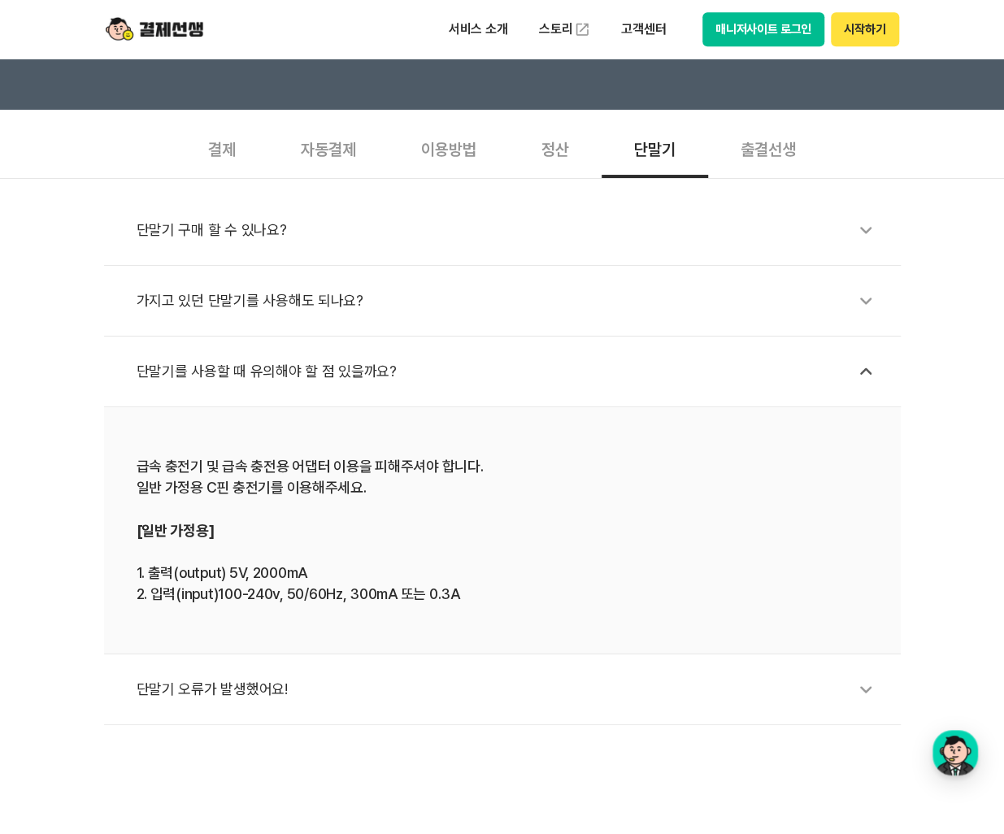
scroll to position [163, 0]
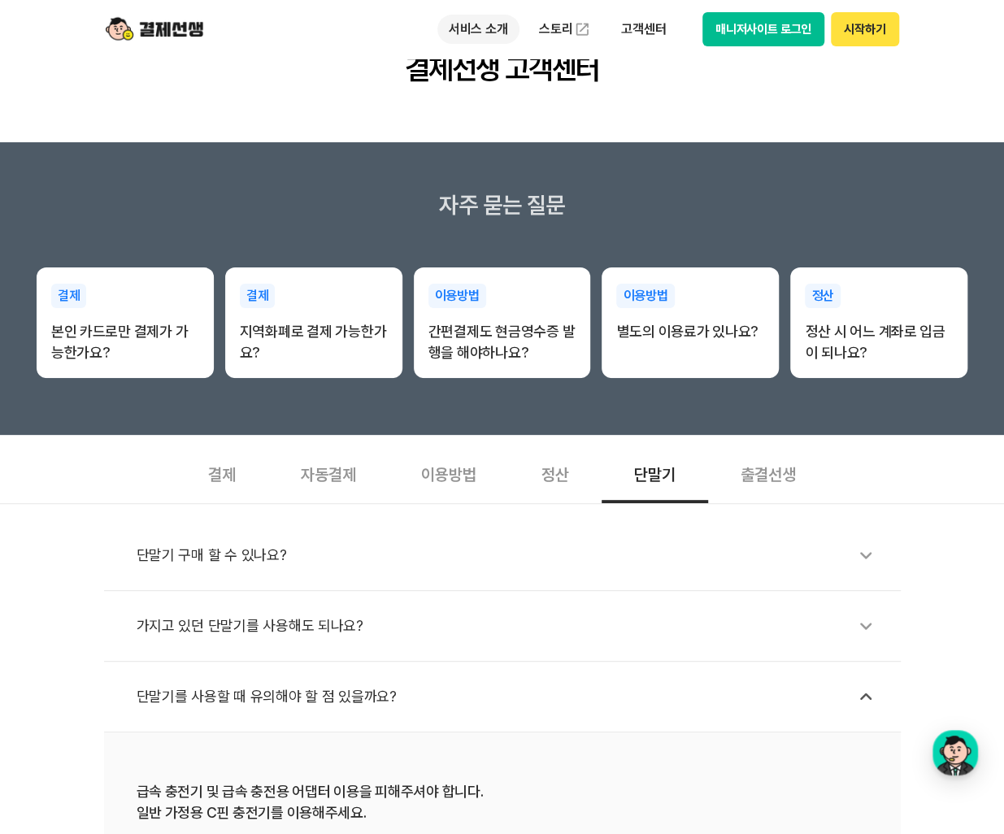
click at [464, 28] on p "서비스 소개" at bounding box center [479, 29] width 82 height 29
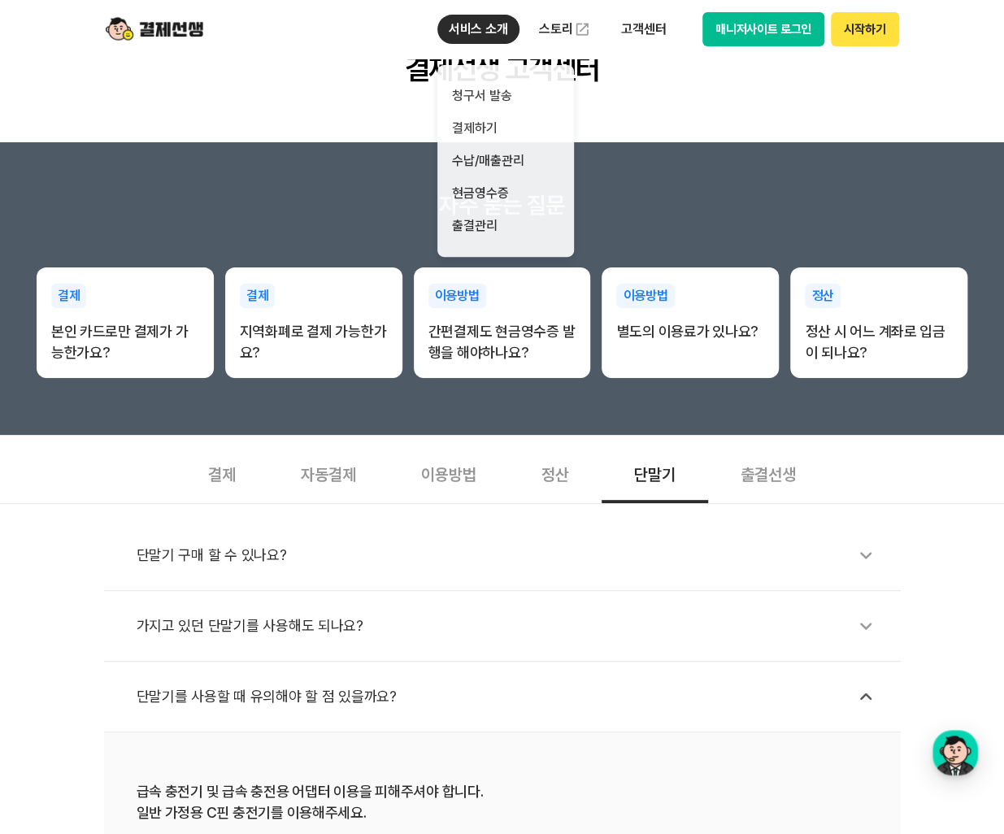
click at [648, 474] on div "단말기" at bounding box center [655, 473] width 107 height 60
